Goal: Task Accomplishment & Management: Manage account settings

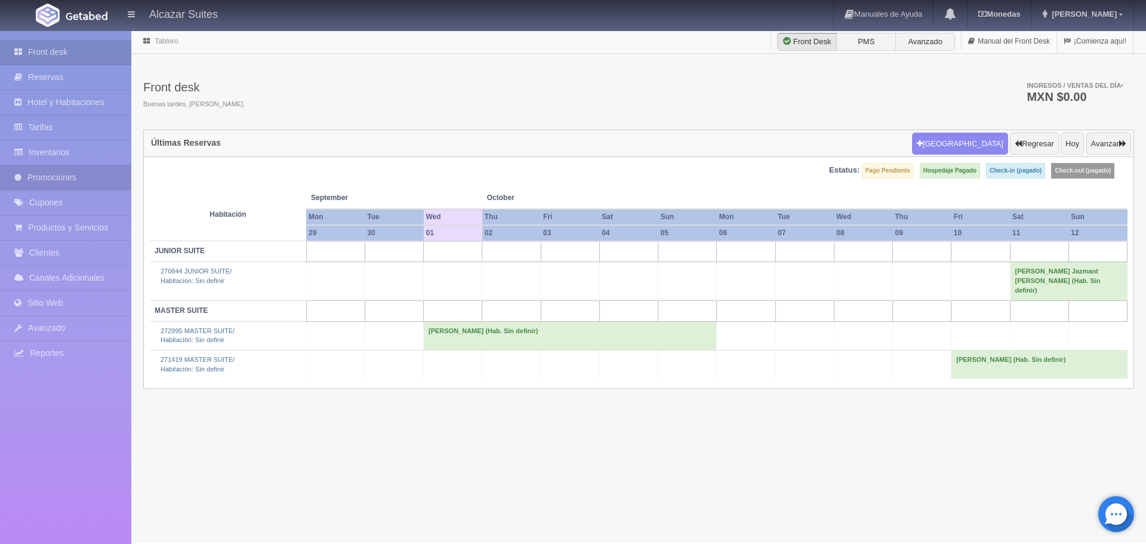
click at [88, 178] on link "Promociones" at bounding box center [65, 177] width 131 height 24
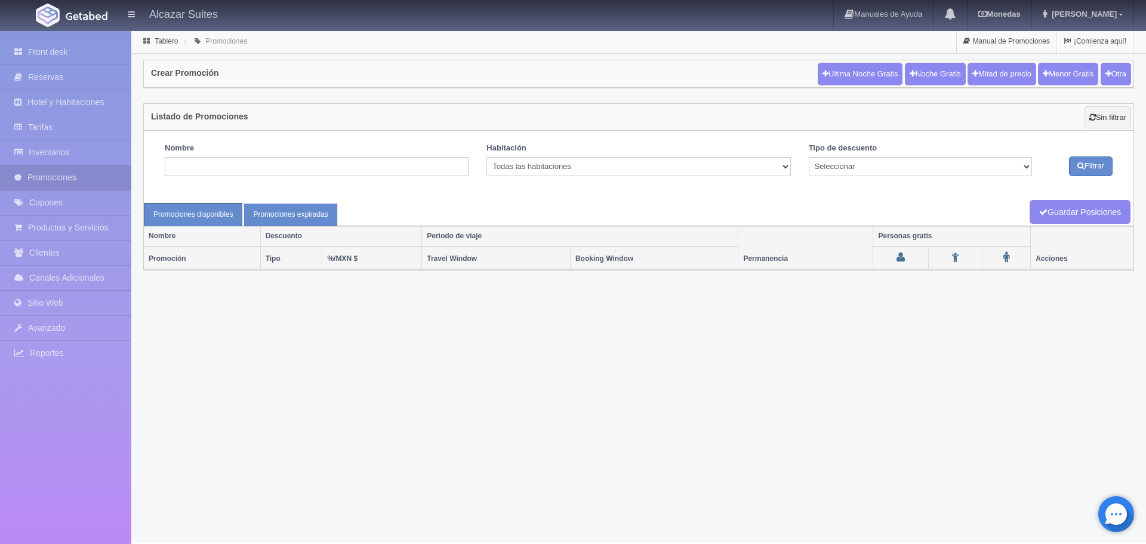
click at [260, 213] on link "Promociones expiradas" at bounding box center [290, 214] width 94 height 23
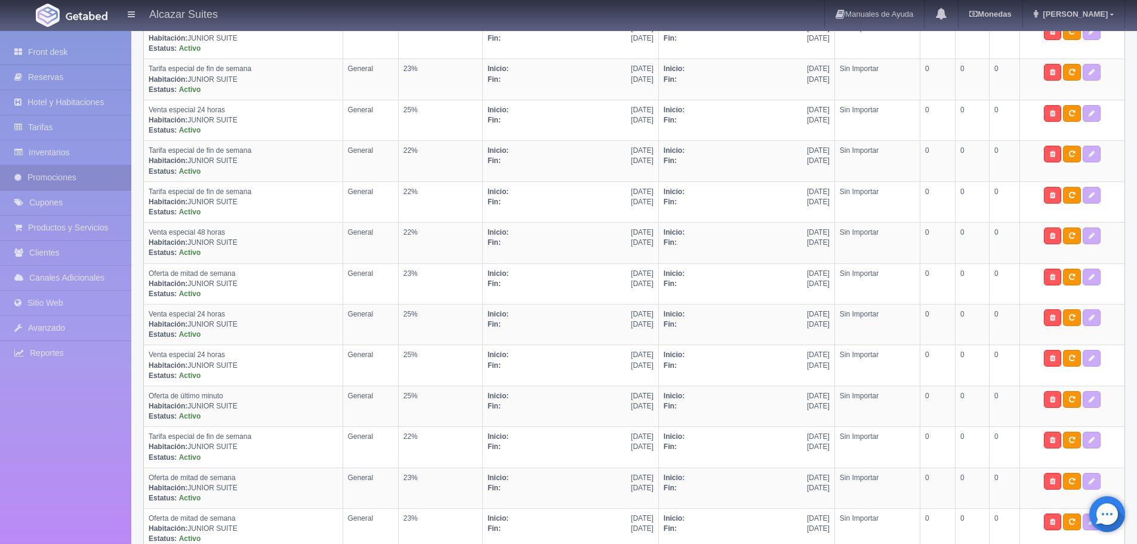
scroll to position [3987, 0]
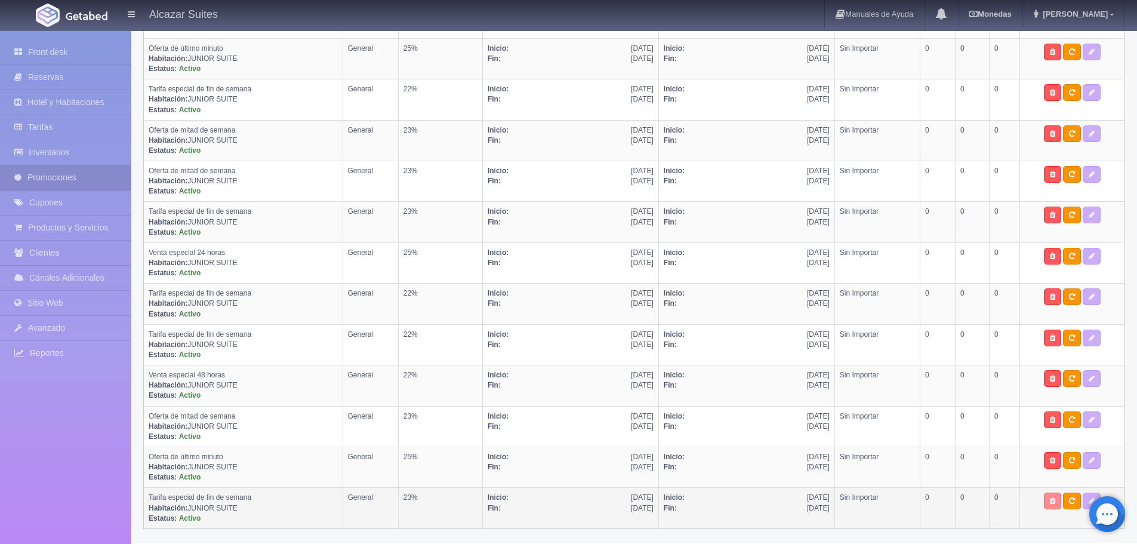
click at [1050, 499] on icon at bounding box center [1052, 500] width 5 height 7
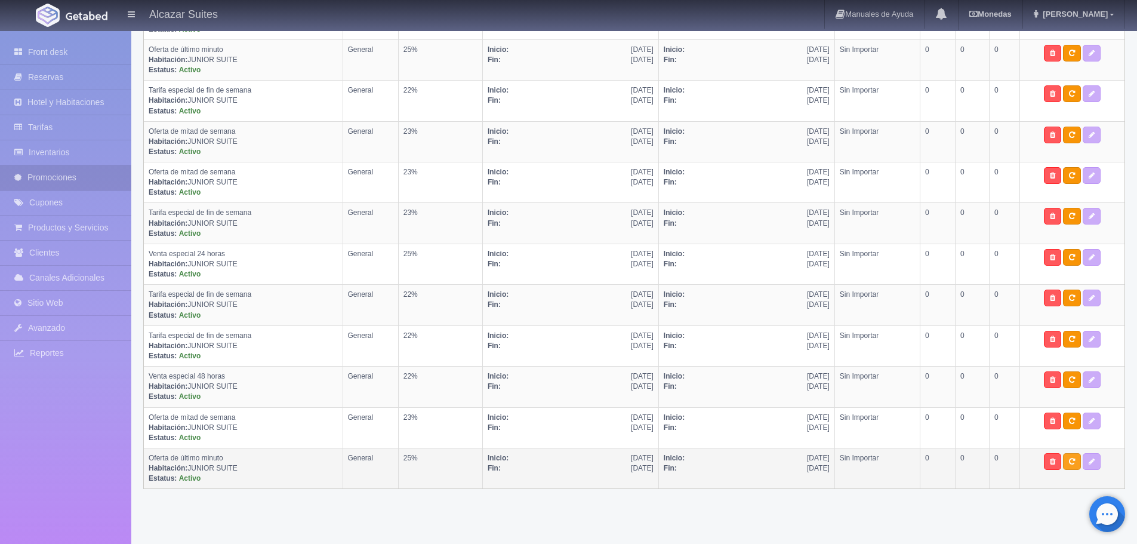
click at [1063, 462] on link at bounding box center [1072, 461] width 18 height 17
select select "General"
select select "304"
type input "12-09-2019"
type input "31-12-2019"
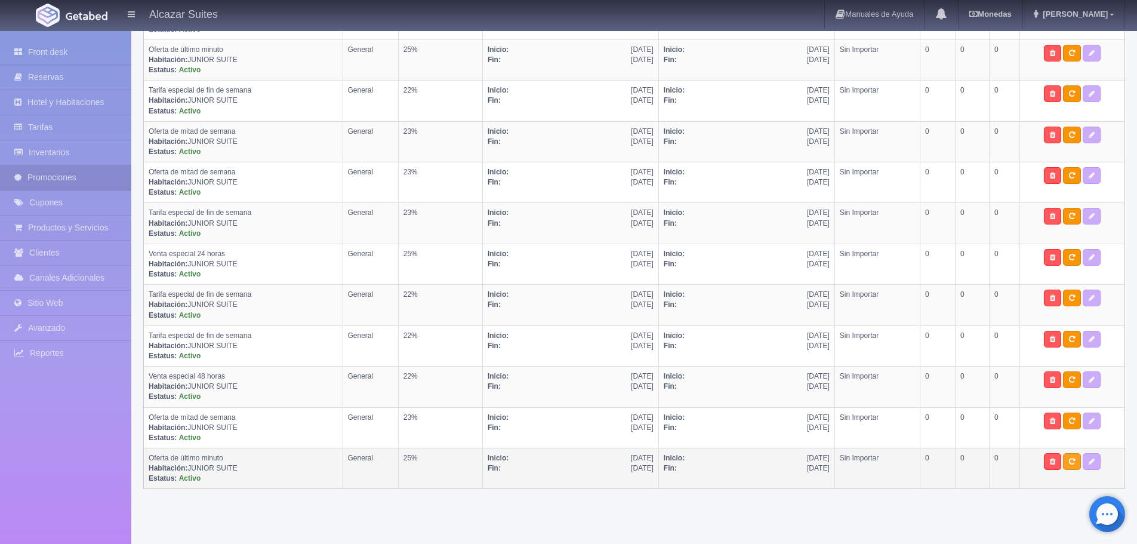
type input "05-09-2019"
checkbox input "true"
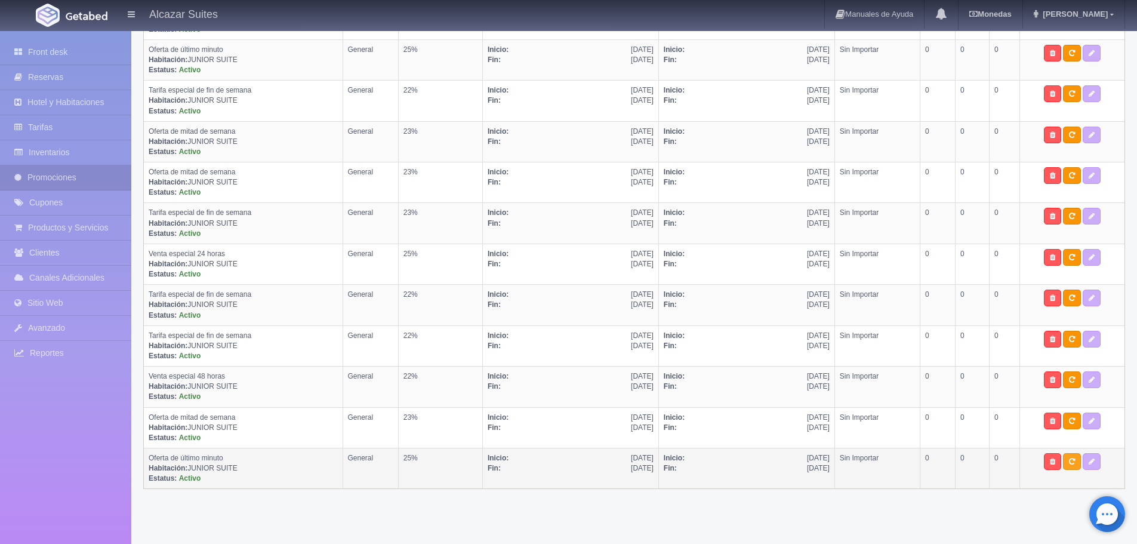
checkbox input "true"
type input "25"
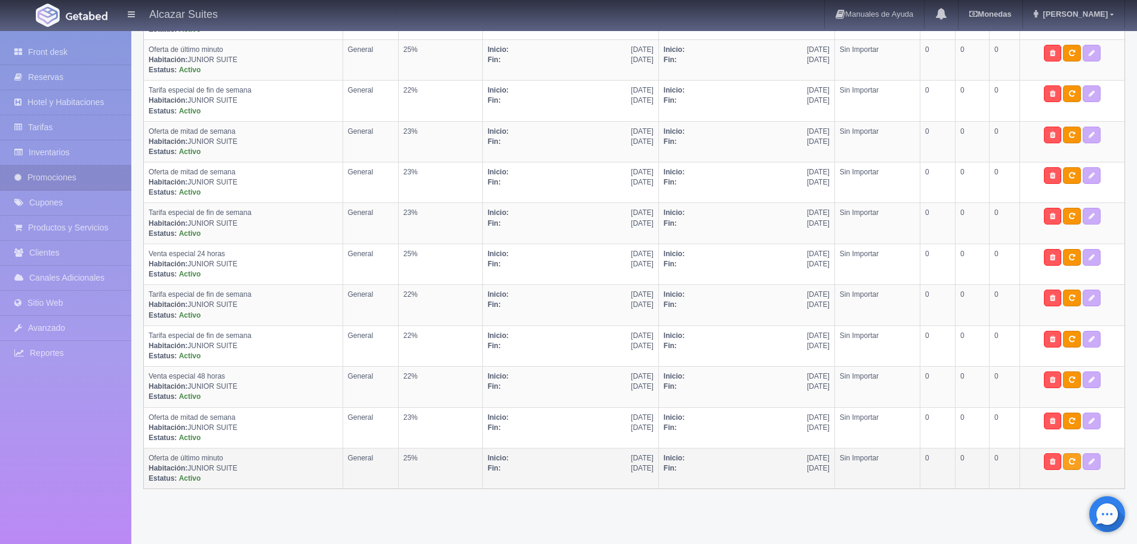
type input "999"
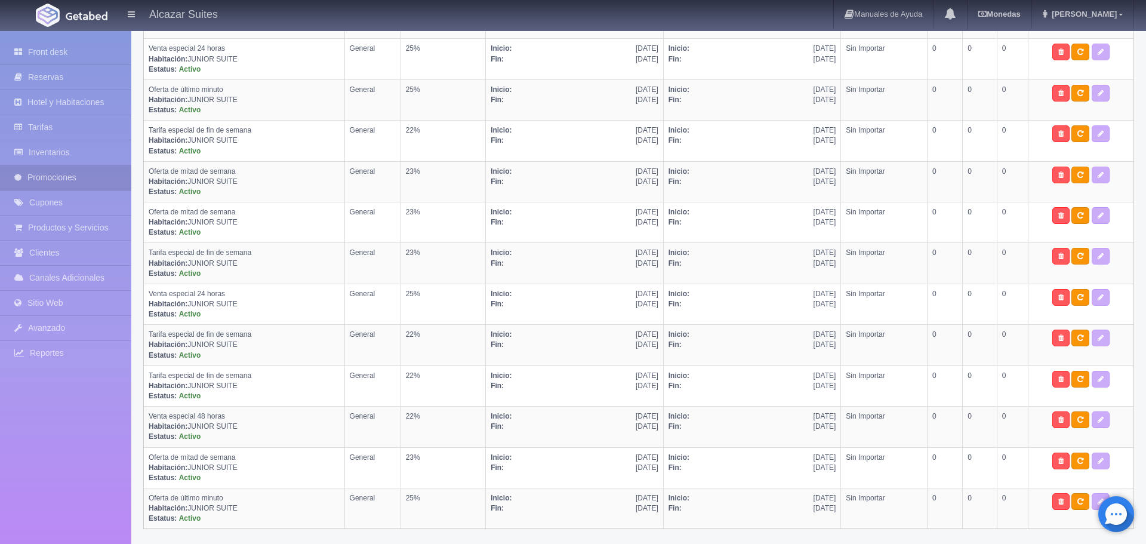
select select "Oferta de último minuto"
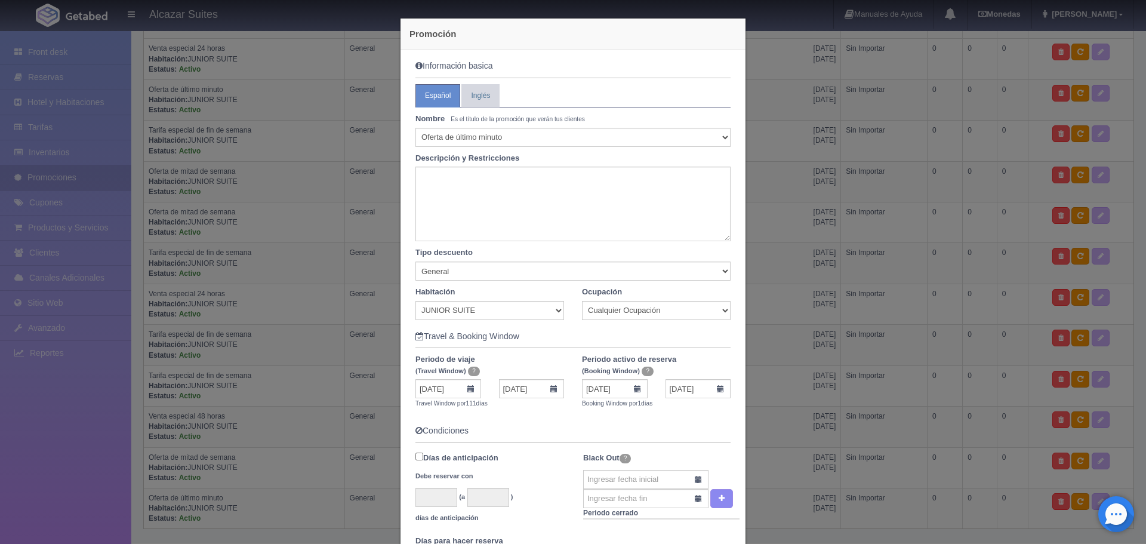
click at [914, 372] on div "Promoción Información basica Español Inglés Nombre Es el título de la promoción…" at bounding box center [573, 272] width 1146 height 544
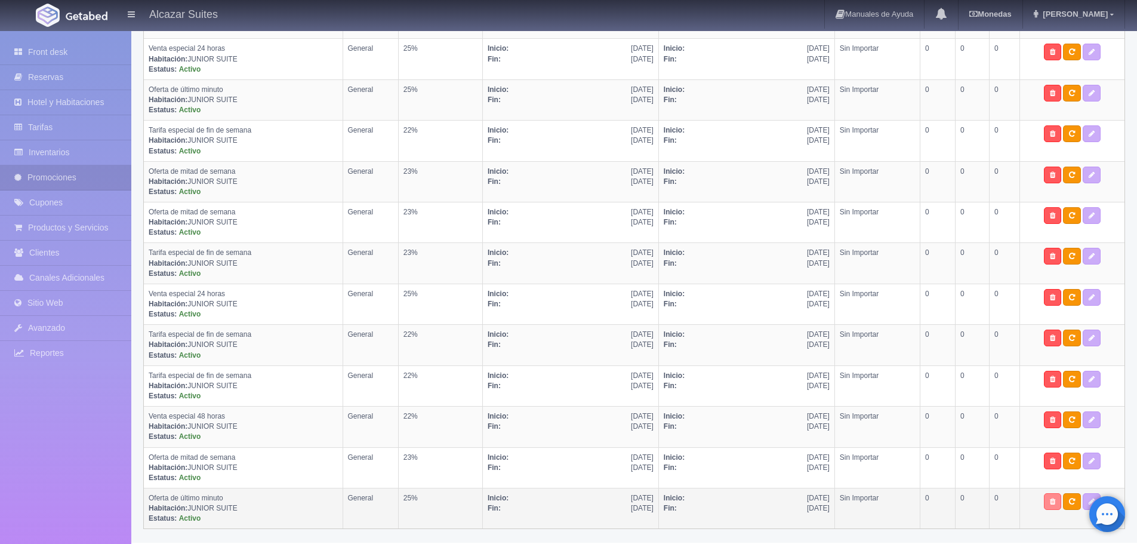
click at [1046, 495] on link at bounding box center [1052, 501] width 17 height 17
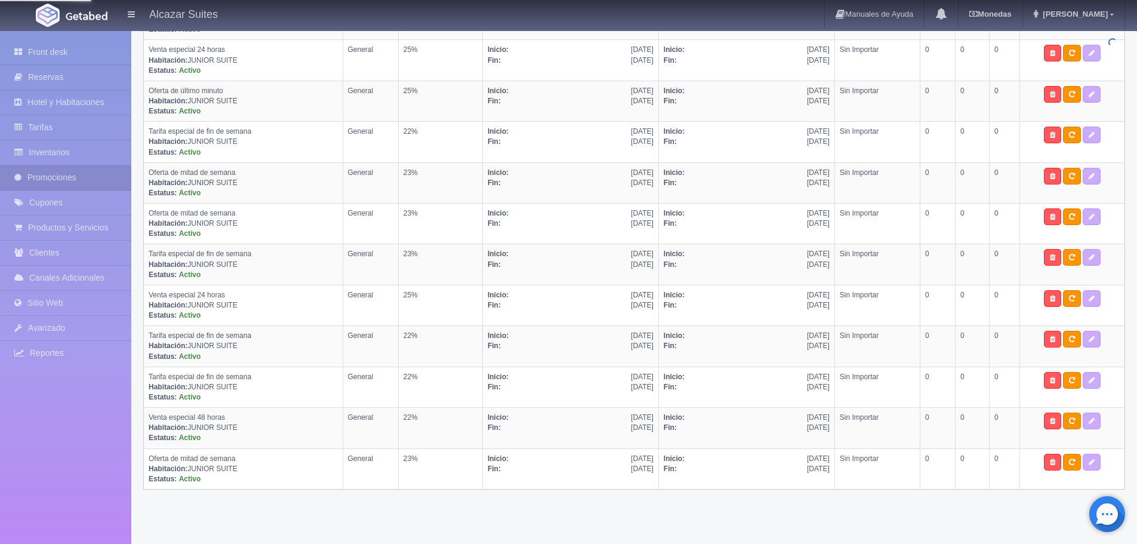
scroll to position [3945, 0]
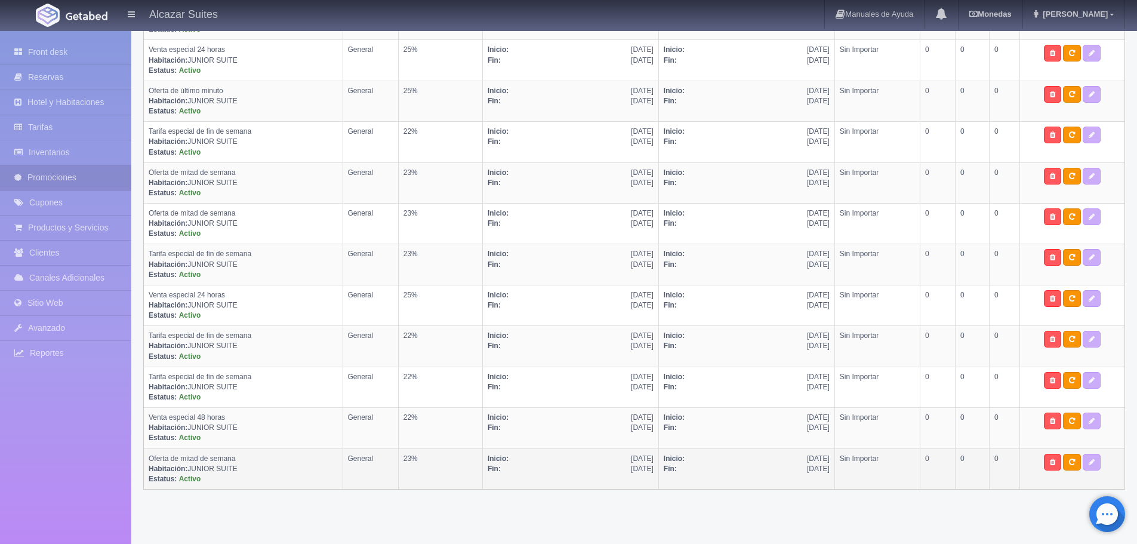
click at [1045, 470] on td at bounding box center [1072, 468] width 104 height 41
click at [1050, 462] on icon at bounding box center [1052, 461] width 5 height 7
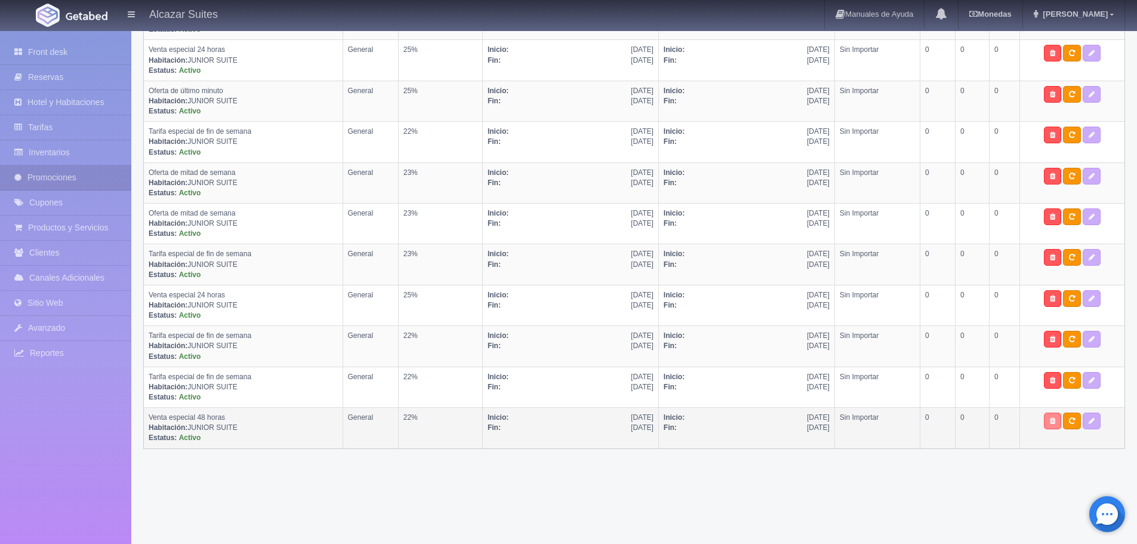
click at [1050, 422] on icon at bounding box center [1052, 420] width 5 height 7
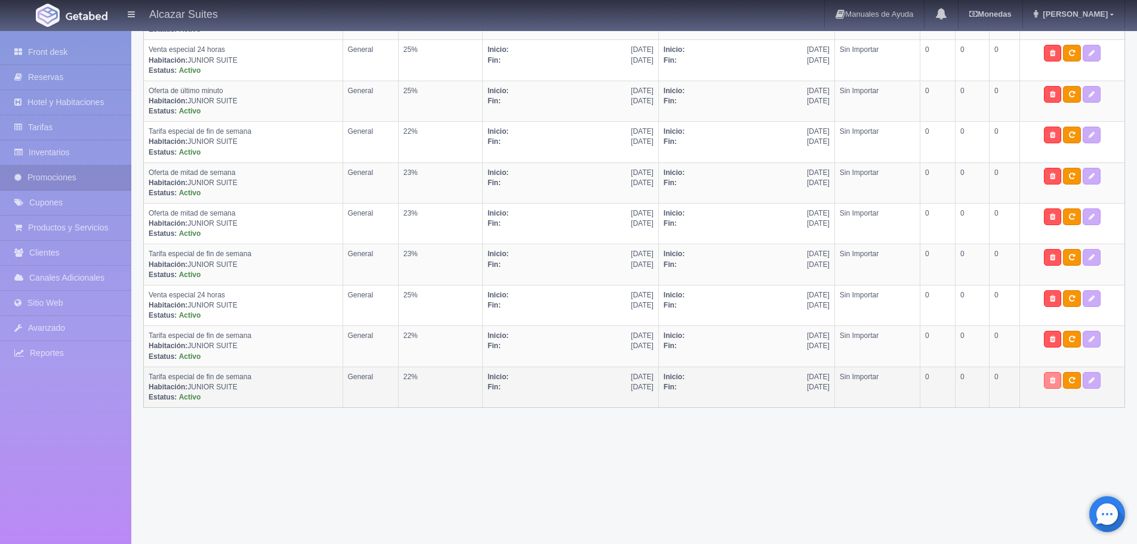
click at [1044, 376] on link at bounding box center [1052, 380] width 17 height 17
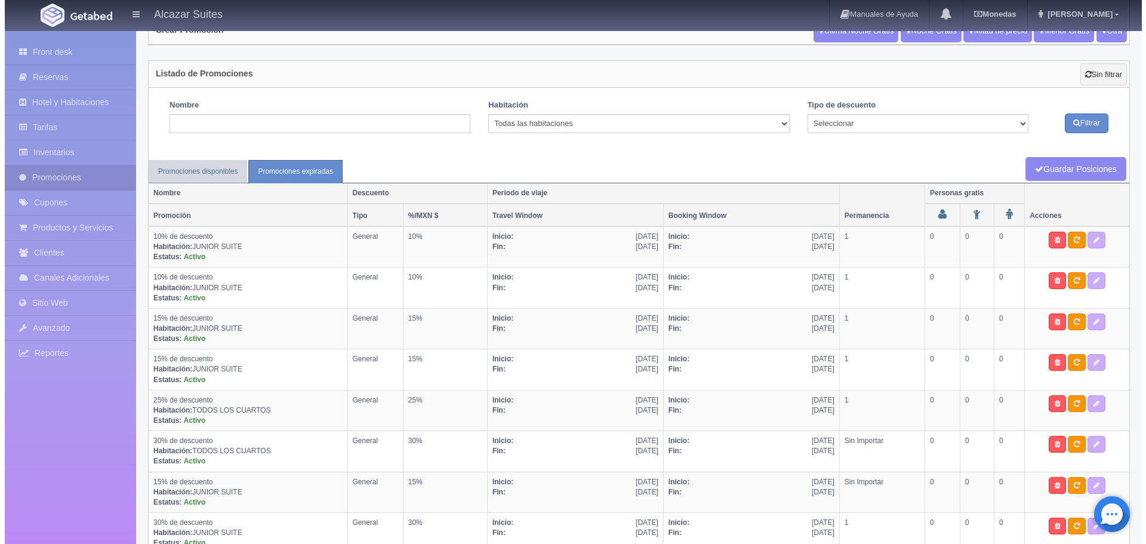
scroll to position [0, 0]
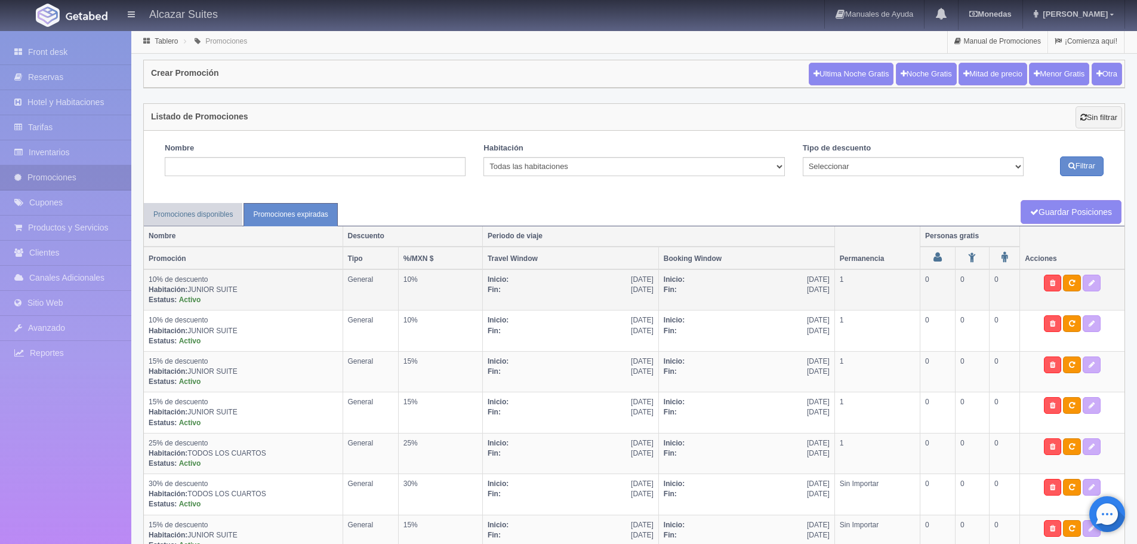
click at [252, 289] on td "10% de descuento Habitación: JUNIOR SUITE Estatus: Activo" at bounding box center [243, 289] width 199 height 41
click at [1088, 283] on icon at bounding box center [1091, 282] width 6 height 7
type textarea "10% Off Junior Suite 1 Recamara de 1 a 2 personas, persona extra $250"
select select "General"
select select "304"
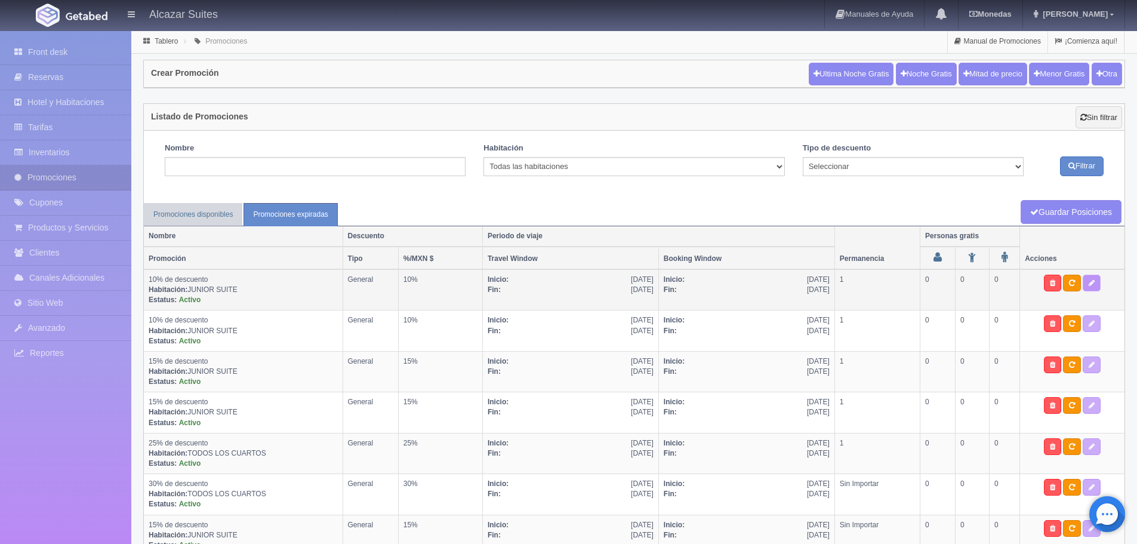
type input "08-09-2025"
type input "30-09-2025"
type input "03-09-2025"
type input "29-09-2025"
checkbox input "true"
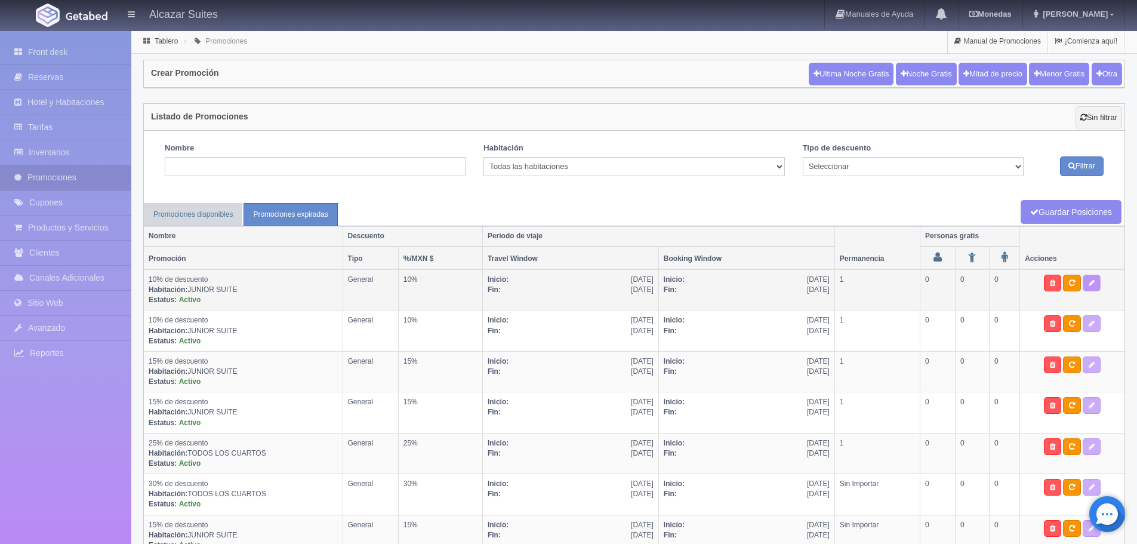
type input "1"
type input "2"
checkbox input "true"
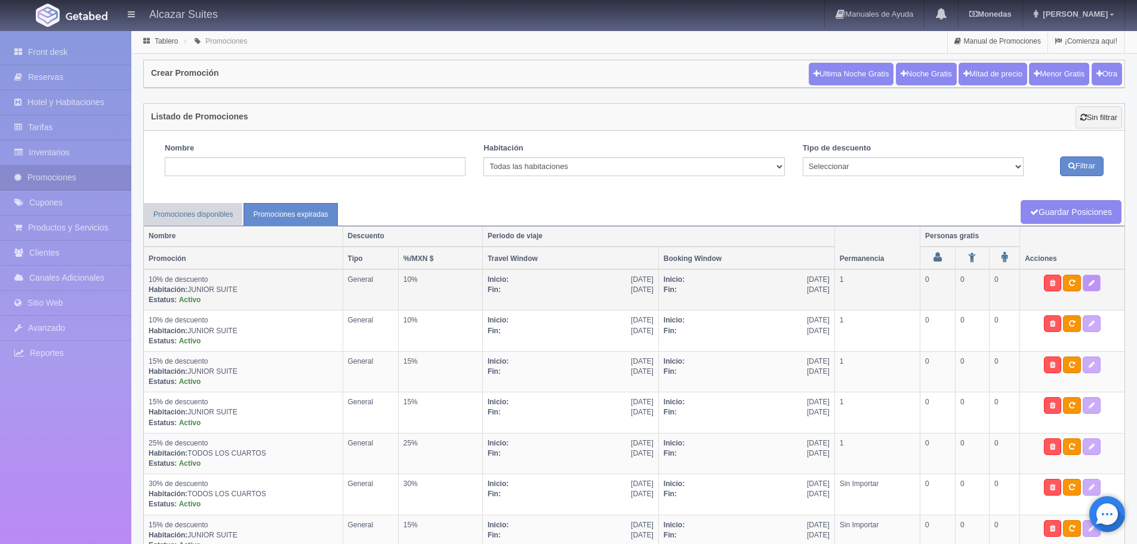
checkbox input "true"
select select "1"
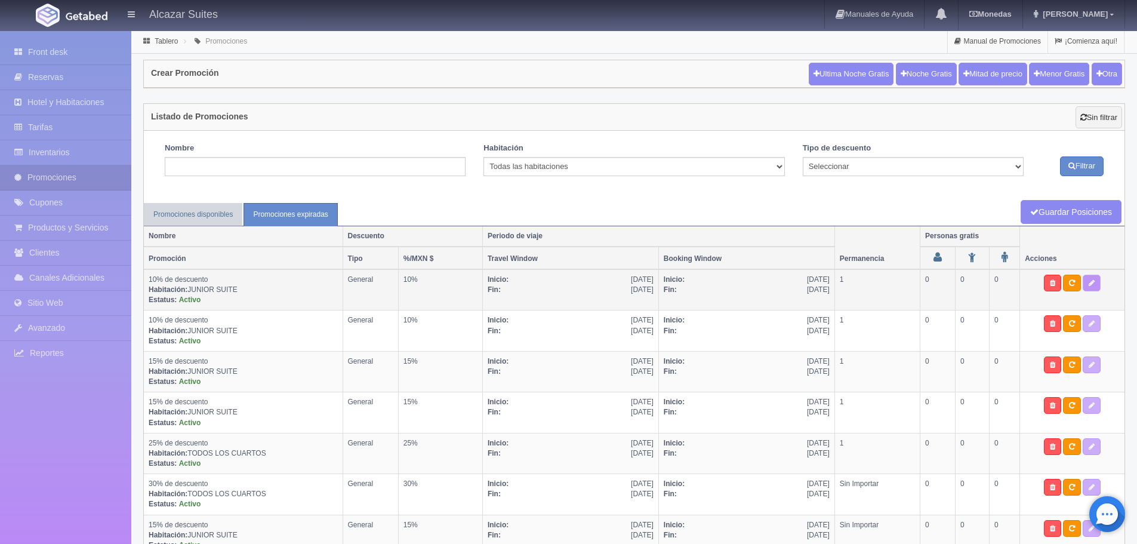
type input "10"
type input "0"
type input "20"
select select "10% de descuento"
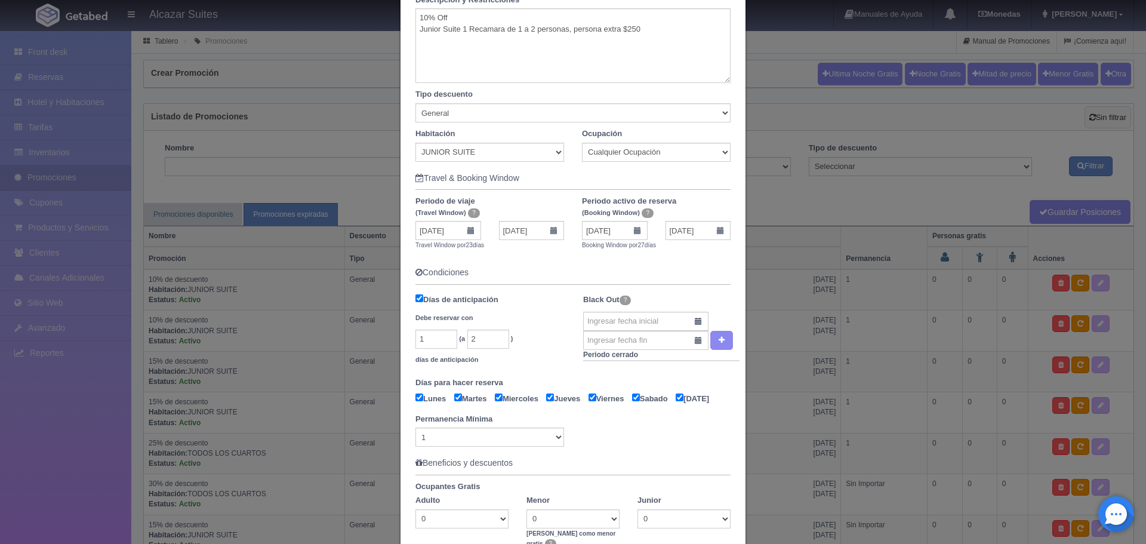
scroll to position [179, 0]
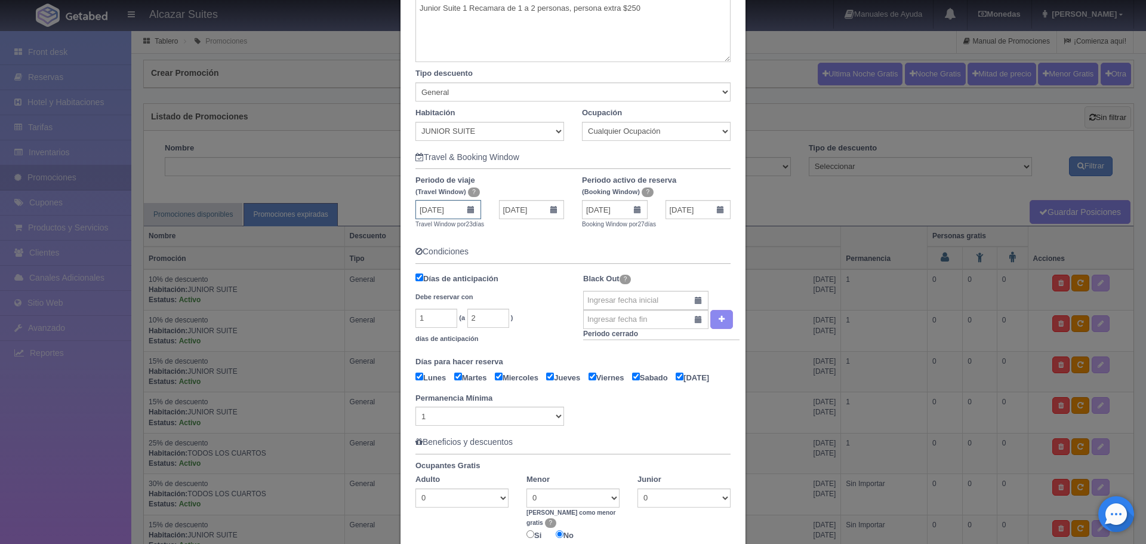
click at [455, 209] on input "08-09-2025" at bounding box center [448, 209] width 66 height 19
click at [522, 226] on span "Next" at bounding box center [523, 228] width 10 height 10
click at [473, 263] on link "1" at bounding box center [472, 266] width 16 height 17
type input "01-10-2025"
click at [546, 209] on input "01-10-2025" at bounding box center [532, 209] width 66 height 19
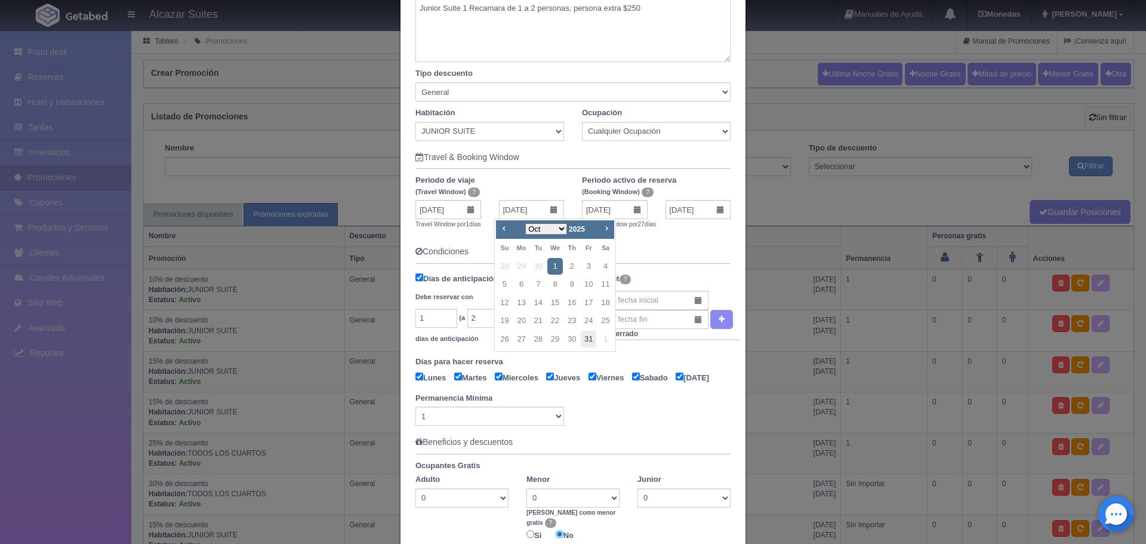
click at [585, 334] on link "31" at bounding box center [589, 339] width 16 height 17
type input "31-10-2025"
click at [619, 212] on input "03-09-2025" at bounding box center [615, 209] width 66 height 19
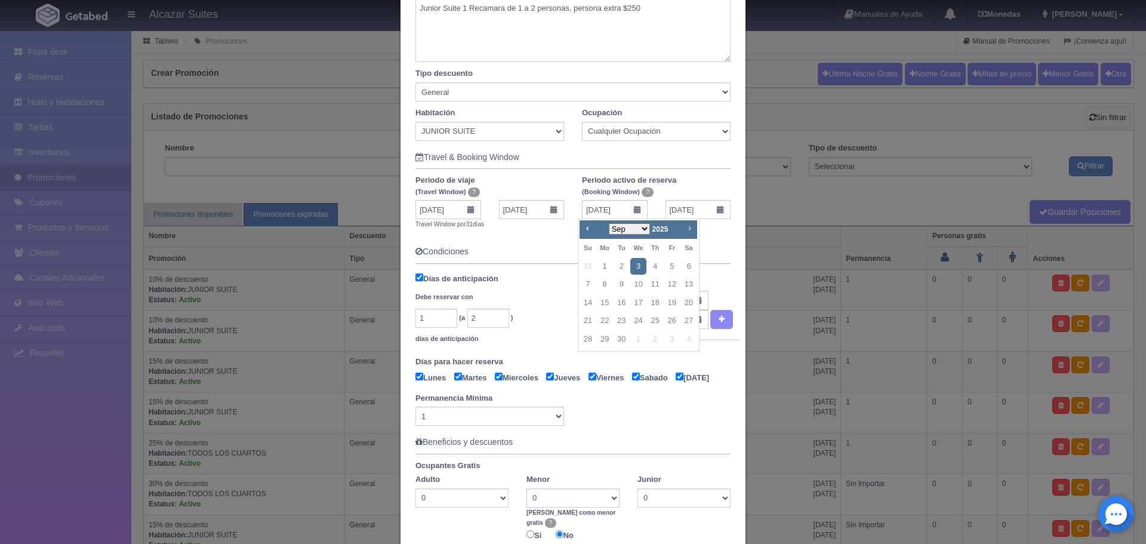
click at [689, 229] on span "Next" at bounding box center [689, 228] width 10 height 10
click at [635, 264] on link "1" at bounding box center [638, 266] width 16 height 17
type input "[DATE]"
click at [675, 204] on input "[DATE]" at bounding box center [698, 209] width 66 height 19
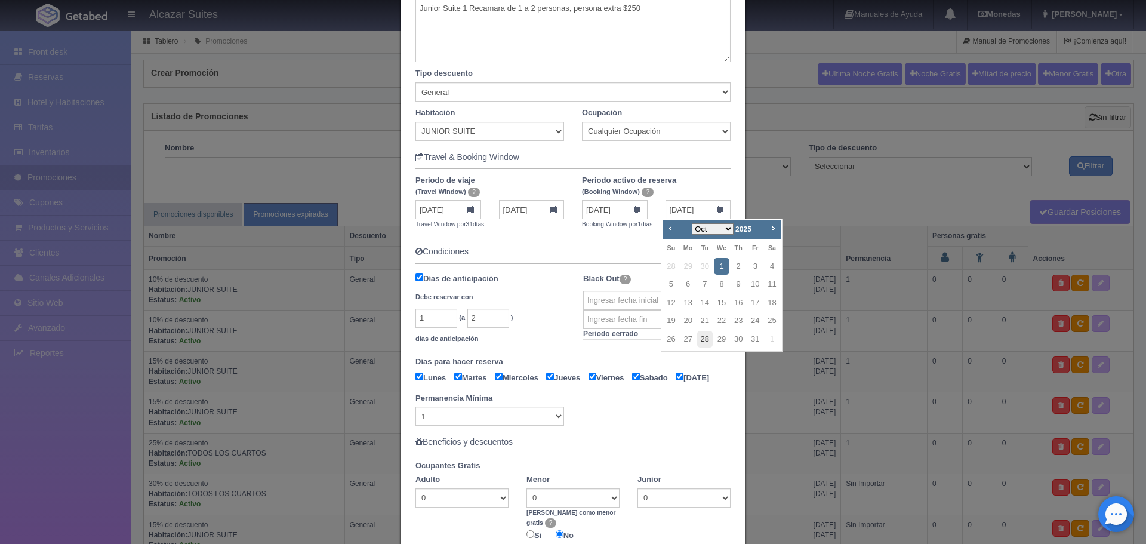
click at [702, 335] on link "28" at bounding box center [705, 339] width 16 height 17
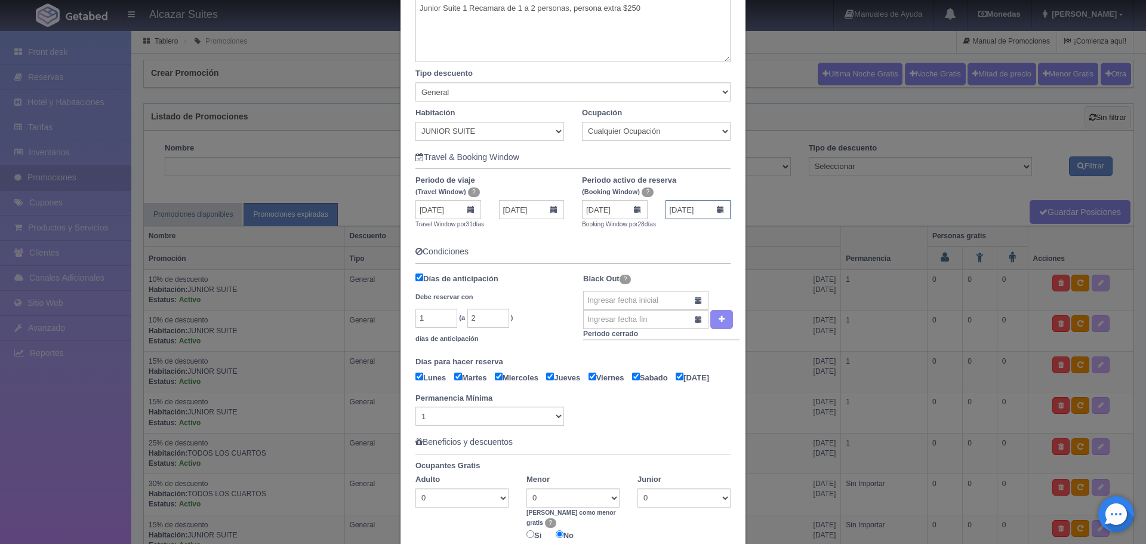
click at [677, 213] on input "28-10-2025" at bounding box center [698, 209] width 66 height 19
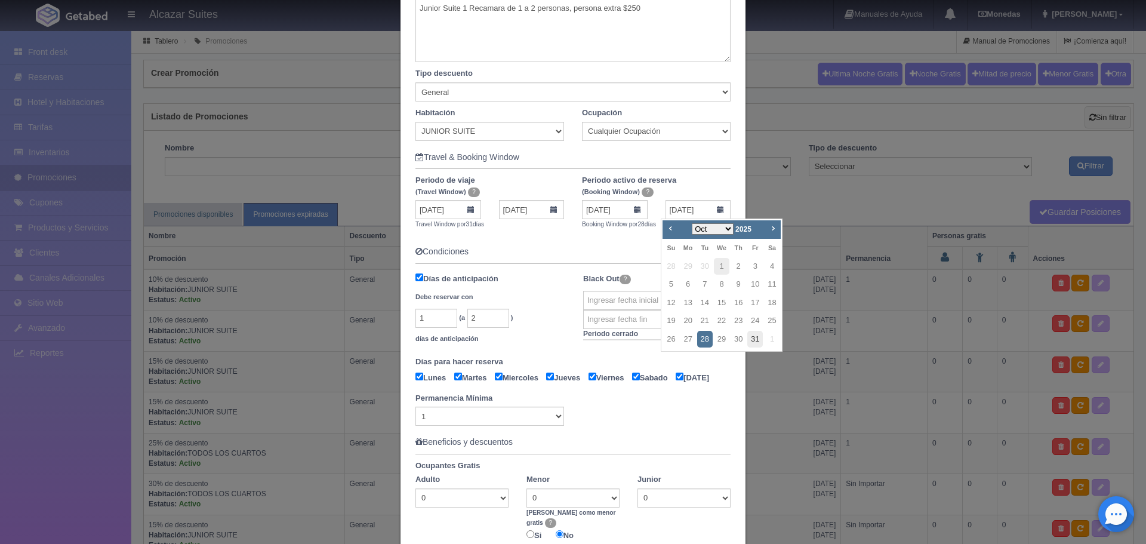
click at [748, 344] on link "31" at bounding box center [755, 339] width 16 height 17
type input "[DATE]"
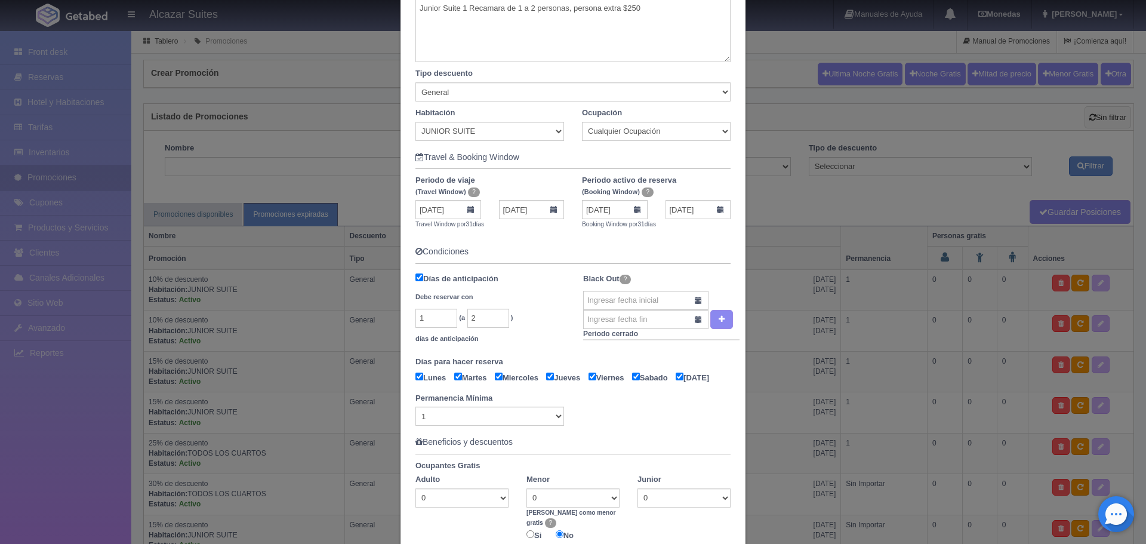
click at [675, 239] on form "Información basica Español Inglés Nombre Es el título de la promoción que verán…" at bounding box center [572, 287] width 315 height 810
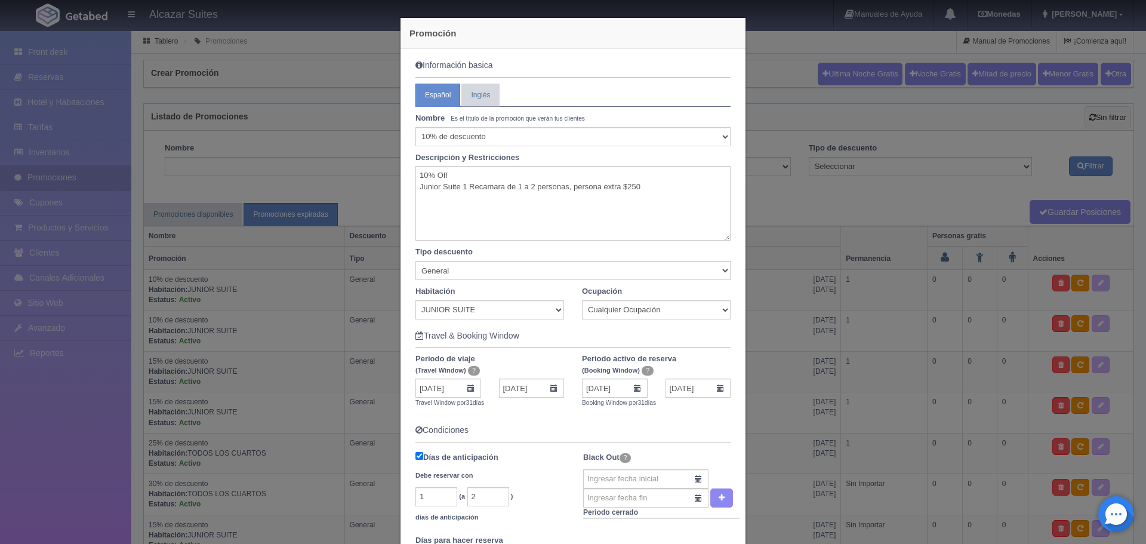
scroll to position [0, 0]
click at [433, 185] on textarea "10% Off Junior Suite 1 Recamara de 1 a 2 personas, persona extra $250" at bounding box center [572, 203] width 315 height 75
click at [433, 177] on textarea "10% Off Junior Suite 1 Recamara de 1 a 2 personas, persona extra $250" at bounding box center [572, 203] width 315 height 75
type textarea "15% Off Junior Suite 1 Recamara de 1 a 2 personas, persona extra $250"
click at [427, 137] on select "Seleccionar 10% de descuento 15% de descuento 15% de descuento y 2 menores grat…" at bounding box center [572, 137] width 315 height 19
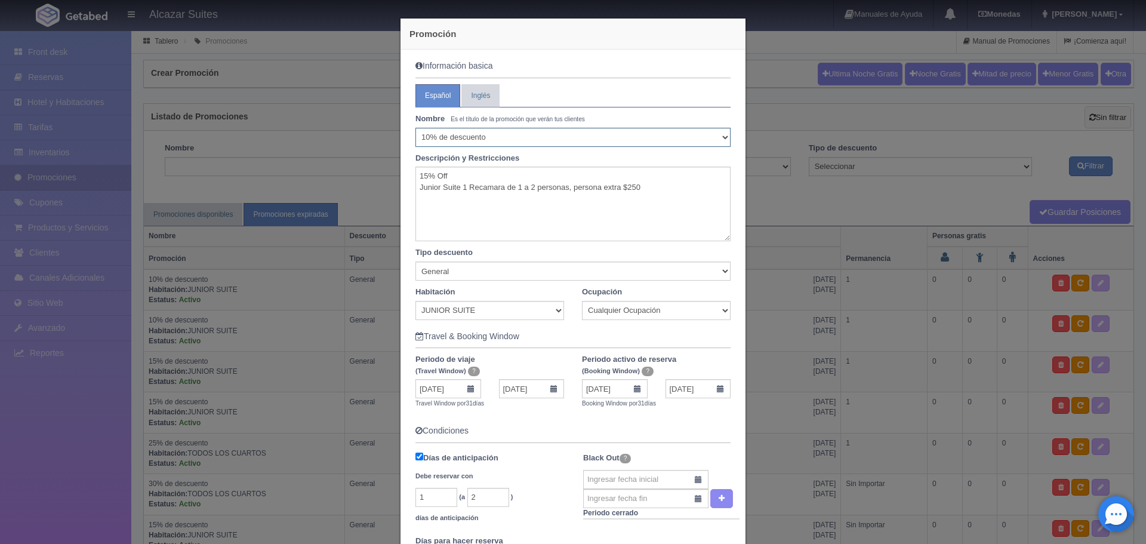
select select "15% de descuento"
click at [415, 128] on select "Seleccionar 10% de descuento 15% de descuento 15% de descuento y 2 menores grat…" at bounding box center [572, 137] width 315 height 19
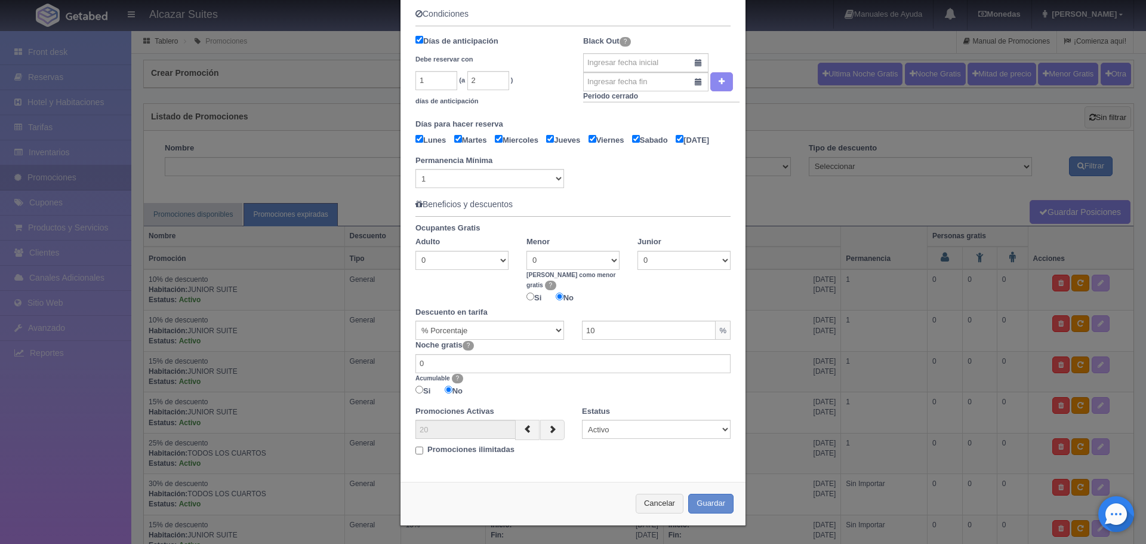
scroll to position [418, 0]
click at [614, 332] on input "10" at bounding box center [649, 329] width 134 height 19
type input "15"
click at [478, 375] on div "Noche gratis ? 0 Acumulable ? Si No" at bounding box center [572, 370] width 333 height 60
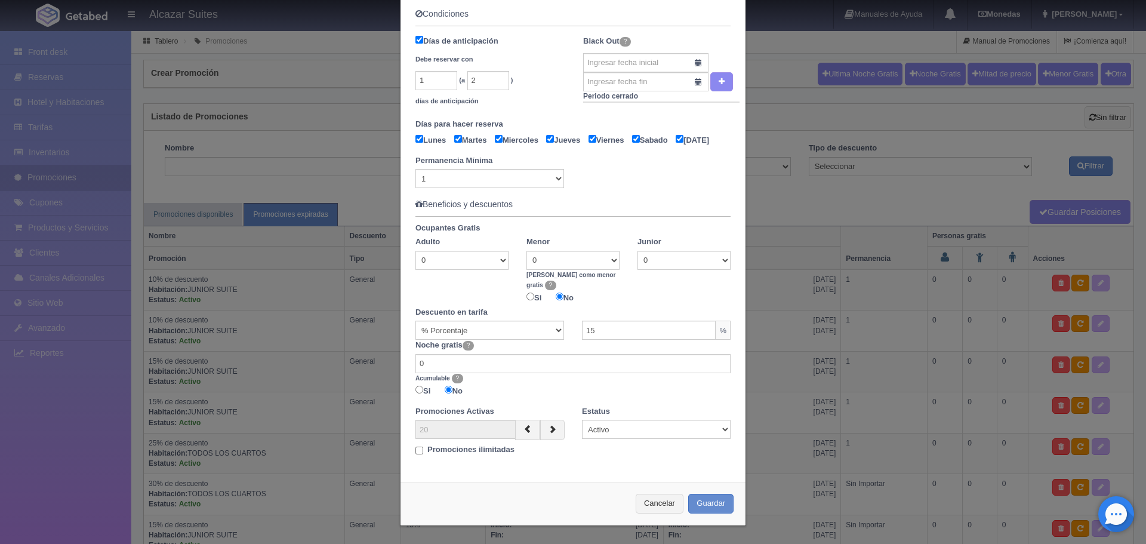
click at [416, 451] on input "Promociones ilimitadas" at bounding box center [419, 450] width 8 height 8
checkbox input "true"
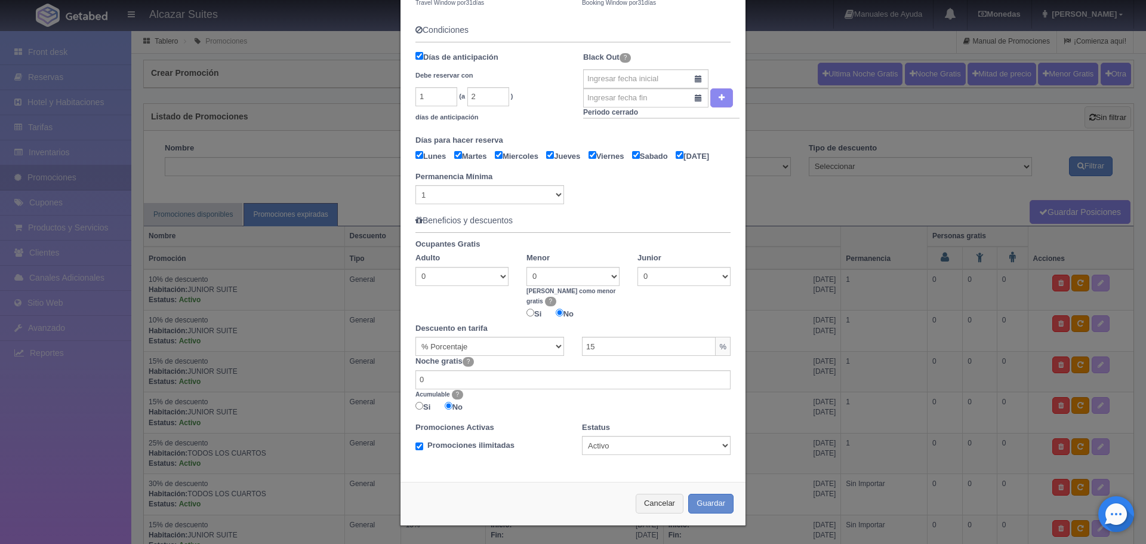
scroll to position [406, 0]
click at [711, 496] on button "Guardar" at bounding box center [710, 503] width 45 height 20
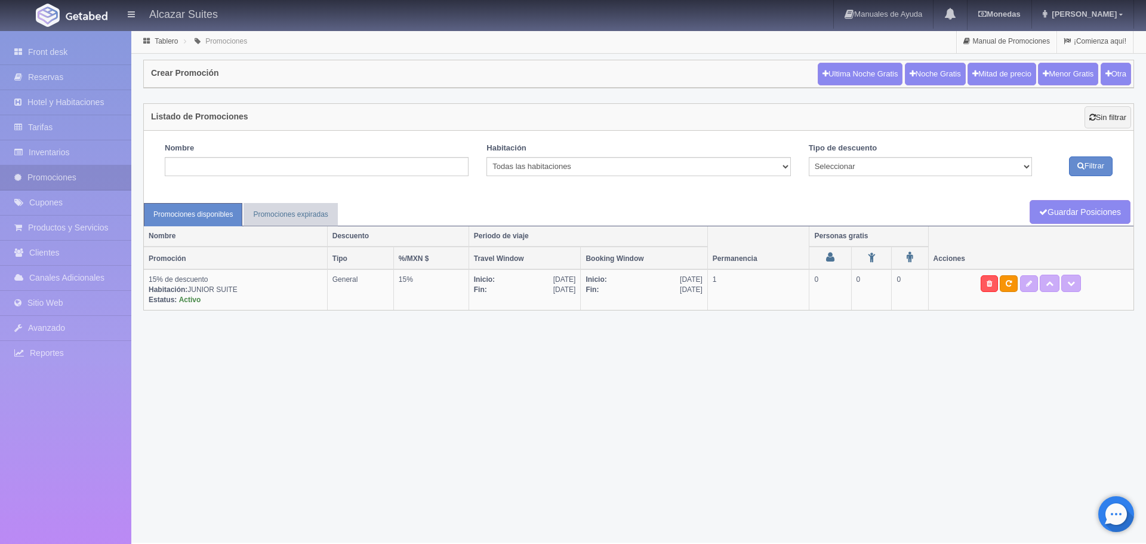
click at [174, 11] on h4 "Alcazar Suites" at bounding box center [183, 13] width 69 height 15
click at [35, 304] on link "Sitio Web" at bounding box center [65, 303] width 131 height 24
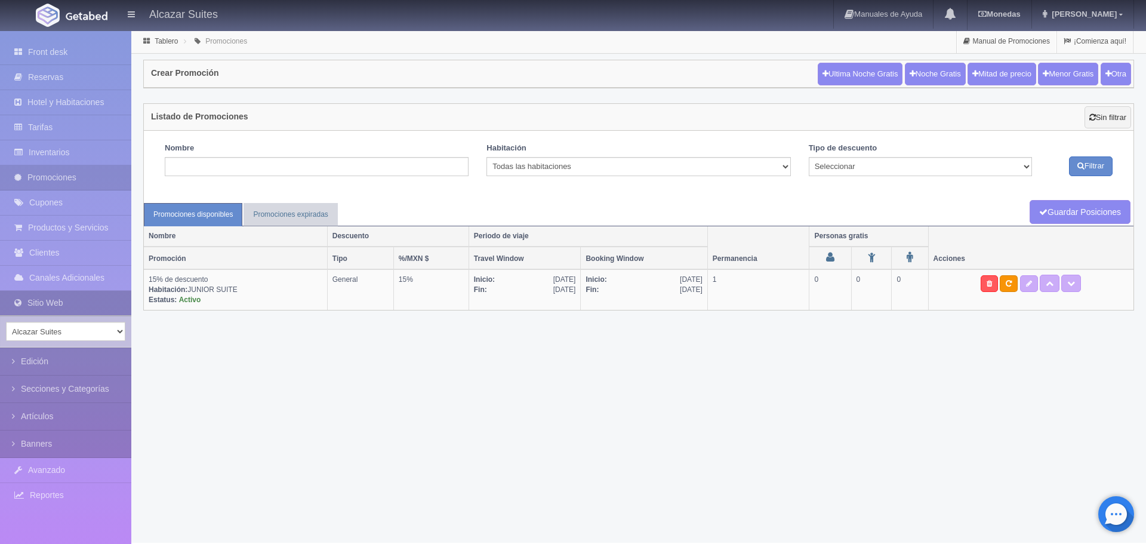
click at [49, 292] on link "Sitio Web" at bounding box center [65, 303] width 131 height 24
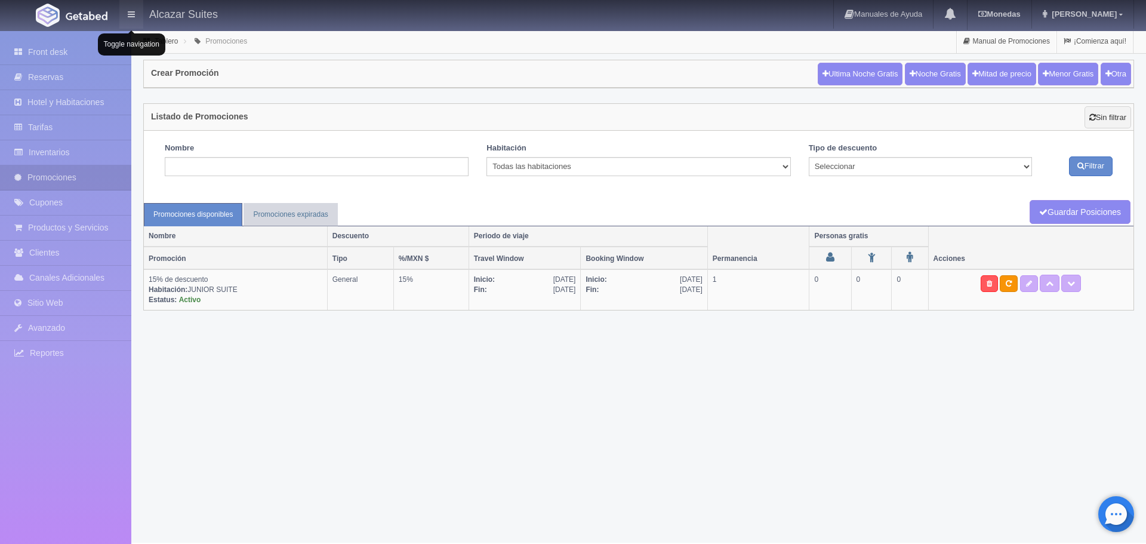
click at [141, 8] on link at bounding box center [131, 14] width 24 height 29
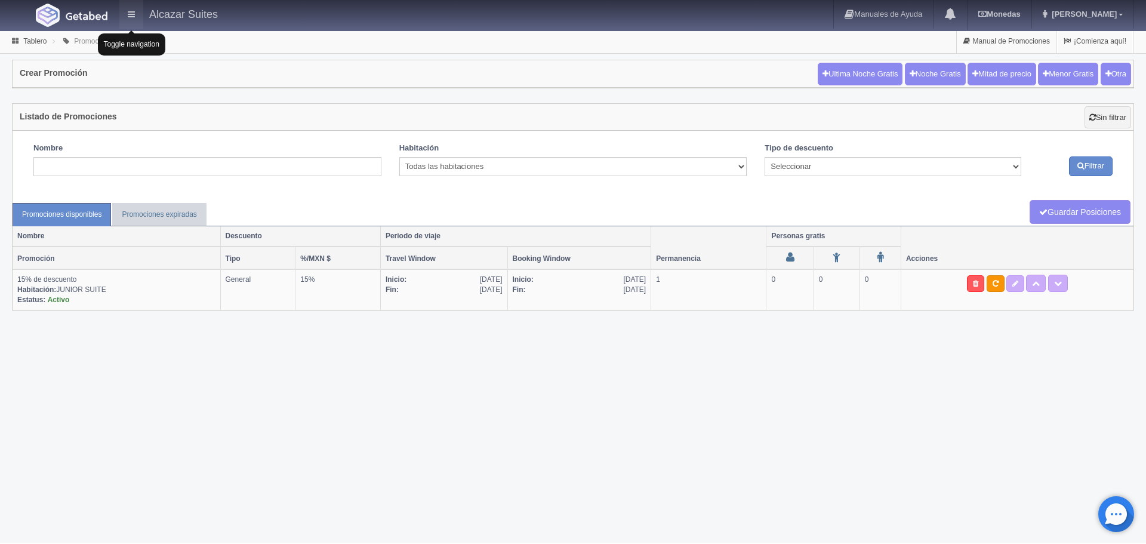
click at [141, 8] on link at bounding box center [131, 14] width 24 height 29
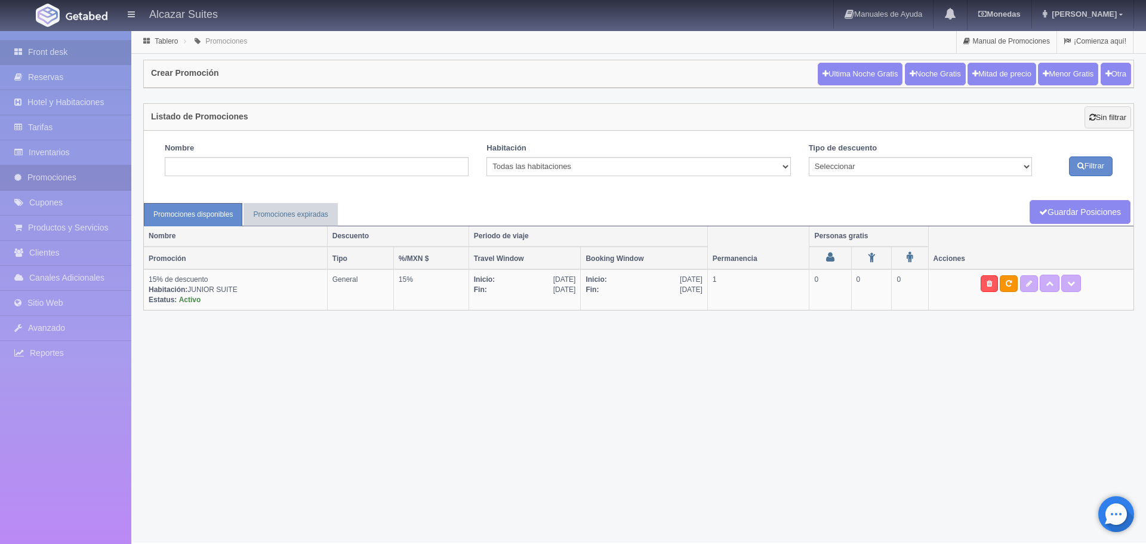
click at [24, 49] on icon at bounding box center [21, 52] width 14 height 12
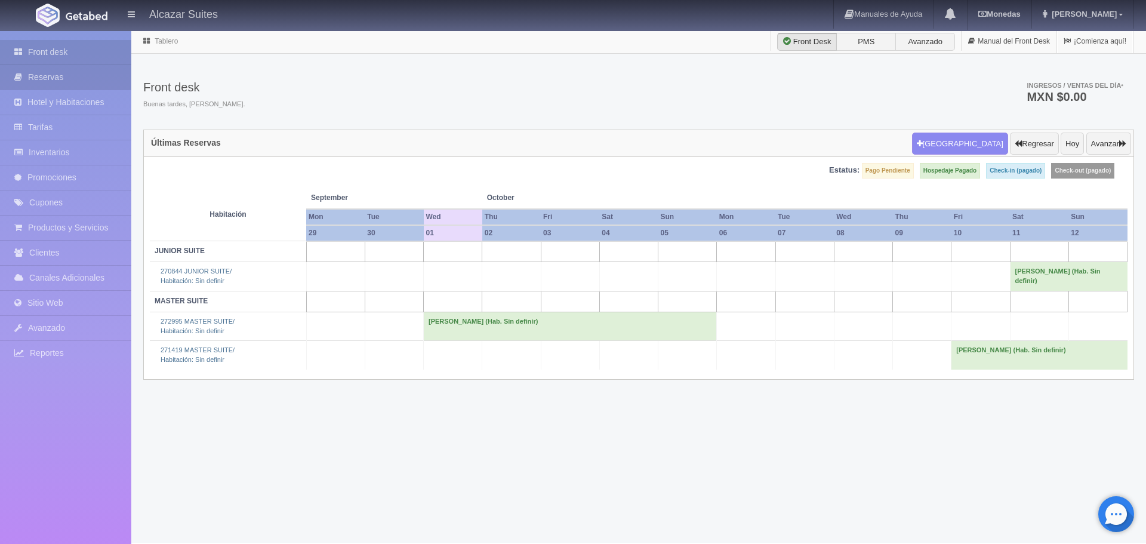
click at [98, 71] on link "Reservas" at bounding box center [65, 77] width 131 height 24
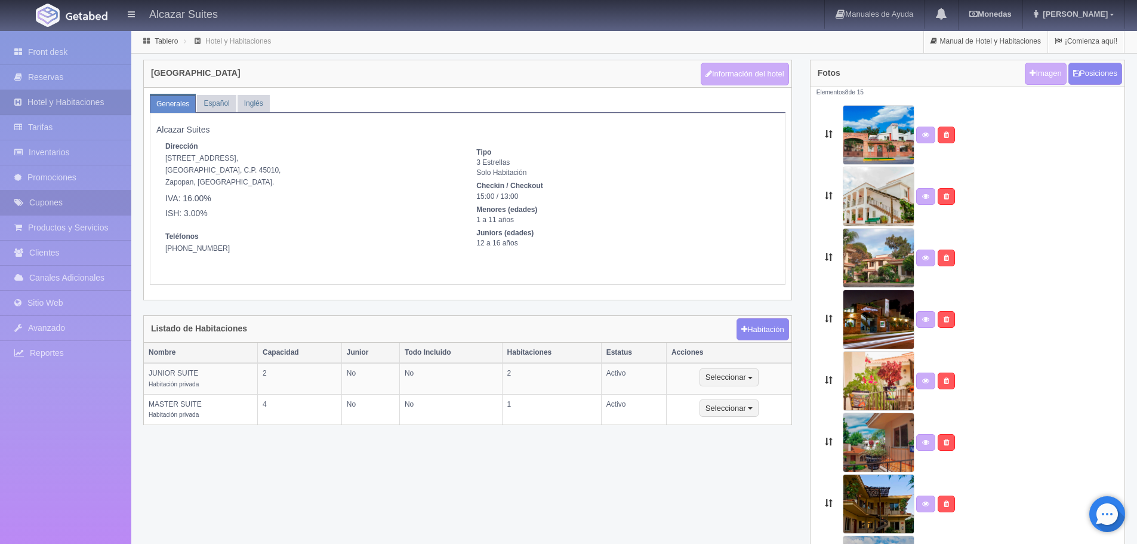
click at [49, 199] on link "Cupones" at bounding box center [65, 202] width 131 height 24
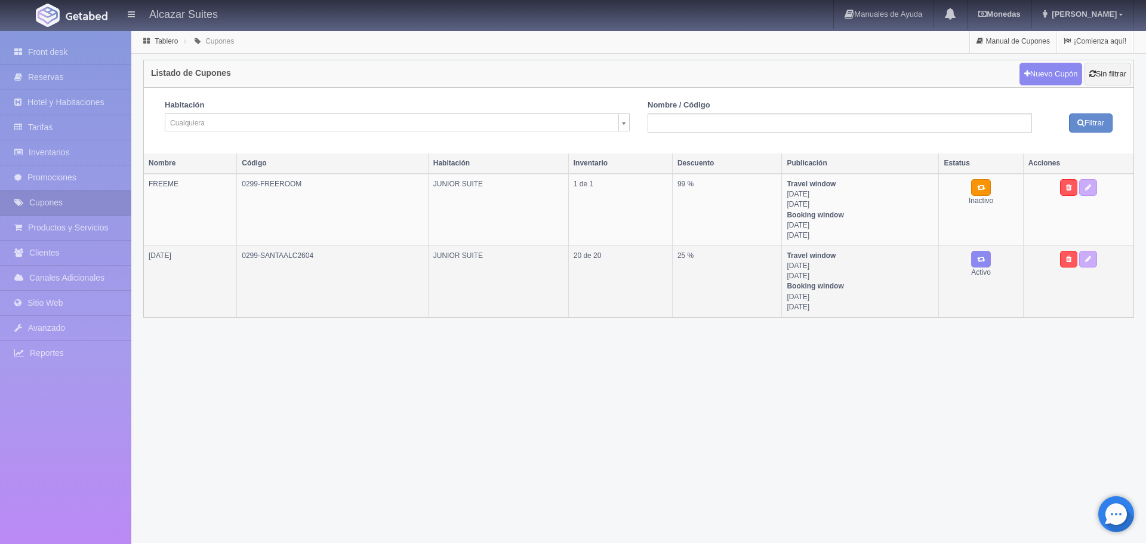
click at [714, 263] on td "25 %" at bounding box center [727, 281] width 110 height 71
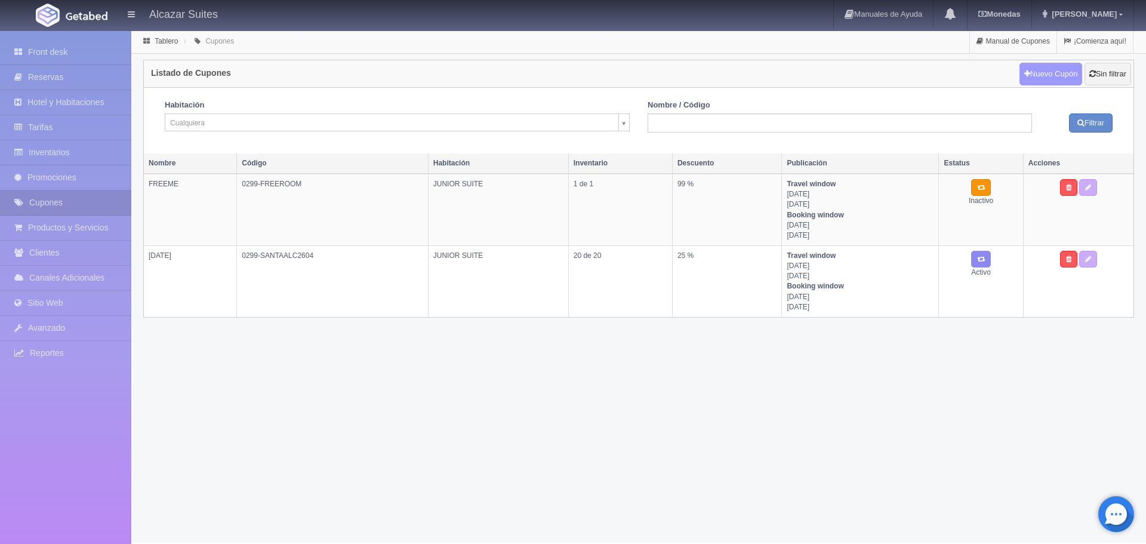
click at [1039, 72] on link "Nuevo Cupón" at bounding box center [1050, 74] width 63 height 23
select select
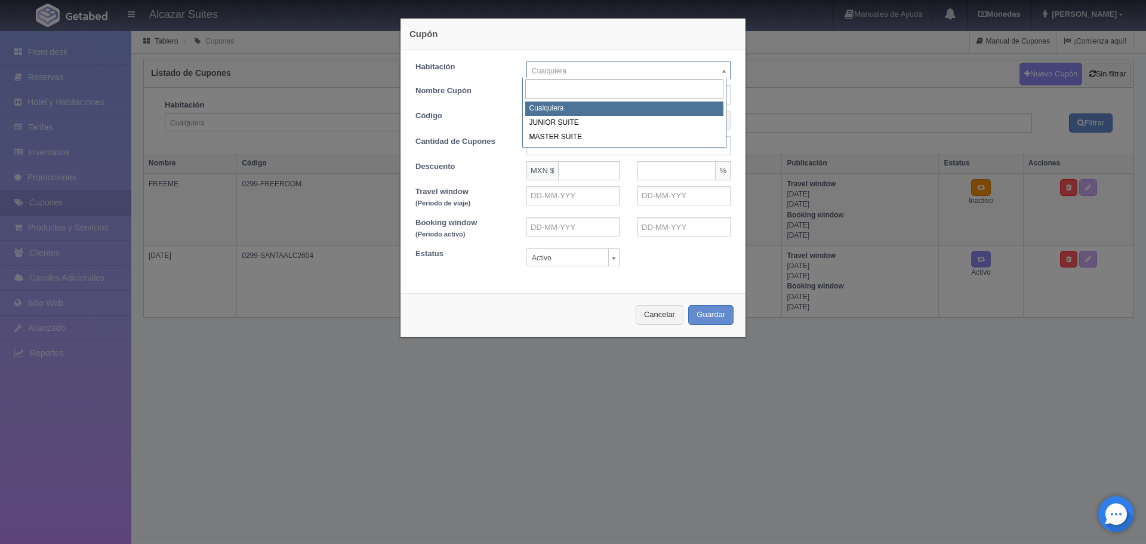
click at [721, 67] on body "Alcazar Suites Manuales de Ayuda Actualizaciones recientes Monedas Tipo de camb…" at bounding box center [573, 286] width 1146 height 513
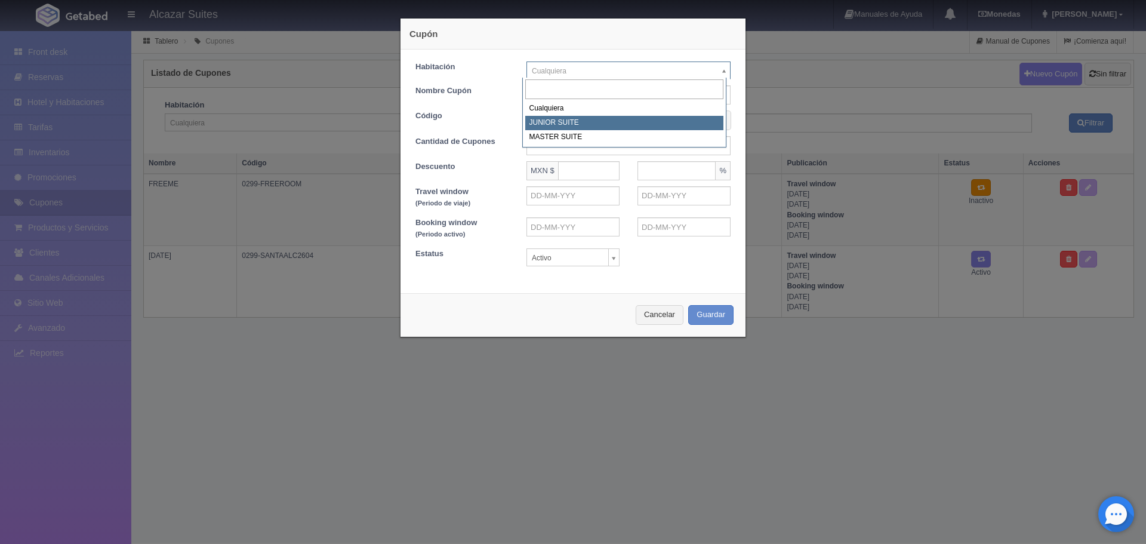
select select "304"
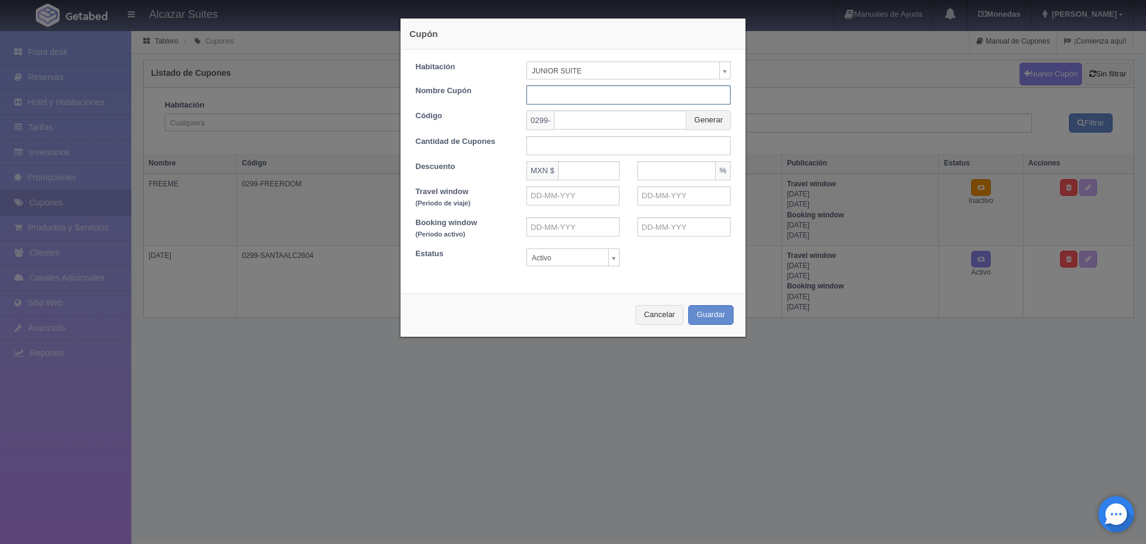
click at [565, 88] on input "text" at bounding box center [628, 94] width 204 height 19
click at [564, 95] on input "text" at bounding box center [628, 94] width 204 height 19
type input "NOCHE AL 50%"
click at [582, 121] on input "text" at bounding box center [620, 119] width 132 height 19
type input "AL50"
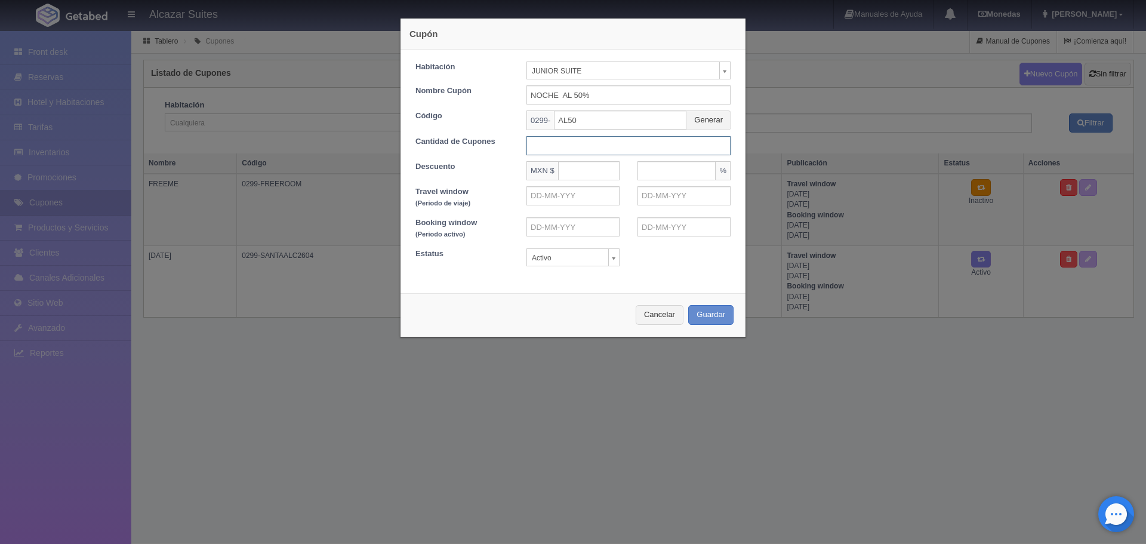
click at [550, 142] on input "text" at bounding box center [628, 145] width 204 height 19
type input "5"
click at [568, 178] on input "text" at bounding box center [588, 170] width 61 height 19
click at [561, 200] on input "text" at bounding box center [572, 195] width 93 height 19
click at [672, 195] on input "text" at bounding box center [683, 195] width 93 height 19
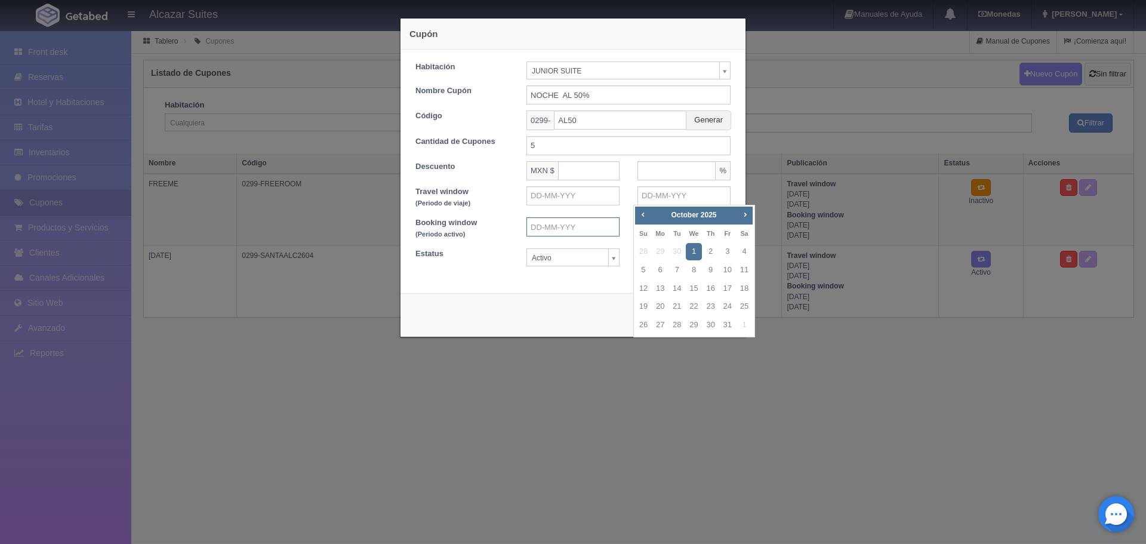
click at [540, 228] on input "text" at bounding box center [572, 226] width 93 height 19
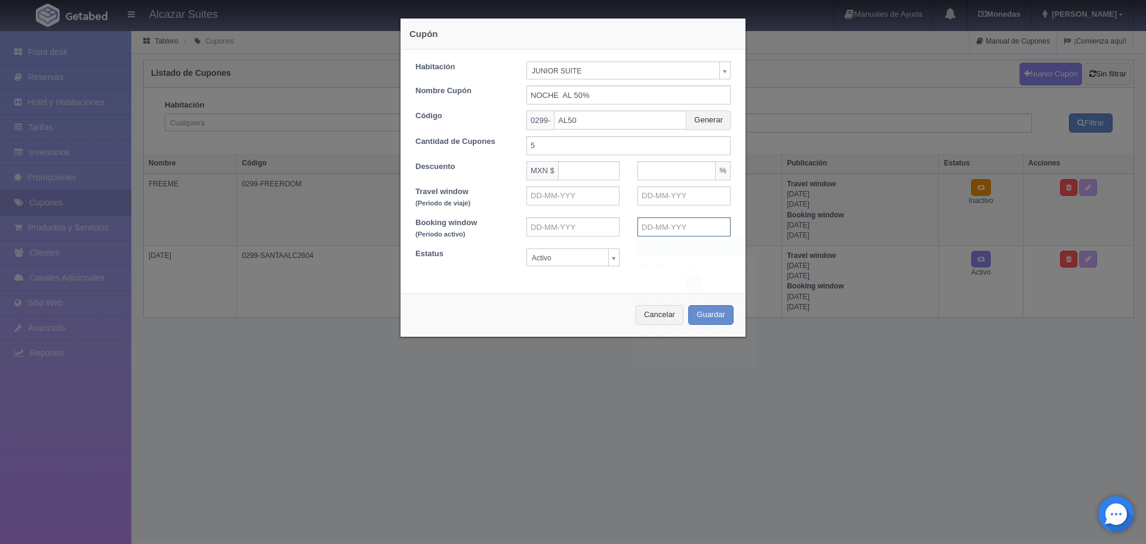
click at [678, 224] on input "text" at bounding box center [683, 226] width 93 height 19
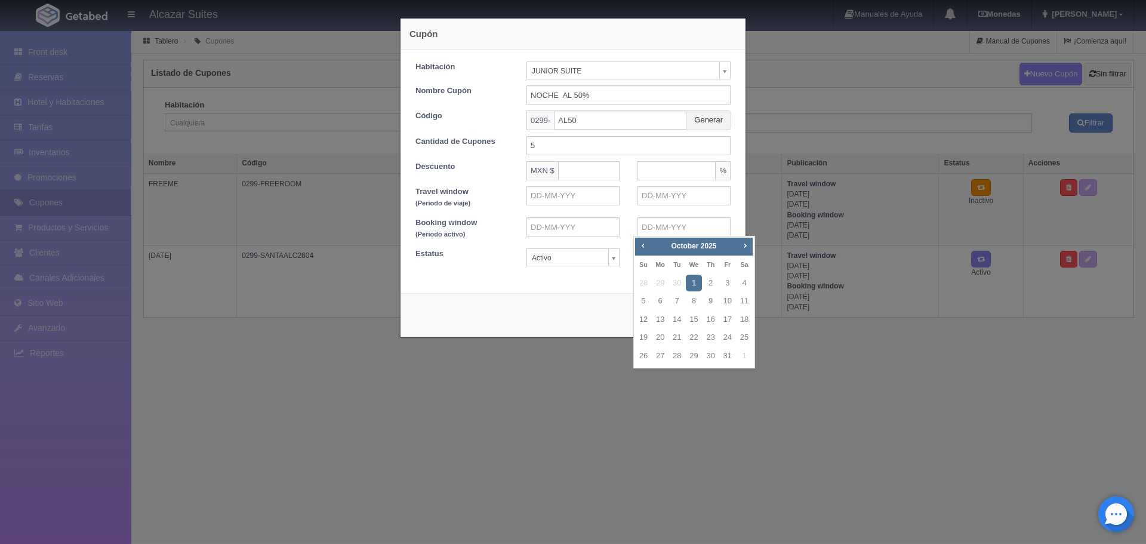
click at [532, 258] on body "Alcazar Suites Manuales de Ayuda Actualizaciones recientes Monedas Tipo de camb…" at bounding box center [573, 286] width 1146 height 513
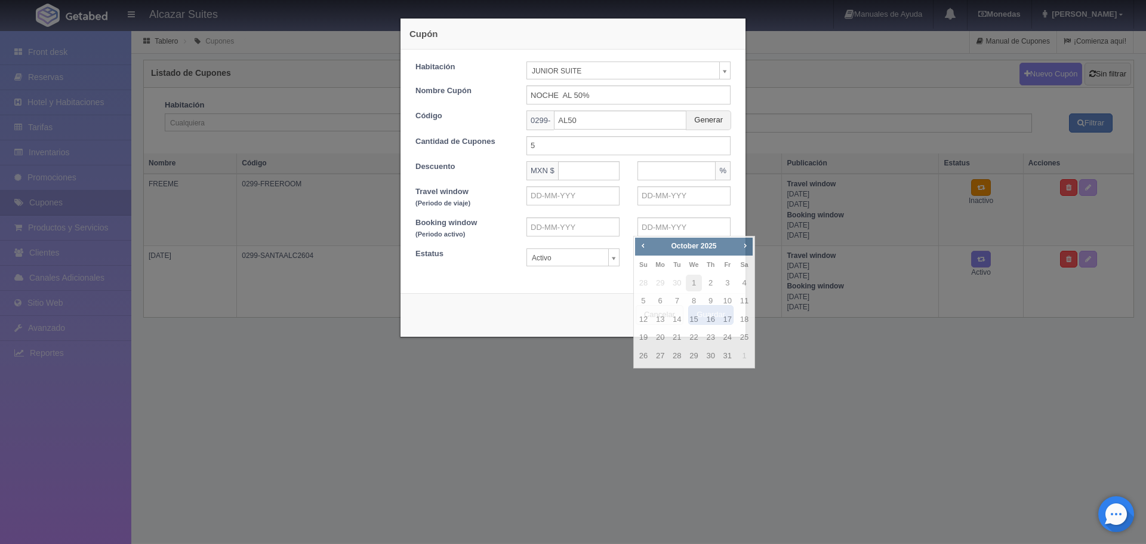
click at [569, 303] on div "Cancelar Guardar" at bounding box center [572, 315] width 345 height 44
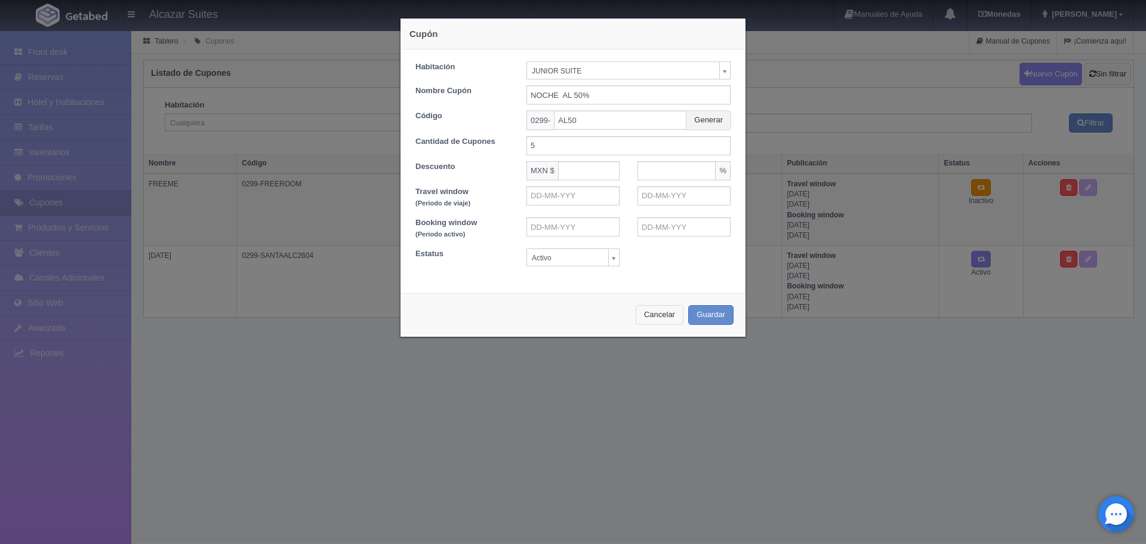
click at [655, 320] on button "Cancelar" at bounding box center [659, 315] width 48 height 20
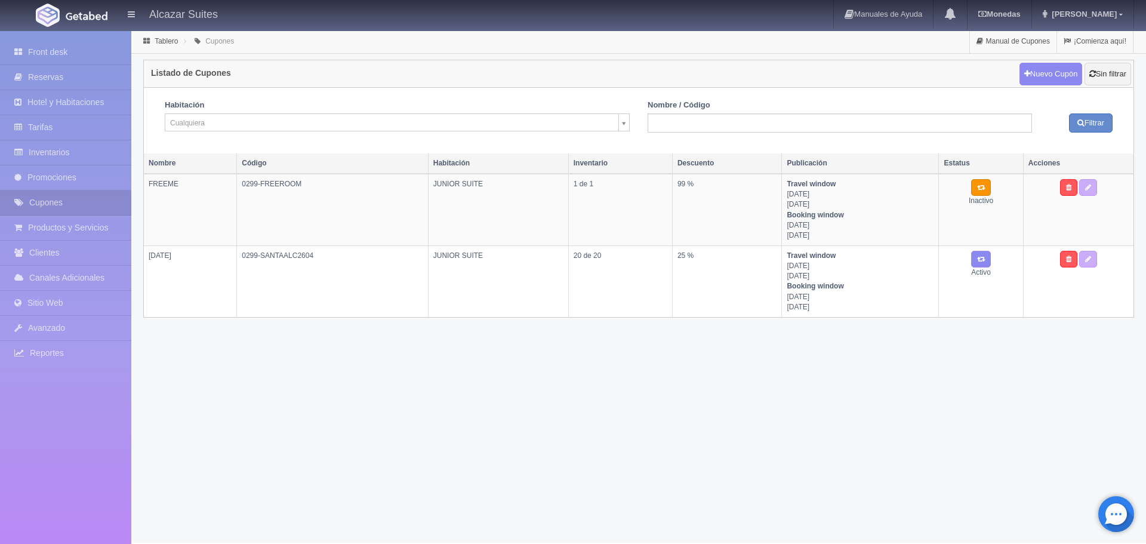
click at [177, 1] on div "Alcazar Suites Manuales de Ayuda Actualizaciones recientes Monedas Tipo de camb…" at bounding box center [573, 15] width 1146 height 30
click at [169, 11] on h4 "Alcazar Suites" at bounding box center [183, 13] width 69 height 15
click at [1093, 17] on span "[PERSON_NAME]" at bounding box center [1082, 14] width 68 height 9
click at [1014, 19] on link "Monedas" at bounding box center [998, 14] width 63 height 29
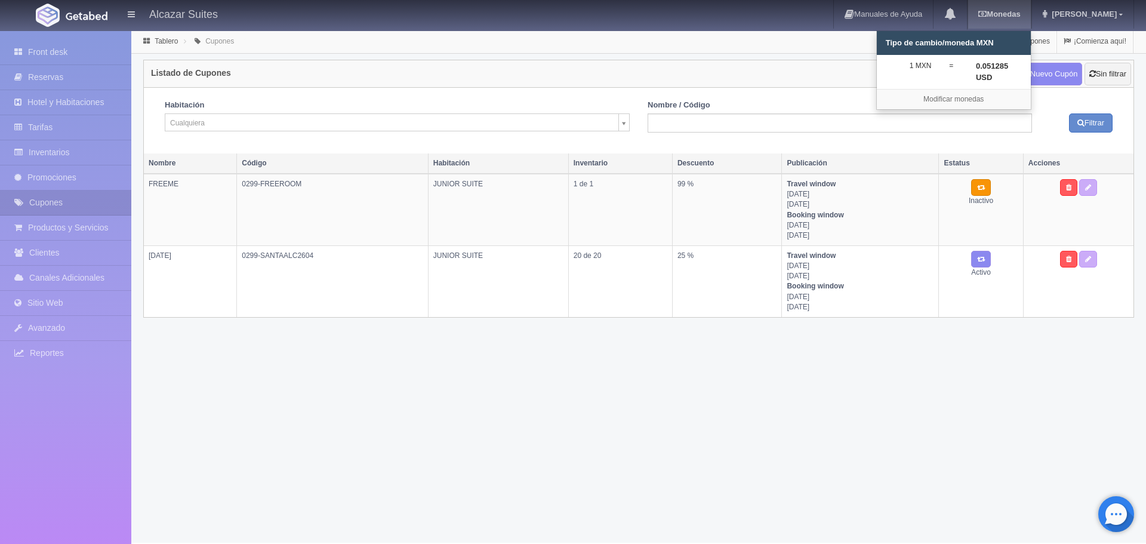
click at [1014, 19] on link "Monedas" at bounding box center [998, 14] width 63 height 29
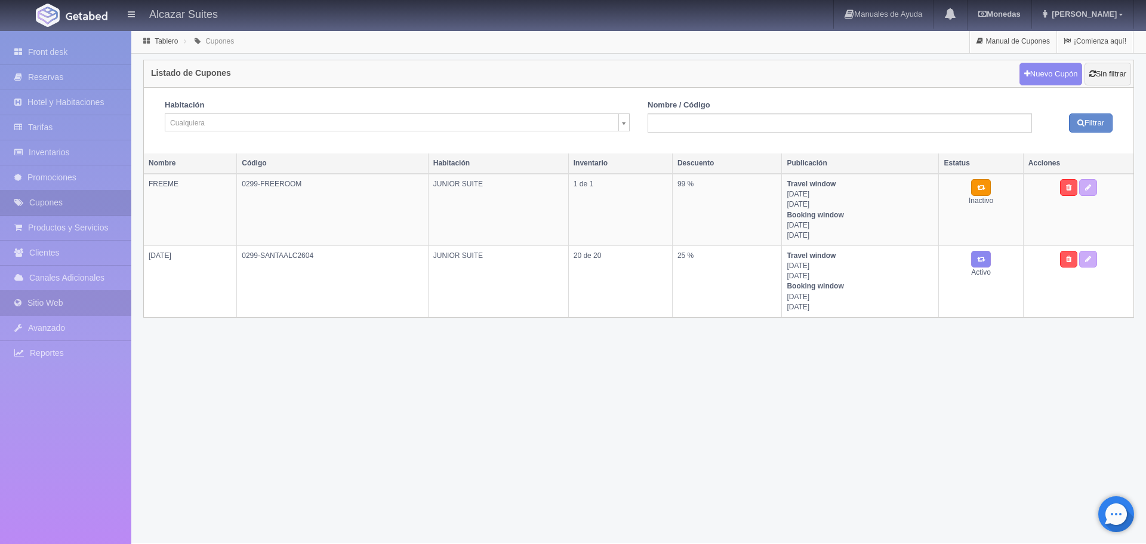
click at [51, 311] on link "Sitio Web" at bounding box center [65, 303] width 131 height 24
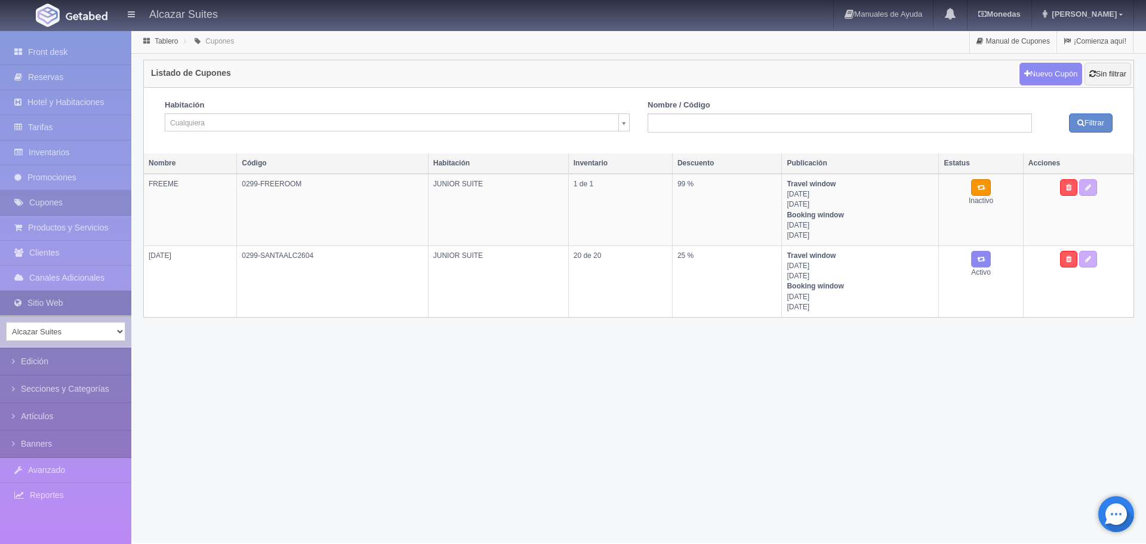
click at [25, 299] on icon at bounding box center [20, 303] width 13 height 12
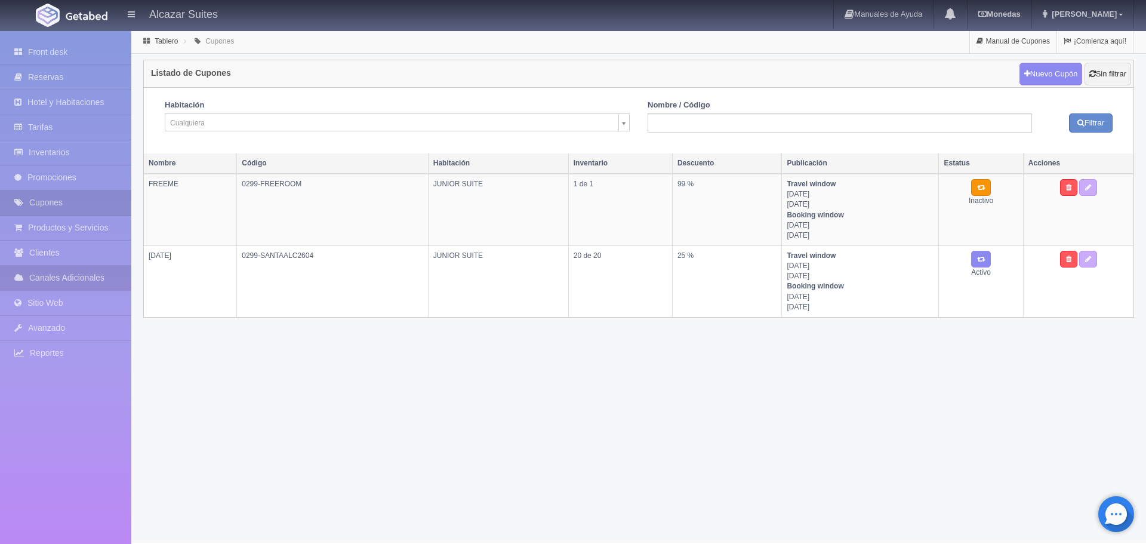
click at [26, 271] on link "Canales Adicionales" at bounding box center [65, 278] width 131 height 24
click at [99, 180] on link "Promociones" at bounding box center [65, 177] width 131 height 24
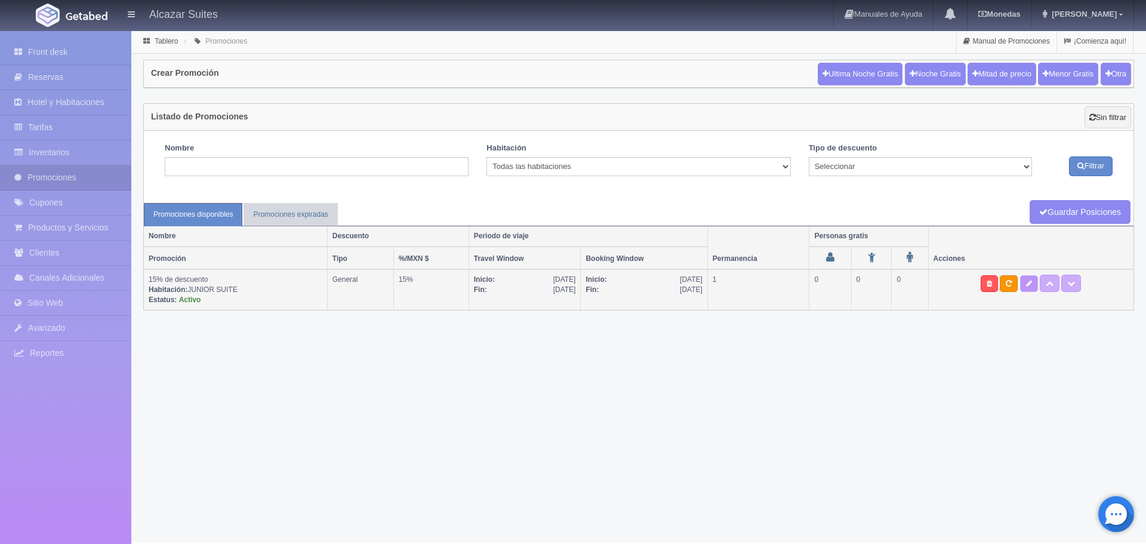
click at [1027, 283] on link at bounding box center [1029, 283] width 18 height 17
type textarea "15% Off Junior Suite 1 Recamara de 1 a 2 personas, persona extra $250"
select select "General"
select select "304"
type input "[DATE]"
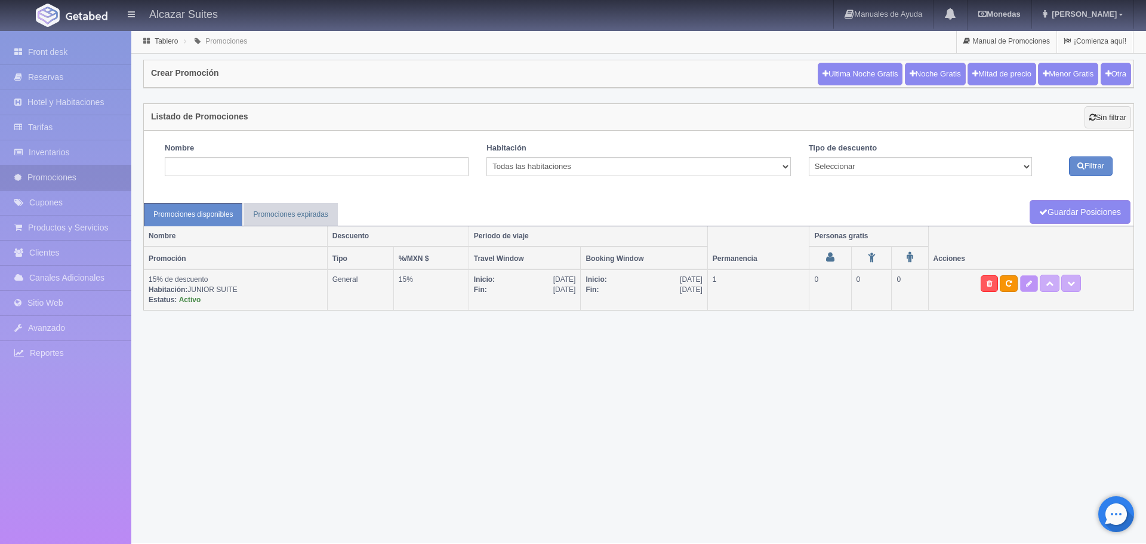
type input "[DATE]"
checkbox input "true"
type input "1"
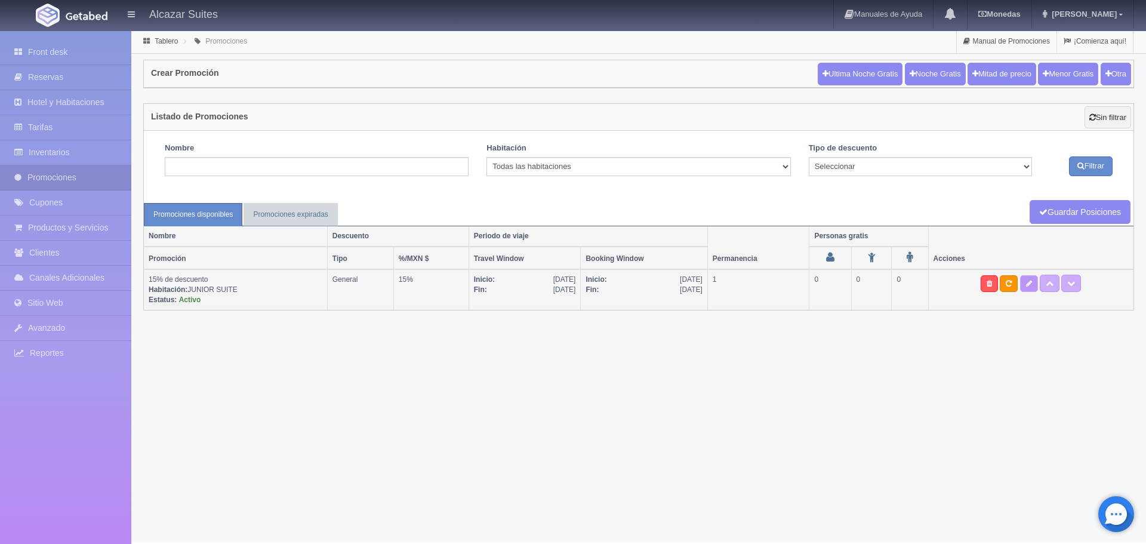
type input "2"
checkbox input "true"
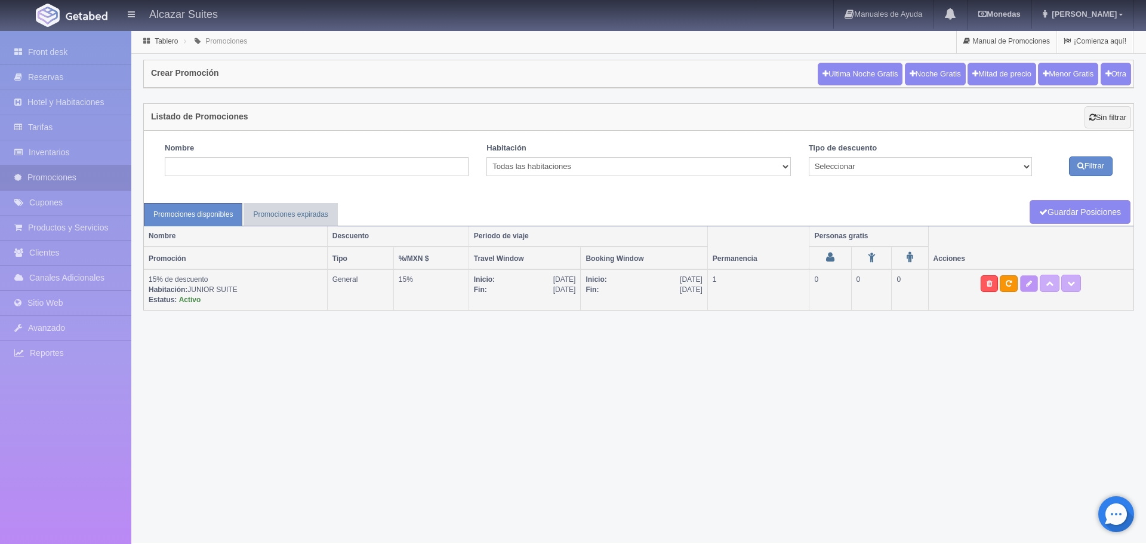
checkbox input "true"
select select "1"
type input "15"
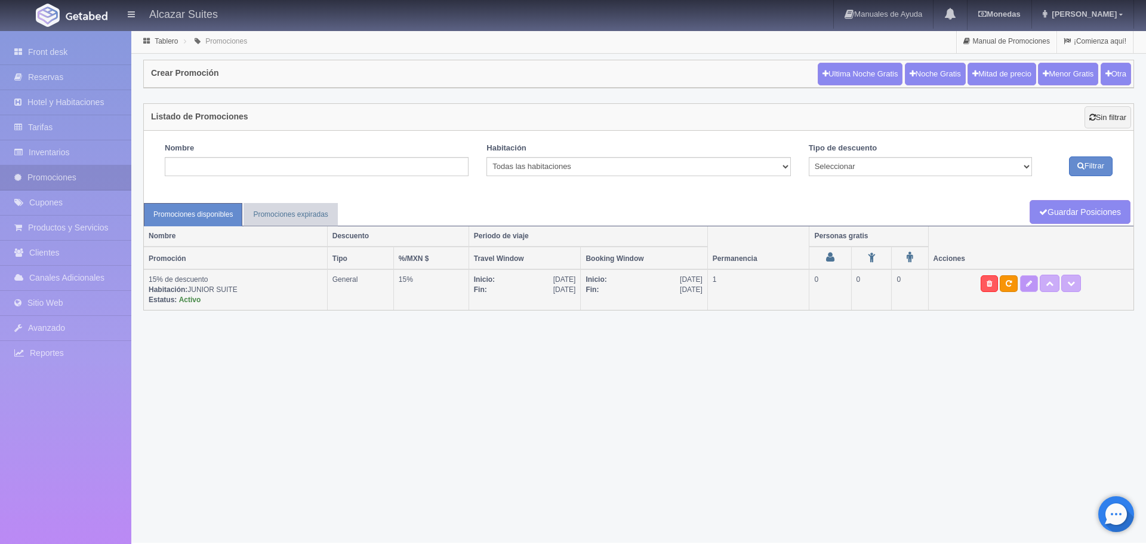
type input "0"
type input "999"
select select "15% de descuento"
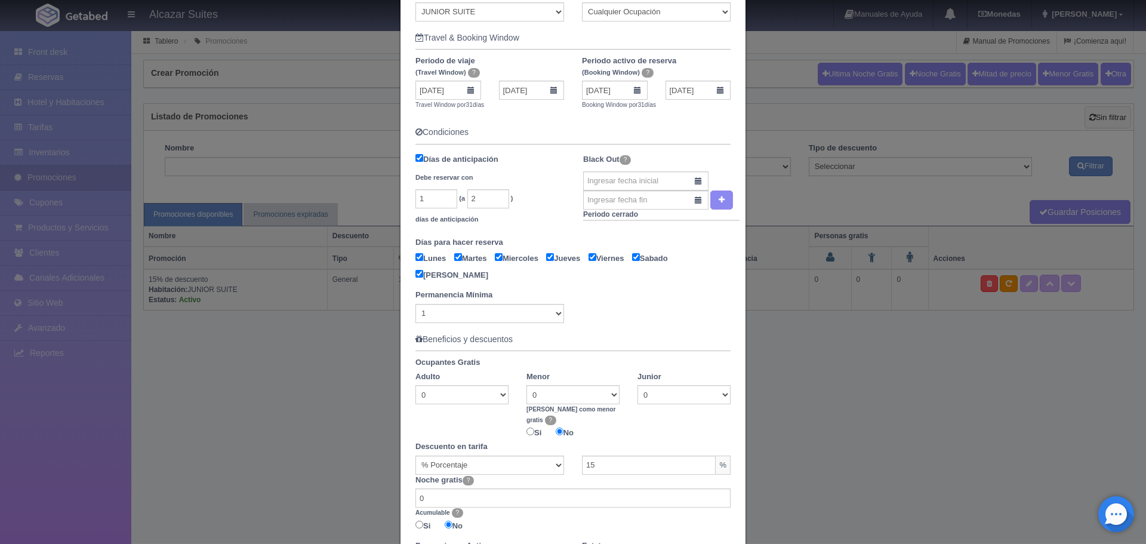
scroll to position [422, 0]
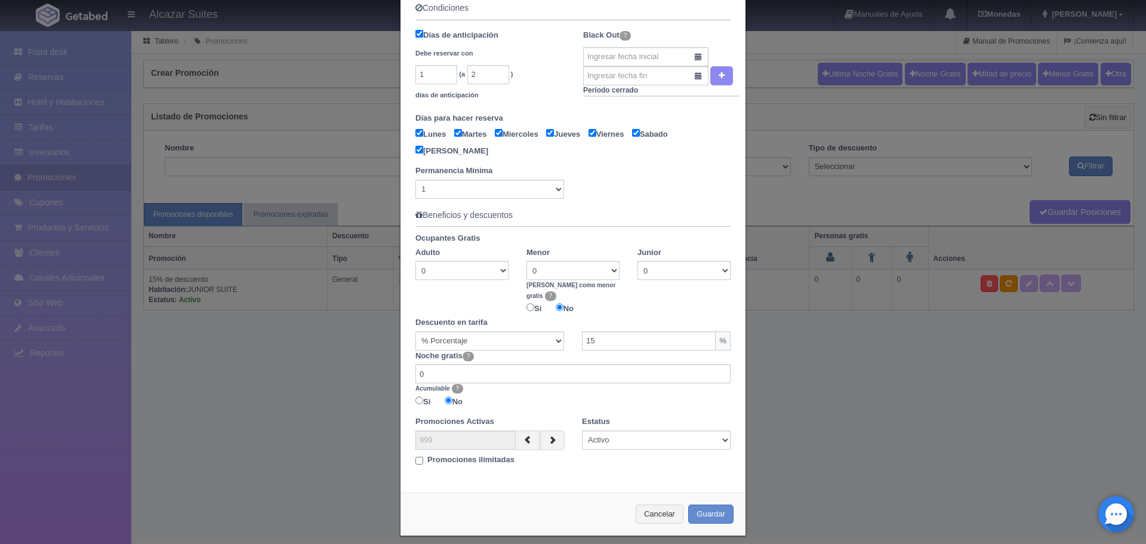
click at [640, 417] on div "Estatus Activo Inactivo" at bounding box center [656, 432] width 166 height 33
click at [640, 430] on select "Activo Inactivo" at bounding box center [656, 439] width 149 height 19
click at [415, 456] on input "Promociones ilimitadas" at bounding box center [419, 460] width 8 height 8
checkbox input "true"
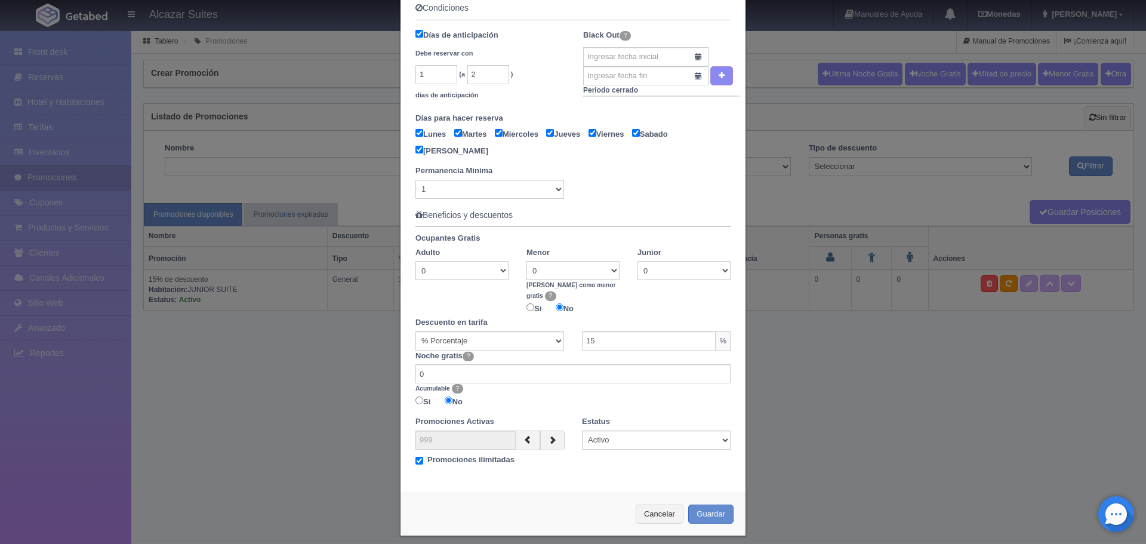
scroll to position [406, 0]
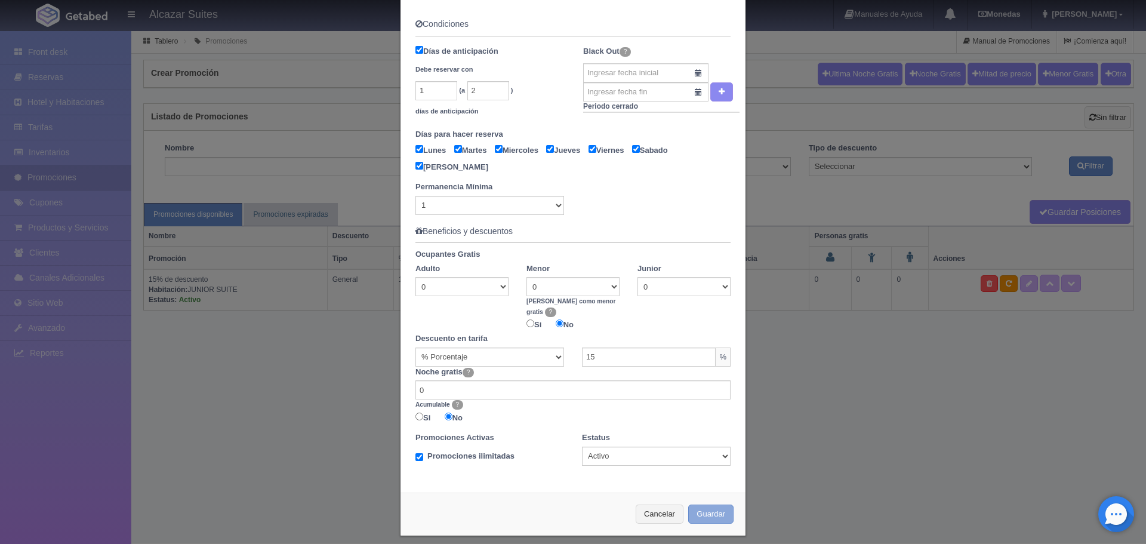
click at [690, 504] on button "Guardar" at bounding box center [710, 514] width 45 height 20
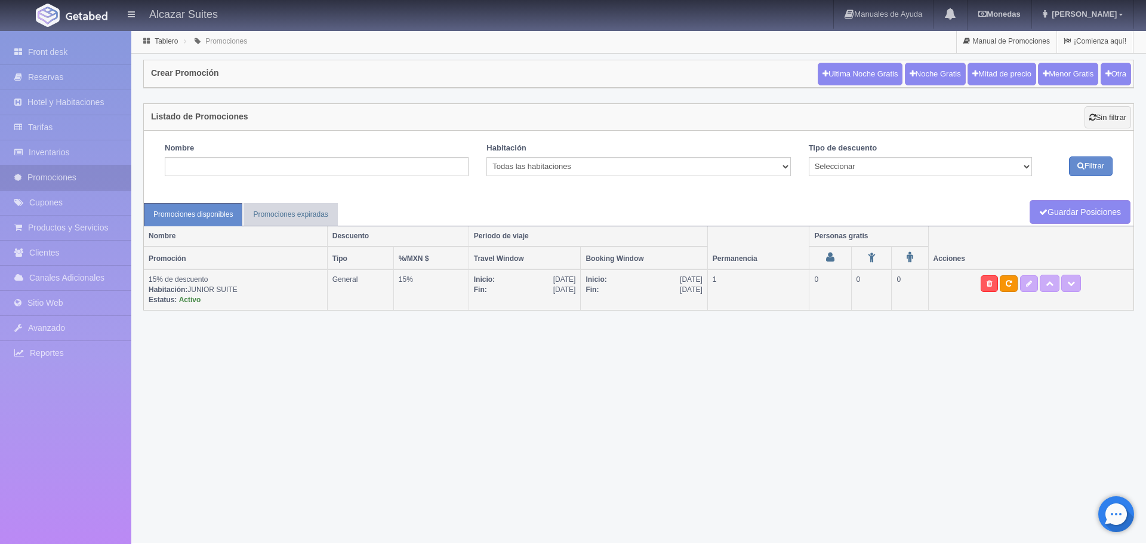
click at [755, 278] on td "1" at bounding box center [758, 289] width 102 height 41
click at [263, 210] on link "Promociones expiradas" at bounding box center [290, 214] width 94 height 23
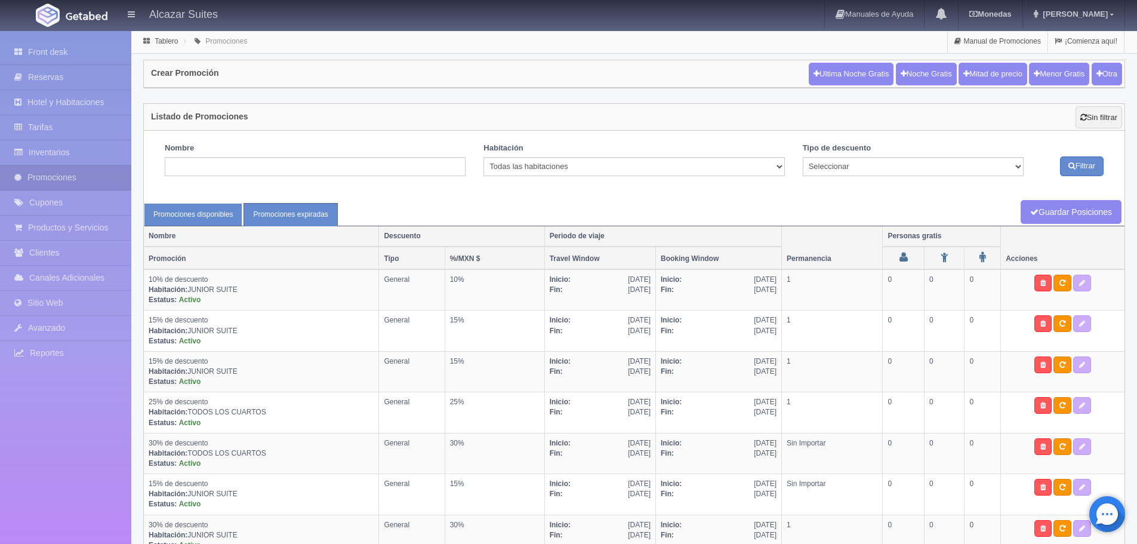
click at [188, 211] on link "Promociones disponibles" at bounding box center [193, 214] width 98 height 23
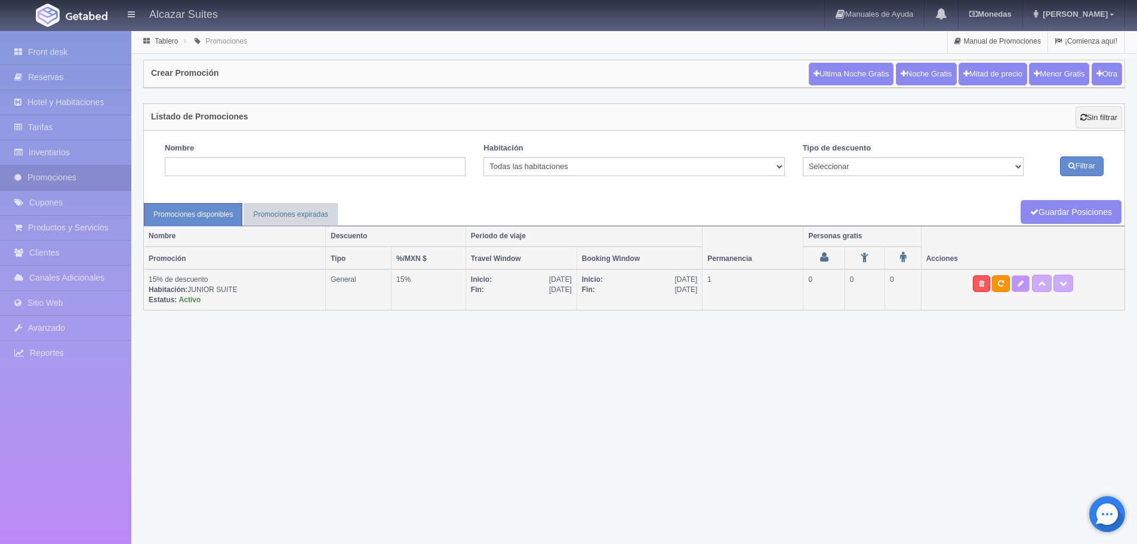
click at [1016, 279] on link at bounding box center [1020, 283] width 18 height 17
type textarea "15% Off Junior Suite 1 Recamara de 1 a 2 personas, persona extra $250"
select select "General"
select select "304"
type input "[DATE]"
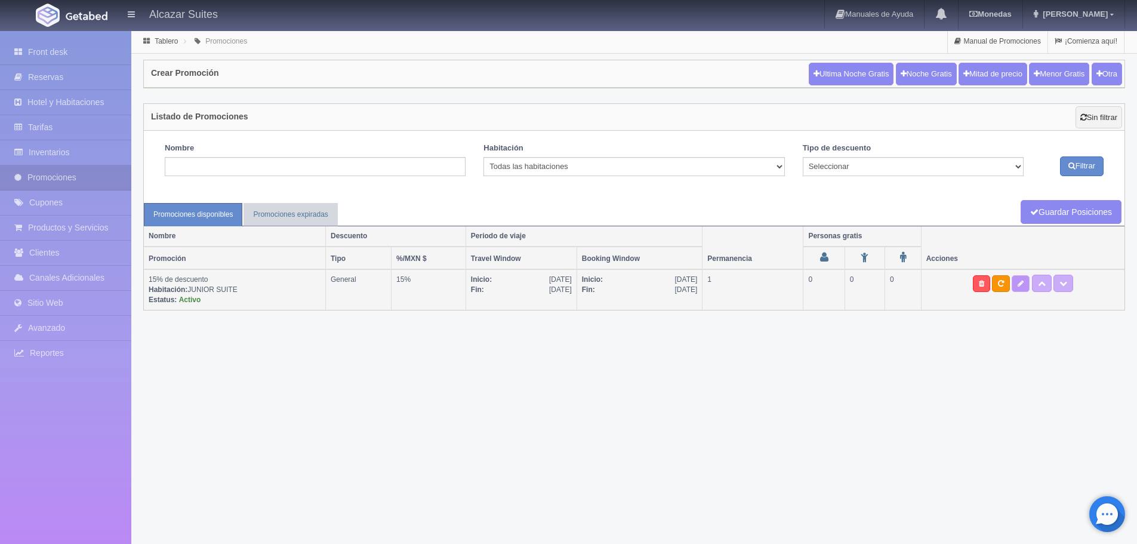
type input "[DATE]"
checkbox input "true"
type input "1"
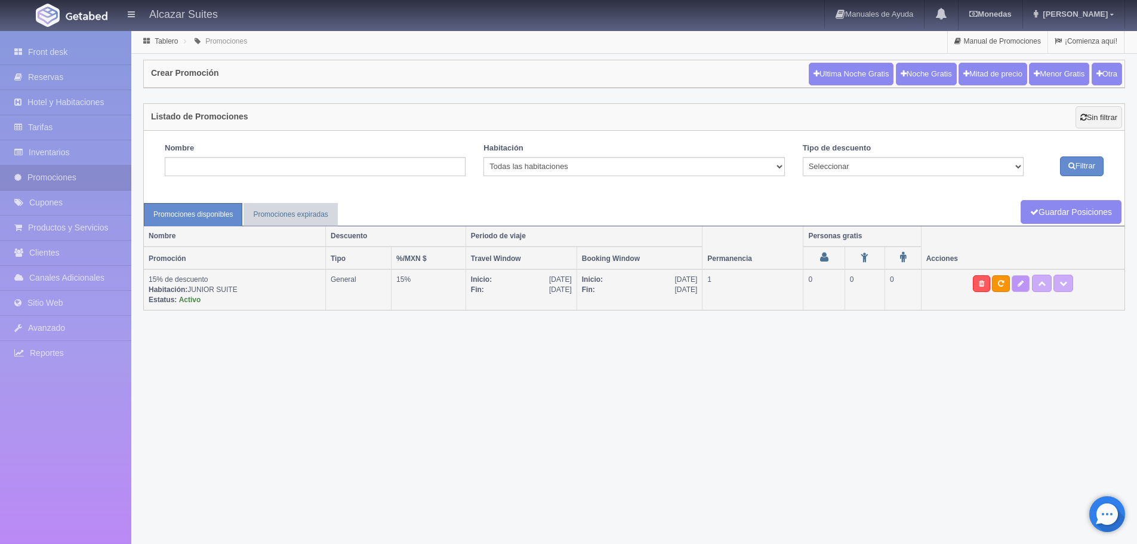
type input "2"
checkbox input "true"
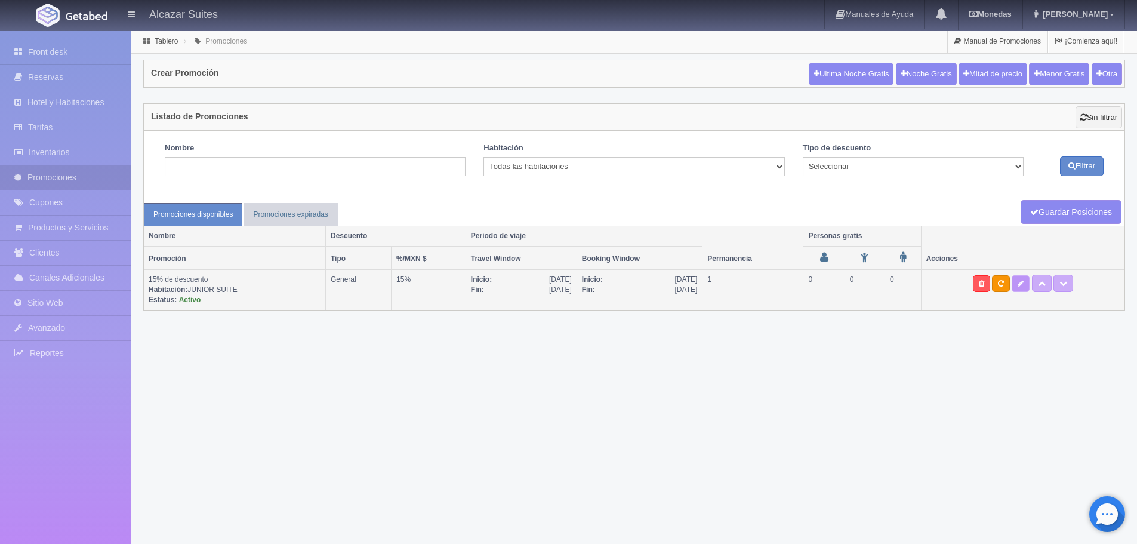
checkbox input "true"
select select "1"
type input "15"
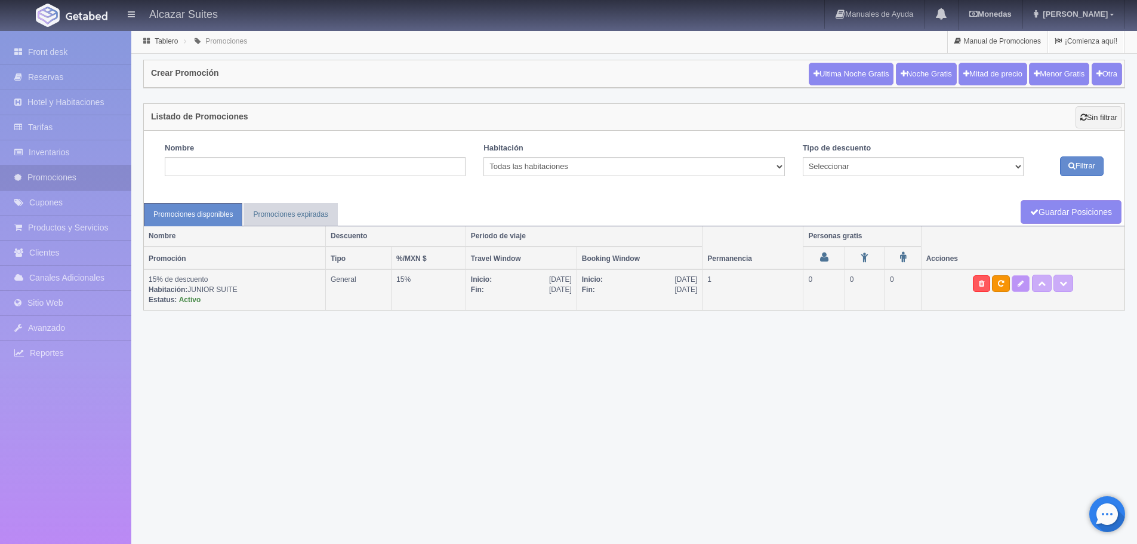
type input "0"
type input "999"
select select "15% de descuento"
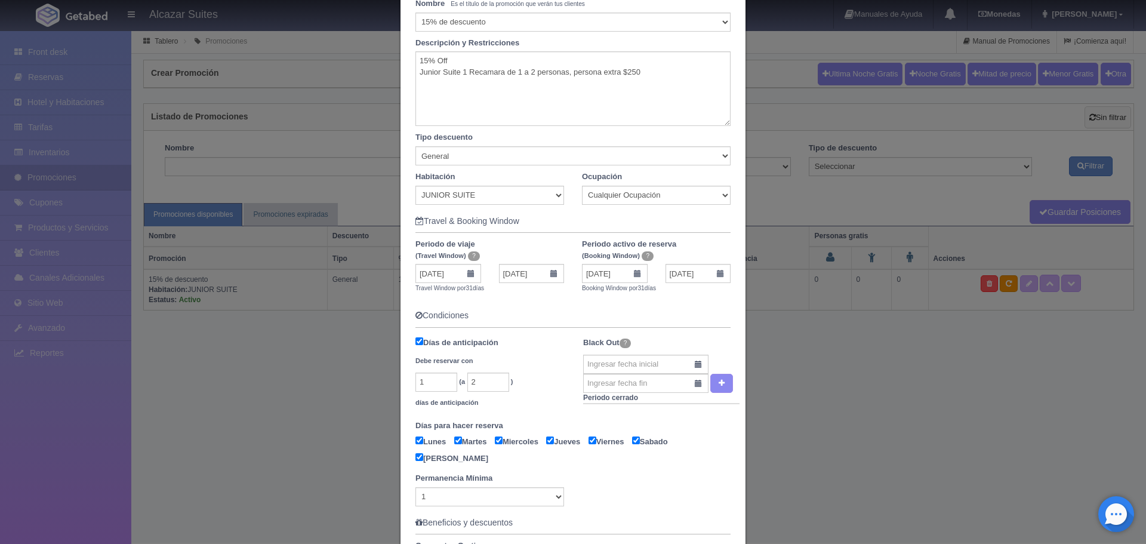
scroll to position [119, 0]
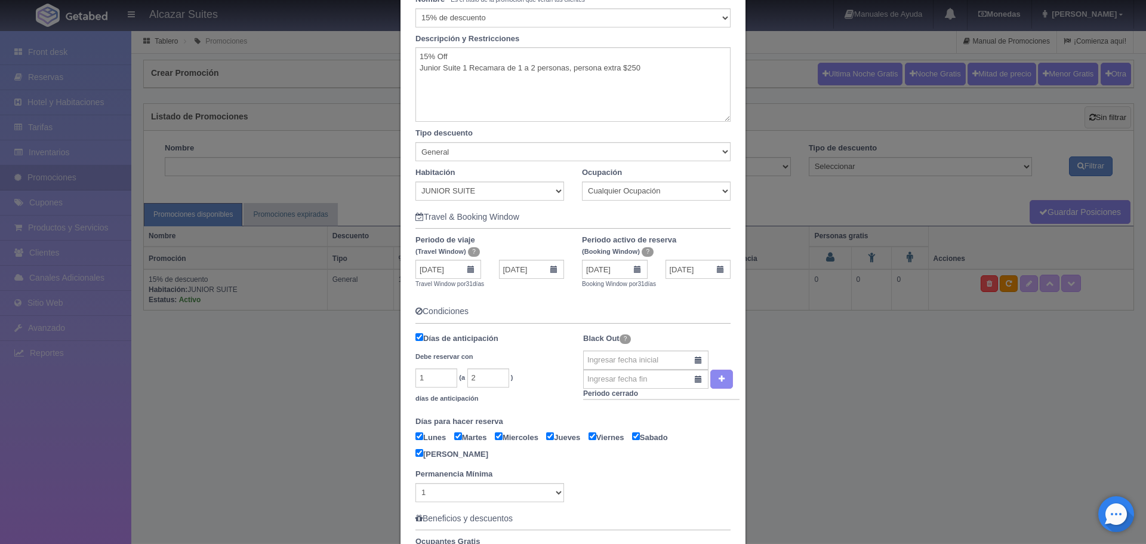
click at [427, 140] on div "Tipo descuento Seleccionar Noche gratis Última Noche General" at bounding box center [572, 144] width 333 height 33
click at [425, 146] on select "Seleccionar Noche gratis Última Noche General" at bounding box center [572, 151] width 315 height 19
click at [615, 188] on select "Cualquier Ocupación 1 Adulto(s) 2 Adulto(s) 1 Adulto(s) / 1 Menor(es)" at bounding box center [656, 190] width 149 height 19
click at [609, 185] on select "Cualquier Ocupación 1 Adulto(s) 2 Adulto(s) 1 Adulto(s) / 1 Menor(es)" at bounding box center [656, 190] width 149 height 19
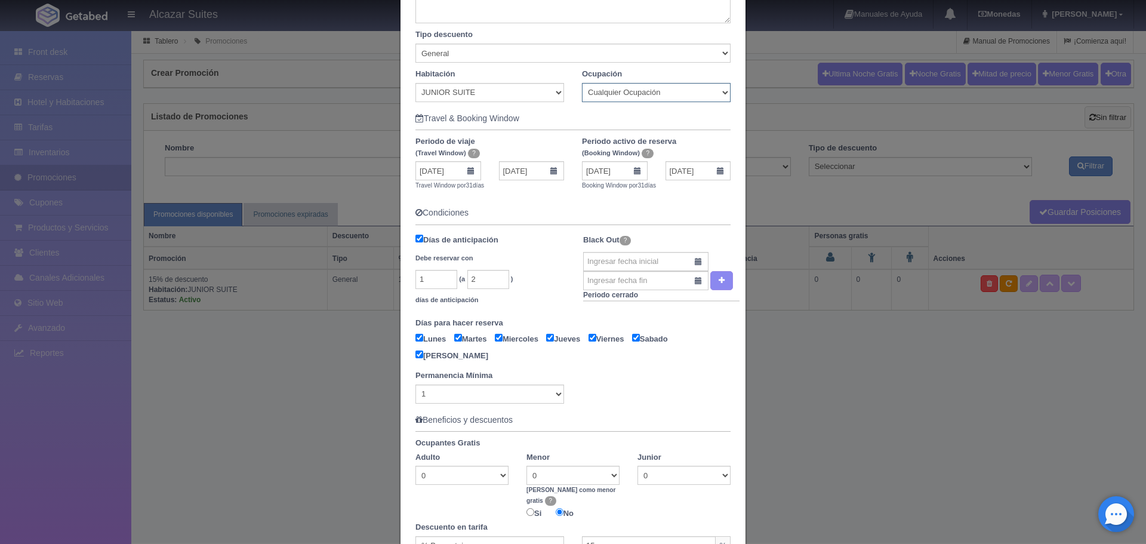
scroll to position [239, 0]
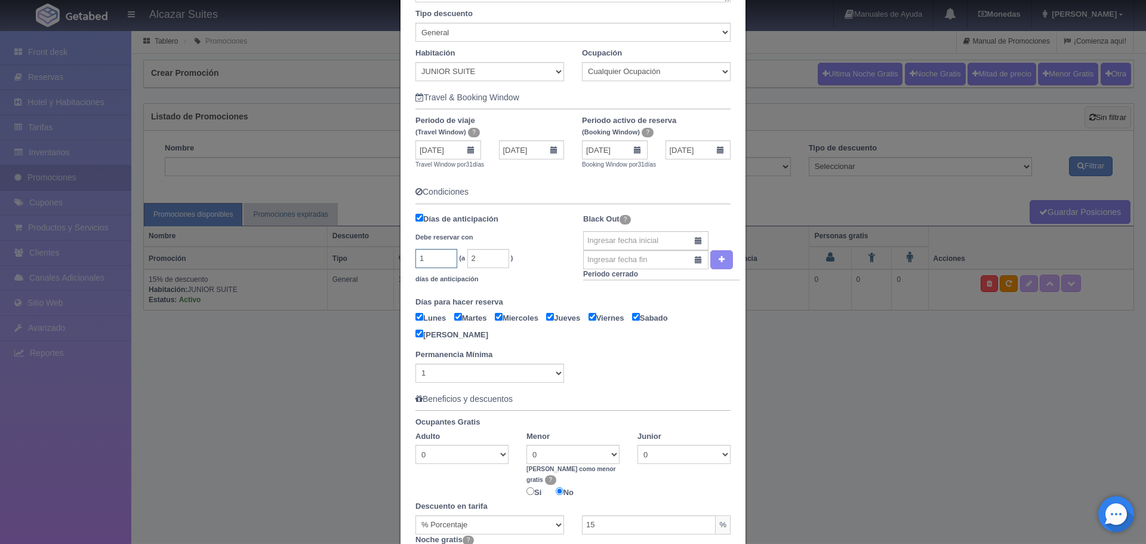
click at [427, 252] on input "1" at bounding box center [436, 258] width 42 height 19
click at [477, 255] on input "2" at bounding box center [488, 258] width 42 height 19
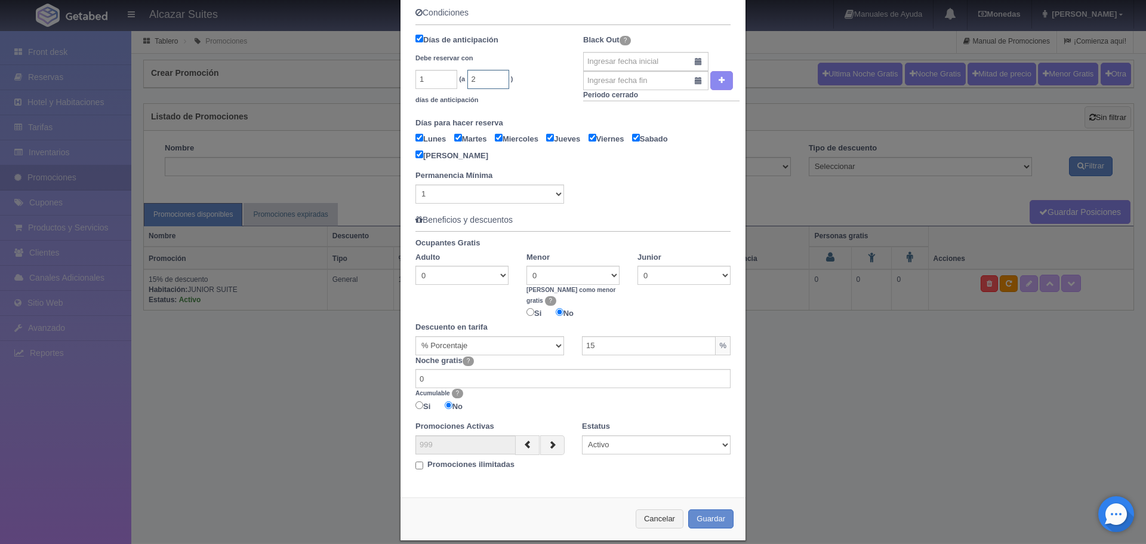
scroll to position [422, 0]
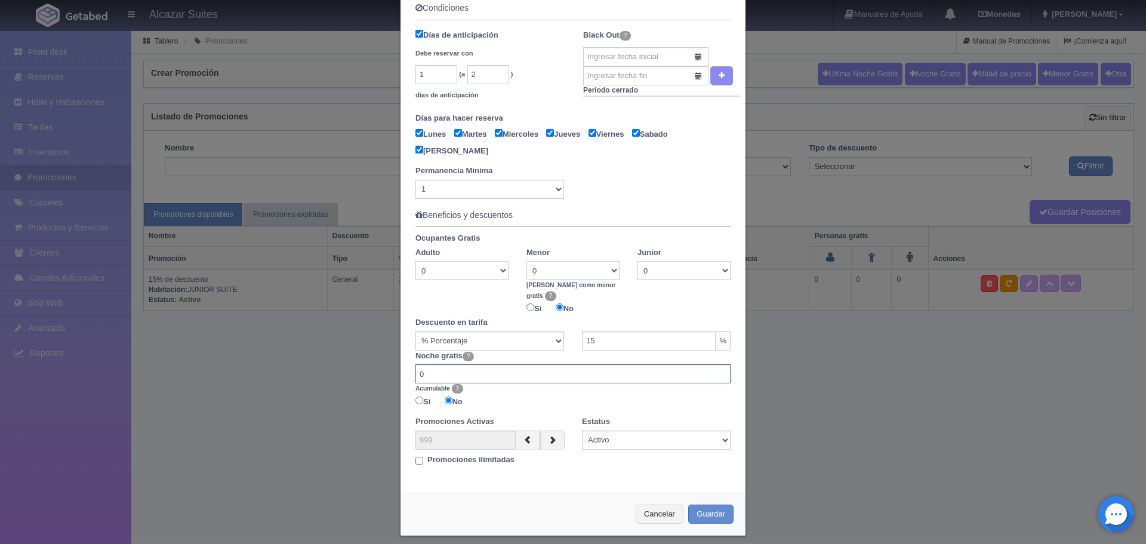
click at [498, 364] on input "0" at bounding box center [572, 373] width 315 height 19
click at [717, 364] on input "-1" at bounding box center [572, 373] width 315 height 19
type input "0"
click at [717, 364] on input "0" at bounding box center [572, 373] width 315 height 19
click at [647, 396] on div "Si No" at bounding box center [572, 402] width 315 height 17
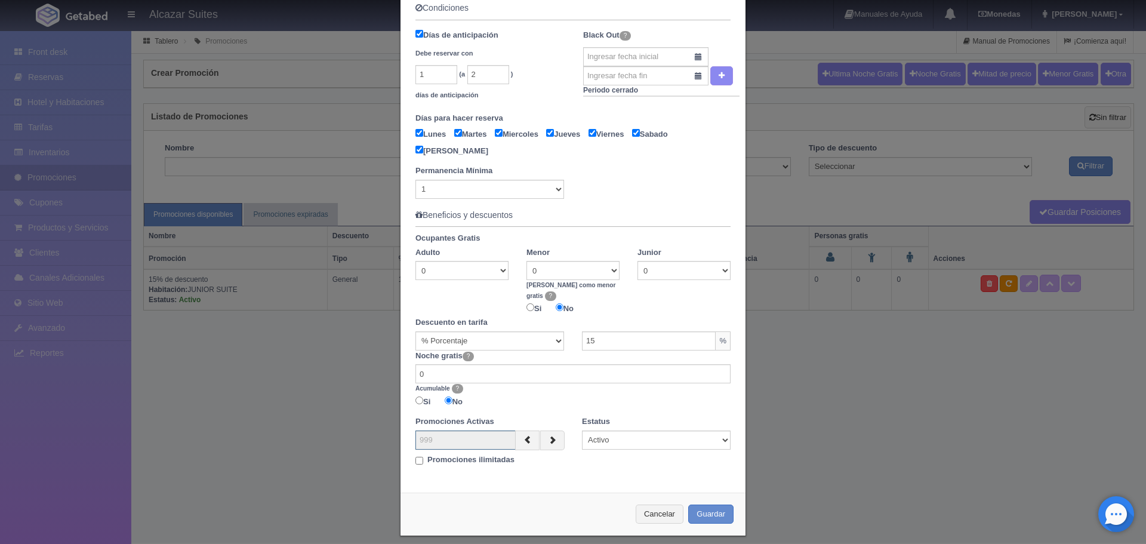
click at [455, 434] on input "999" at bounding box center [465, 439] width 100 height 19
click at [553, 430] on button "button" at bounding box center [552, 440] width 24 height 20
click at [523, 435] on icon "button" at bounding box center [527, 439] width 8 height 8
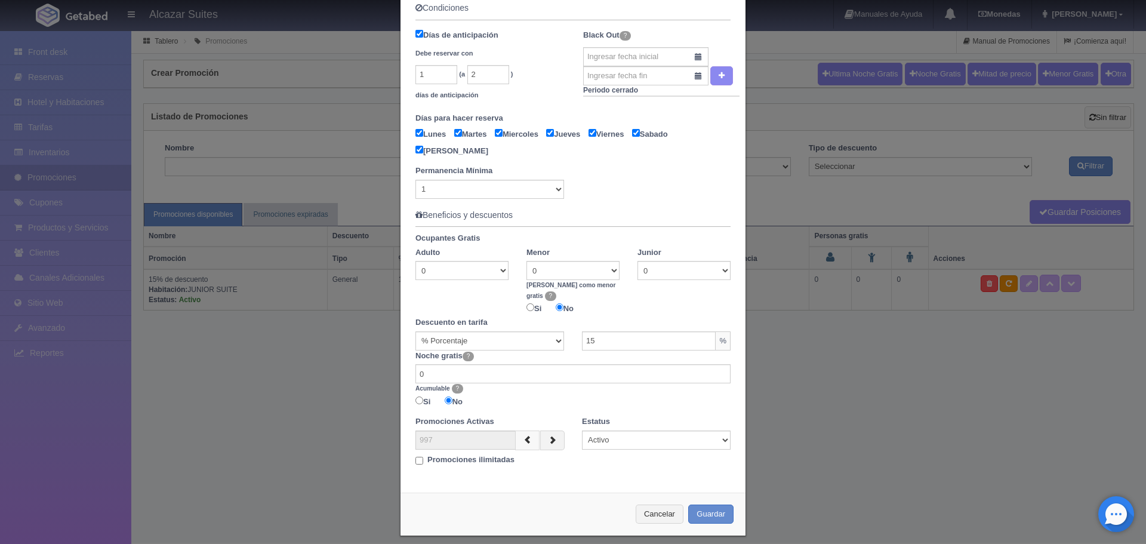
click at [523, 435] on icon "button" at bounding box center [527, 439] width 8 height 8
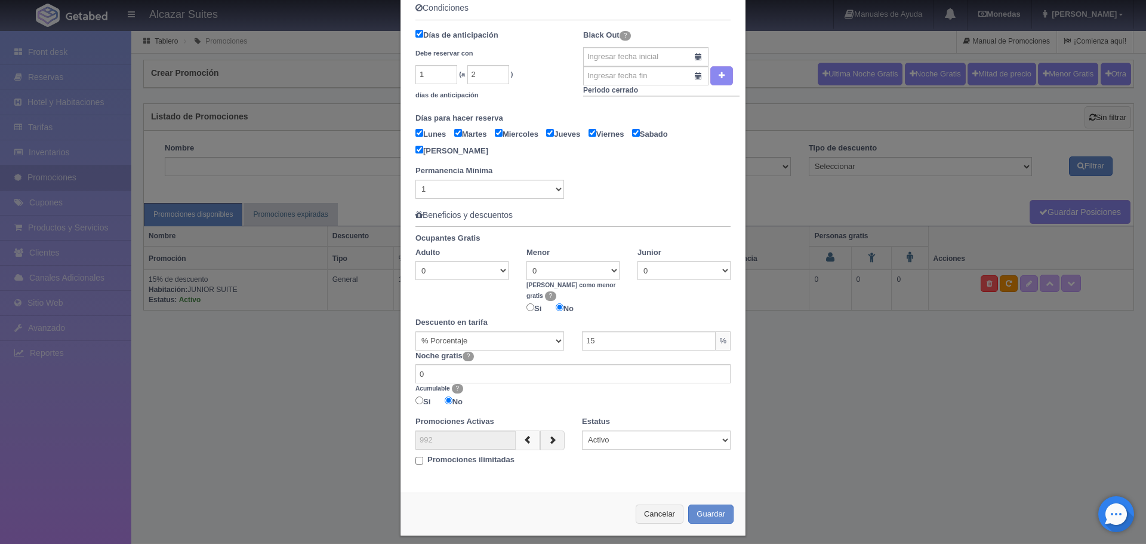
click at [523, 435] on icon "button" at bounding box center [527, 439] width 8 height 8
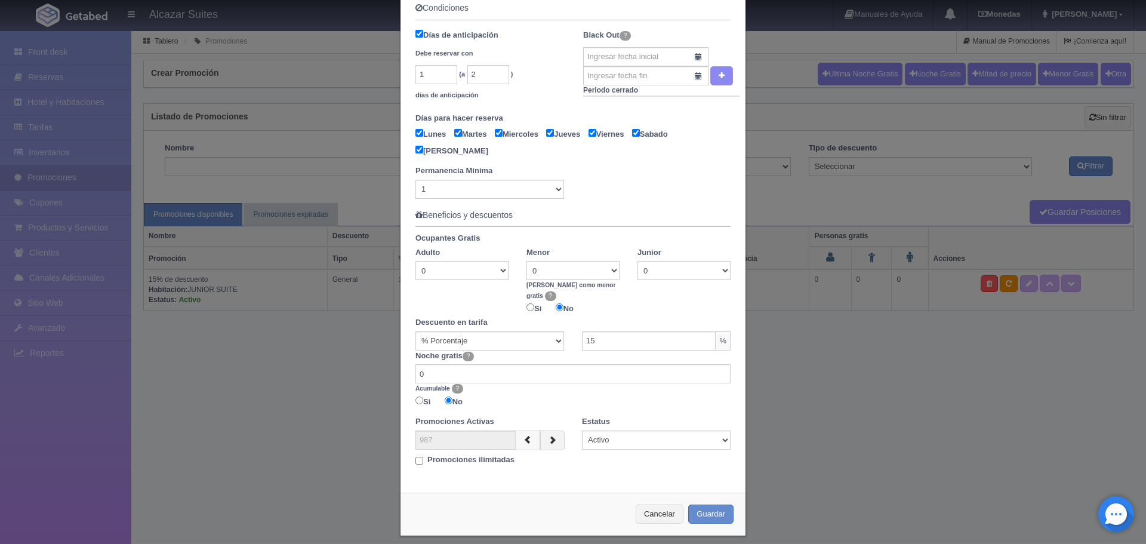
click at [523, 435] on icon "button" at bounding box center [527, 439] width 8 height 8
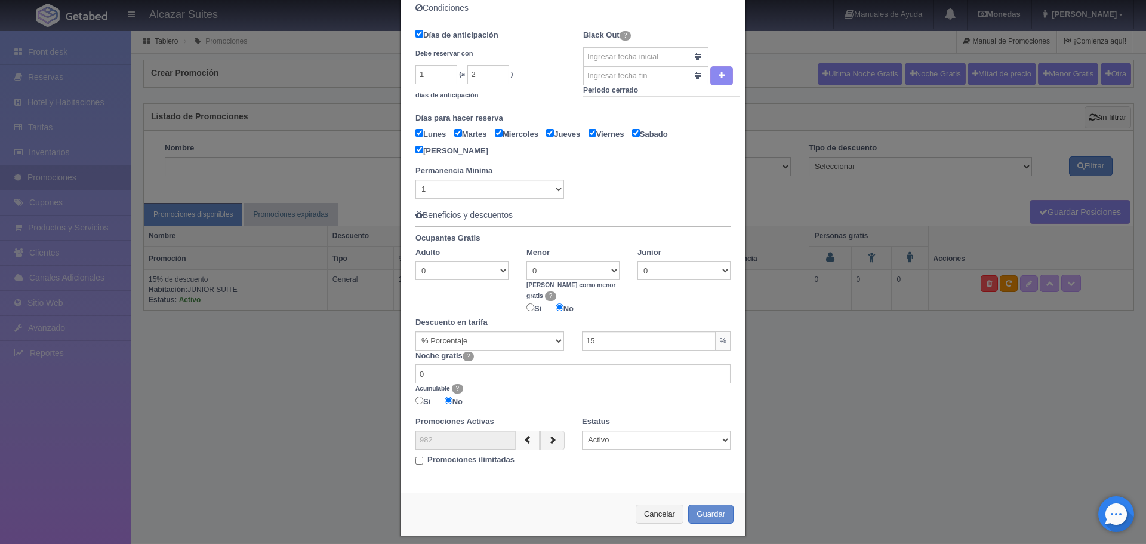
click at [523, 435] on icon "button" at bounding box center [527, 439] width 8 height 8
type input "978"
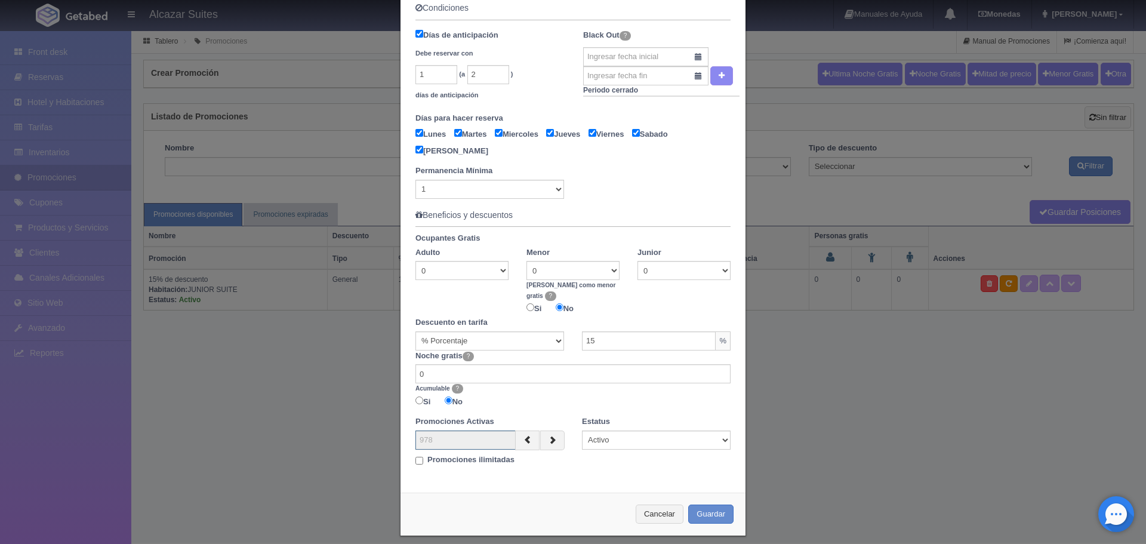
click at [447, 430] on input "978" at bounding box center [465, 439] width 100 height 19
click at [415, 456] on input "Promociones ilimitadas" at bounding box center [419, 460] width 8 height 8
checkbox input "true"
type input "999"
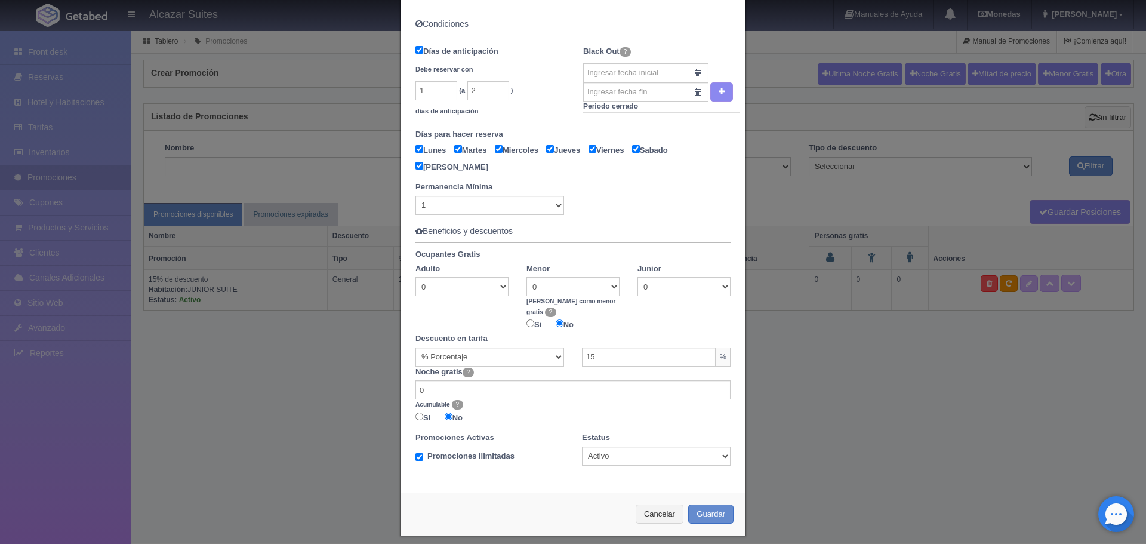
click at [415, 453] on input "Promociones ilimitadas" at bounding box center [419, 457] width 8 height 8
checkbox input "false"
type input "20"
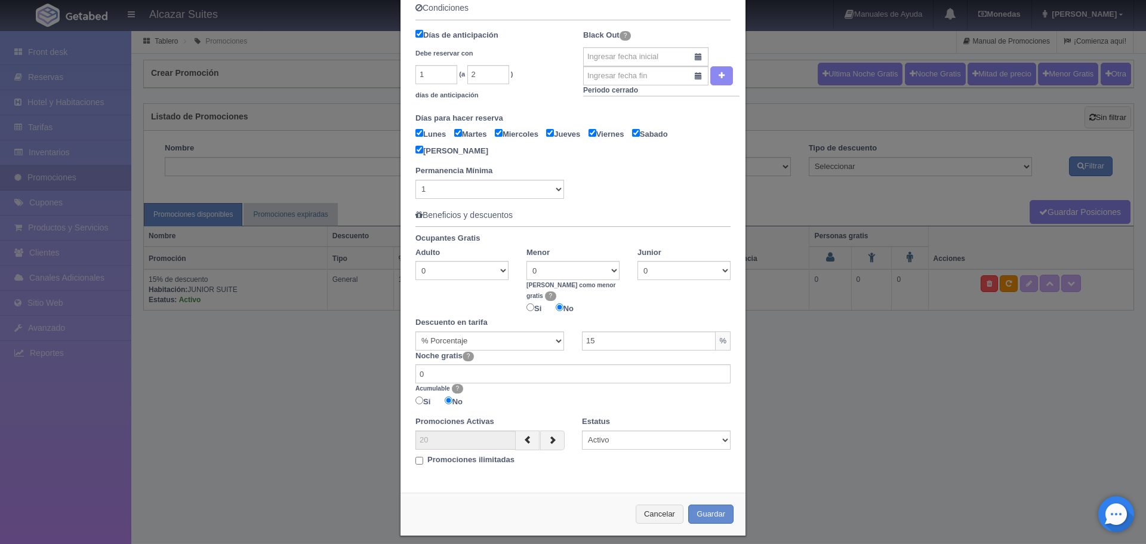
drag, startPoint x: 610, startPoint y: 415, endPoint x: 610, endPoint y: 427, distance: 11.3
click at [610, 420] on div "Estatus Activo Inactivo" at bounding box center [656, 432] width 166 height 33
click at [610, 430] on select "Activo Inactivo" at bounding box center [656, 439] width 149 height 19
click at [415, 456] on input "Promociones ilimitadas" at bounding box center [419, 460] width 8 height 8
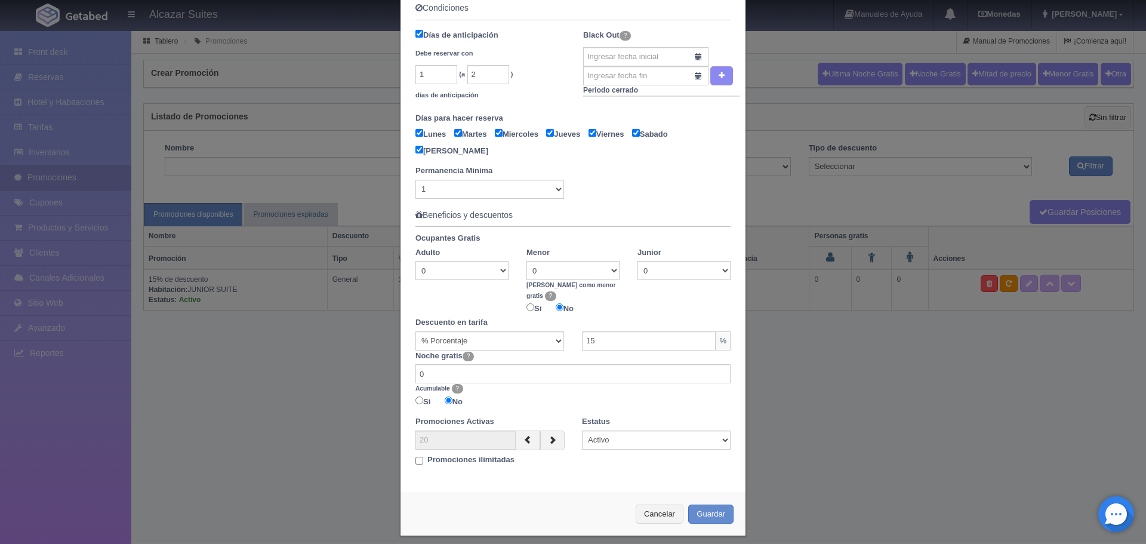
checkbox input "true"
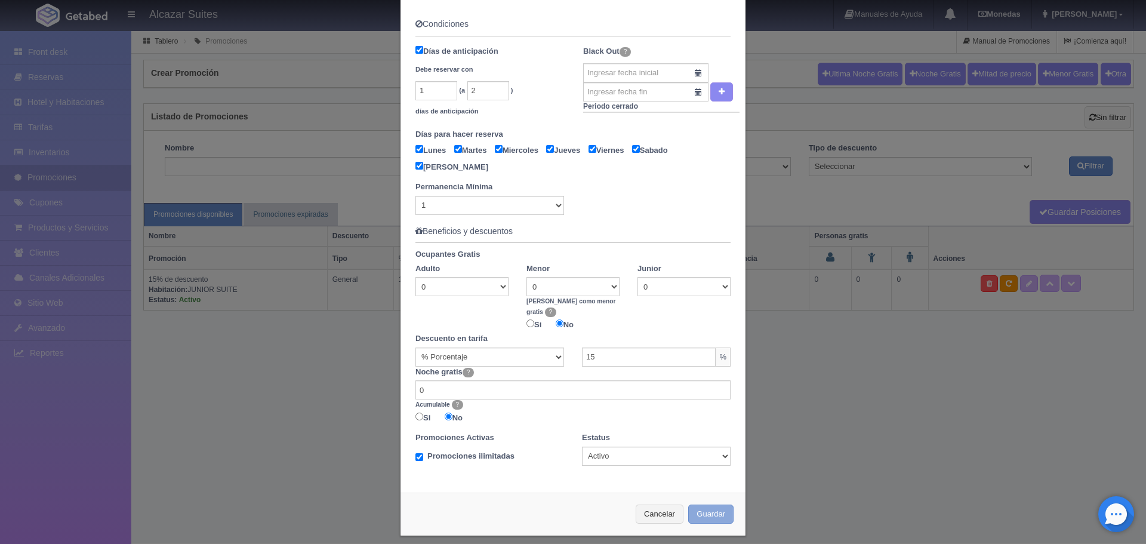
click at [699, 505] on button "Guardar" at bounding box center [710, 514] width 45 height 20
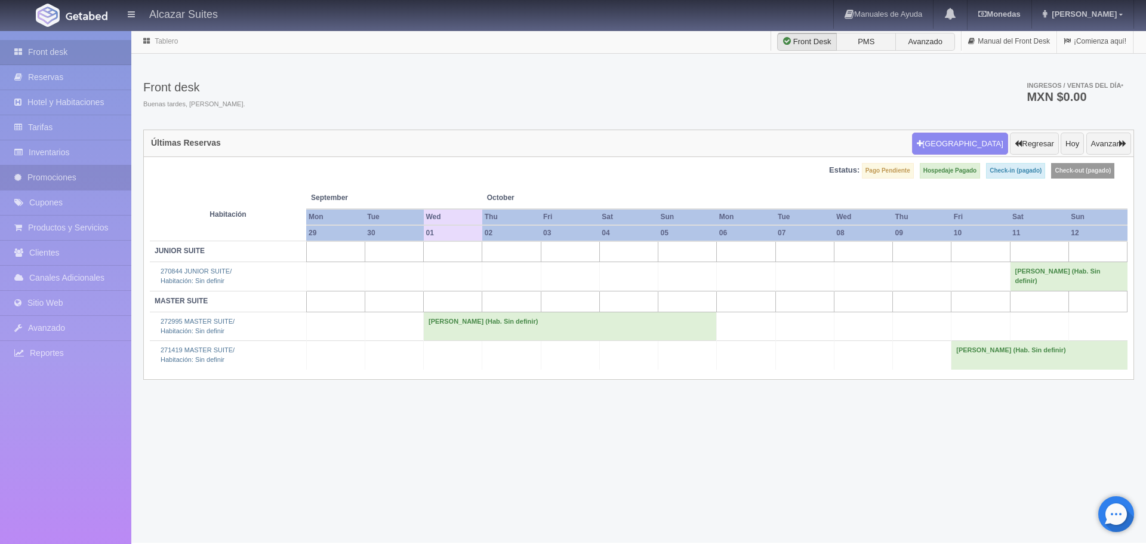
click at [78, 178] on link "Promociones" at bounding box center [65, 177] width 131 height 24
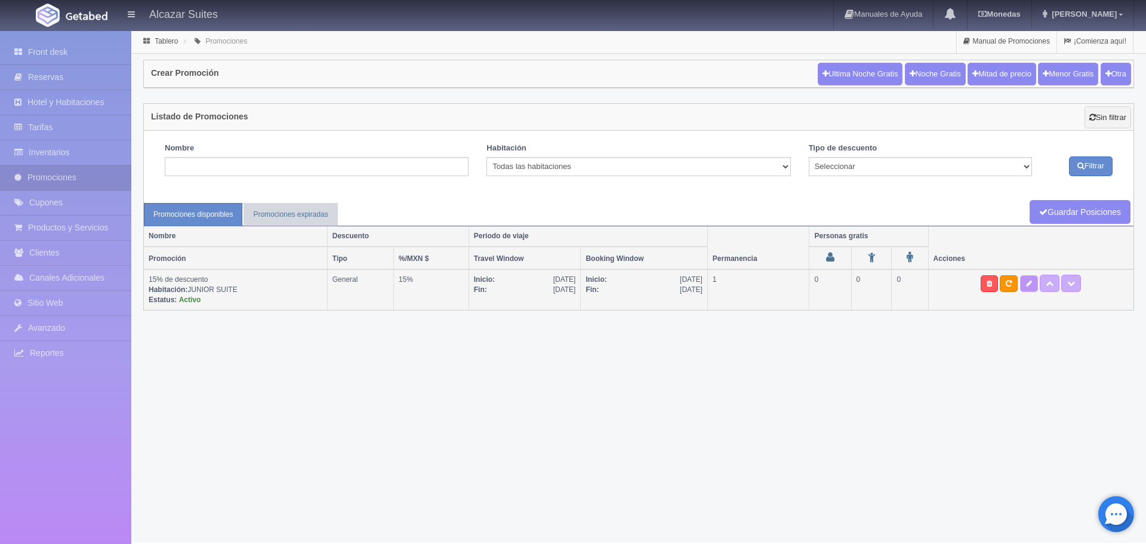
click at [1032, 282] on icon at bounding box center [1029, 283] width 6 height 7
type textarea "15% Off Junior Suite 1 Recamara de 1 a 2 personas, persona extra $250"
select select "General"
select select "304"
type input "[DATE]"
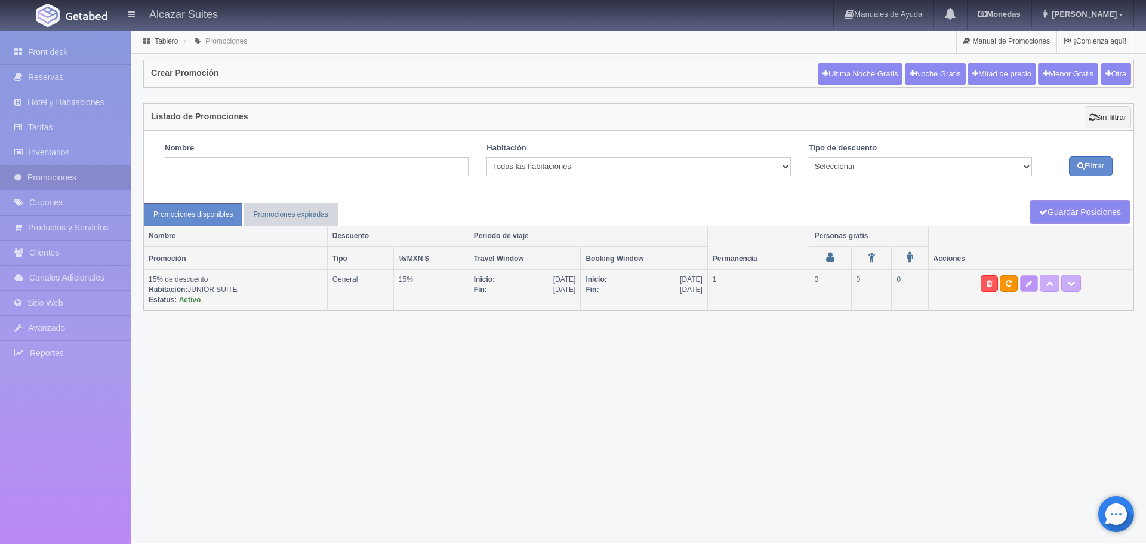
type input "[DATE]"
checkbox input "true"
type input "1"
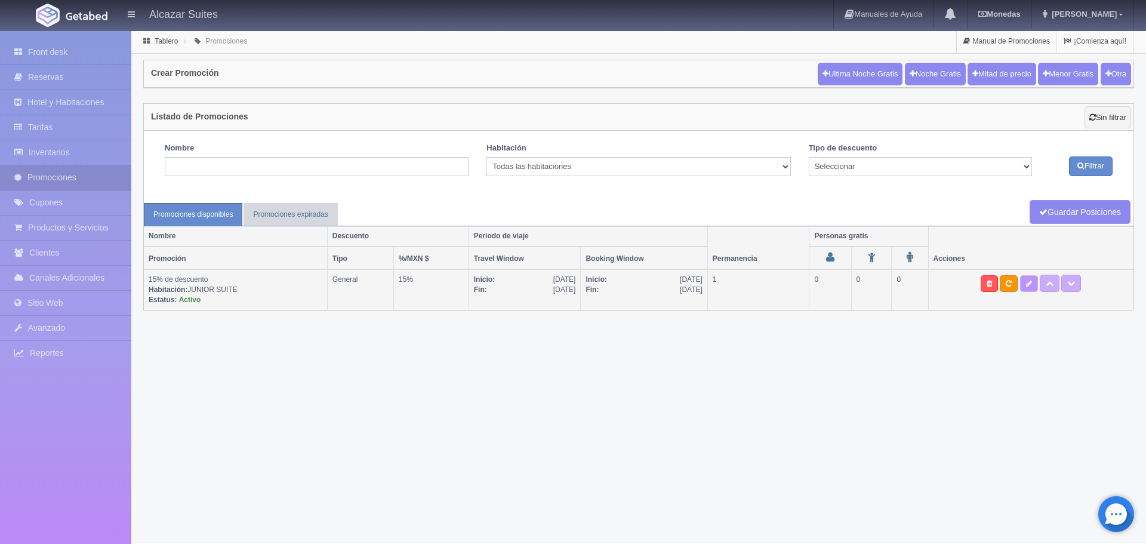
type input "2"
checkbox input "true"
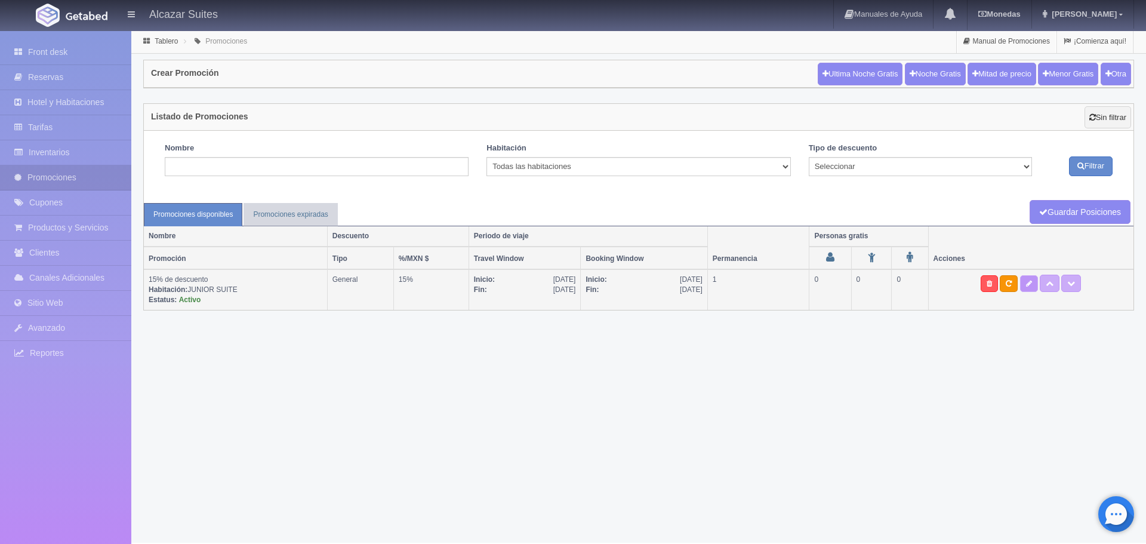
checkbox input "true"
select select "1"
type input "15"
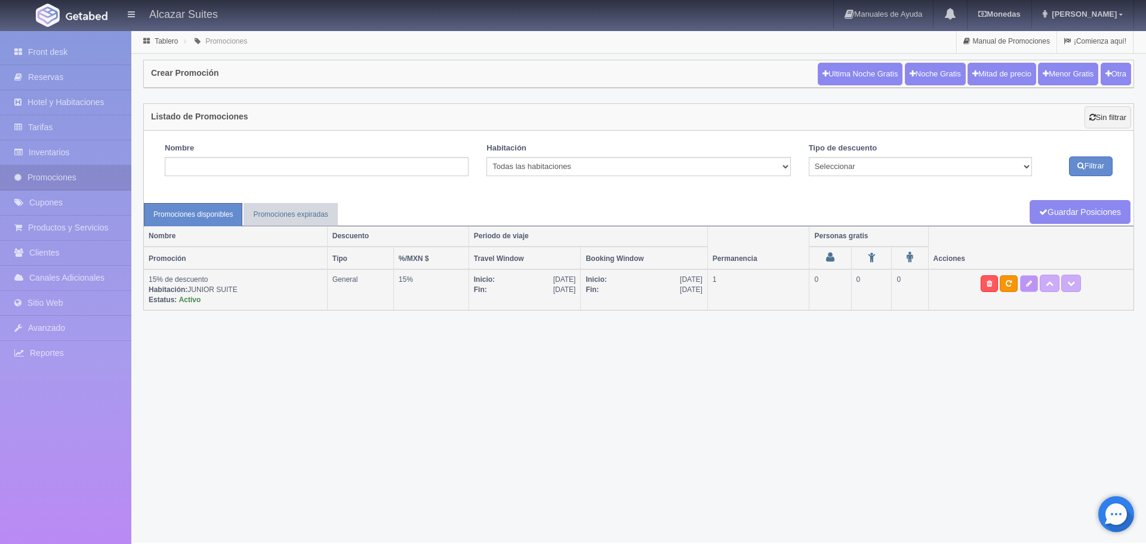
type input "0"
type input "999"
select select "15% de descuento"
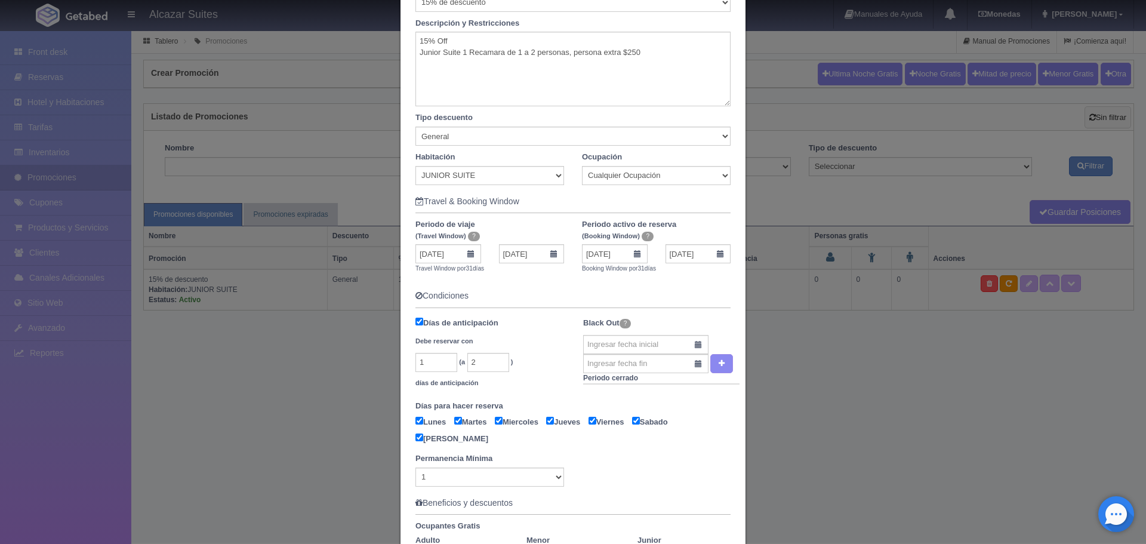
scroll to position [179, 0]
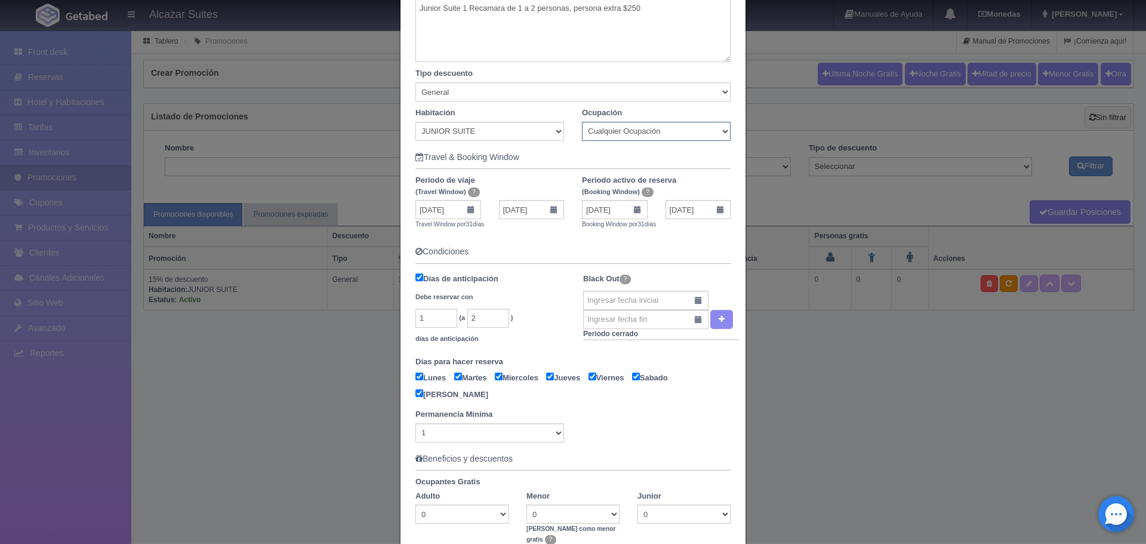
click at [644, 131] on select "Cualquier Ocupación 1 Adulto(s) 2 Adulto(s) 1 Adulto(s) / 1 Menor(es)" at bounding box center [656, 131] width 149 height 19
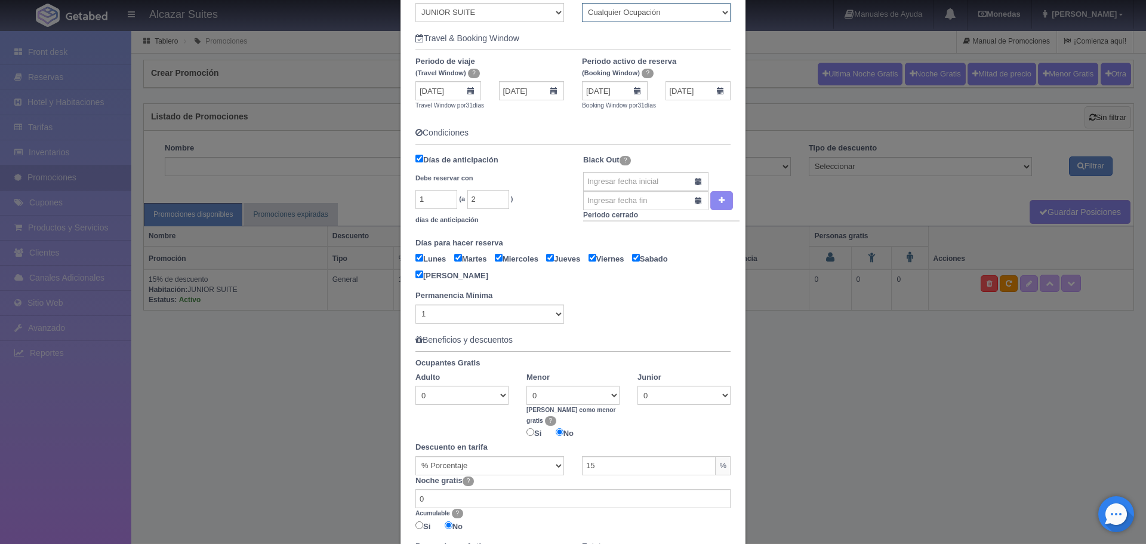
scroll to position [298, 0]
click at [485, 203] on input "2" at bounding box center [488, 198] width 42 height 19
type input "25"
click at [528, 224] on div "1 (a 25 ) [PERSON_NAME] de anticipación" at bounding box center [484, 210] width 138 height 42
click at [511, 201] on small ")" at bounding box center [512, 198] width 2 height 7
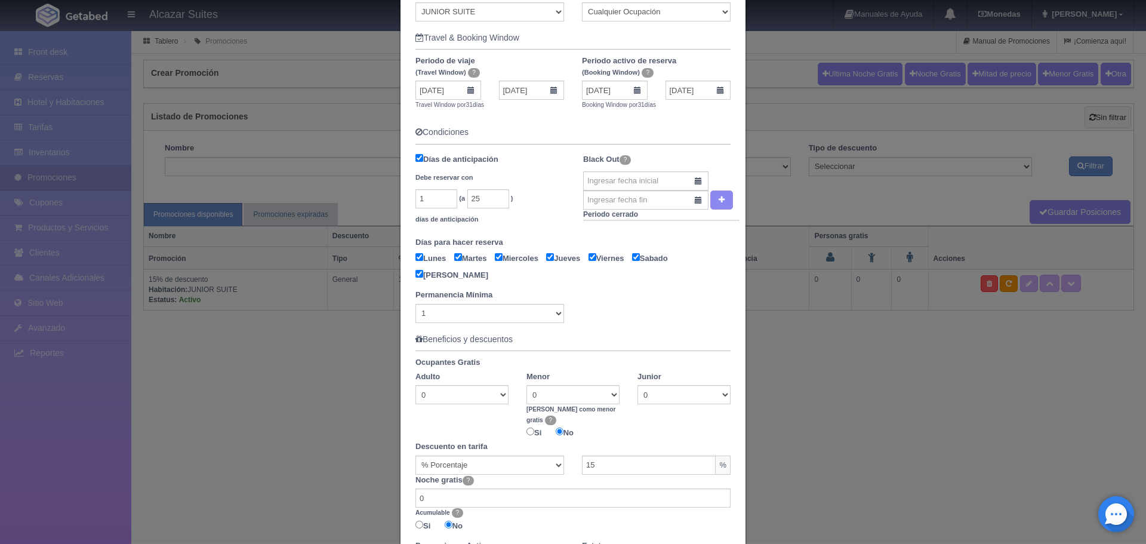
click at [505, 195] on div "1 (a 25 ) [PERSON_NAME] de anticipación" at bounding box center [484, 210] width 138 height 42
click at [511, 198] on small ")" at bounding box center [512, 198] width 2 height 7
click at [462, 193] on div "1 (a 25 ) días de anticipación" at bounding box center [484, 210] width 138 height 42
click at [486, 200] on input "25" at bounding box center [488, 198] width 42 height 19
click at [445, 196] on input "1" at bounding box center [436, 198] width 42 height 19
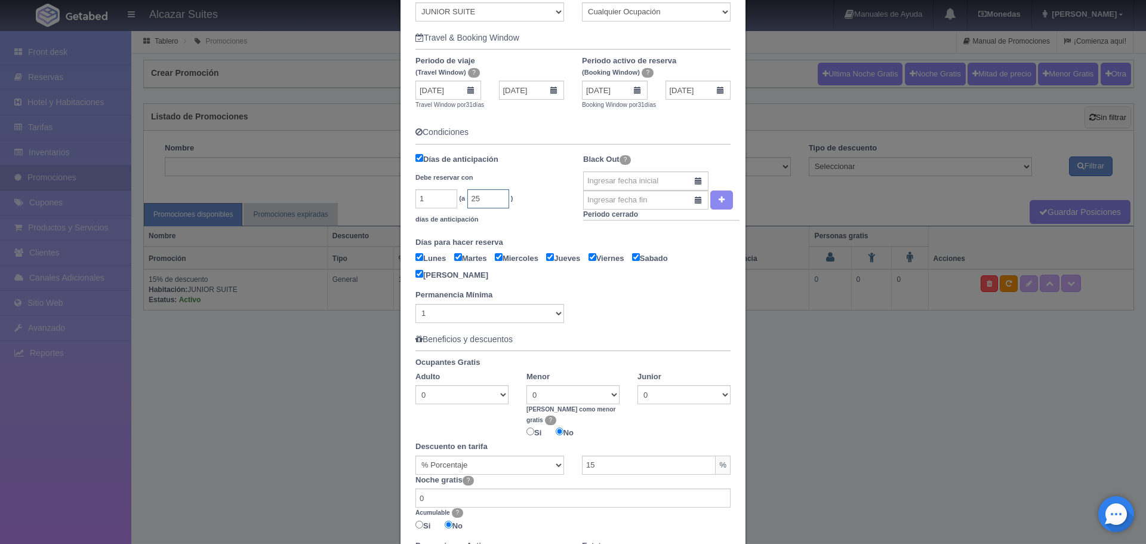
drag, startPoint x: 489, startPoint y: 201, endPoint x: 439, endPoint y: 200, distance: 50.1
click at [444, 198] on div "1 (a 25 ) días de anticipación" at bounding box center [484, 210] width 138 height 42
click at [441, 198] on input "1" at bounding box center [436, 198] width 42 height 19
click at [518, 218] on div "(a ) días de anticipación" at bounding box center [484, 210] width 138 height 42
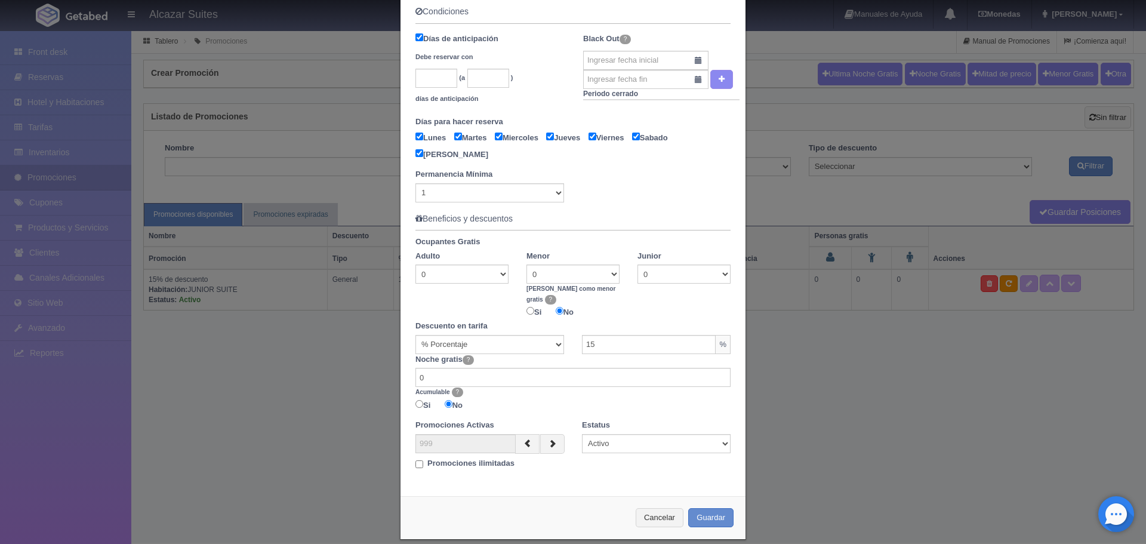
scroll to position [422, 0]
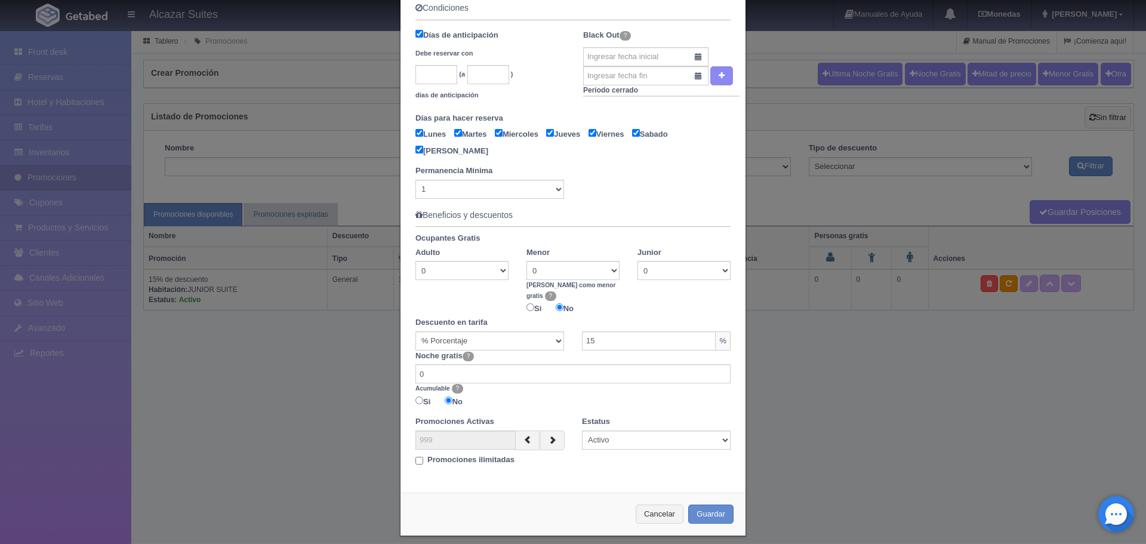
click at [415, 456] on input "Promociones ilimitadas" at bounding box center [419, 460] width 8 height 8
checkbox input "true"
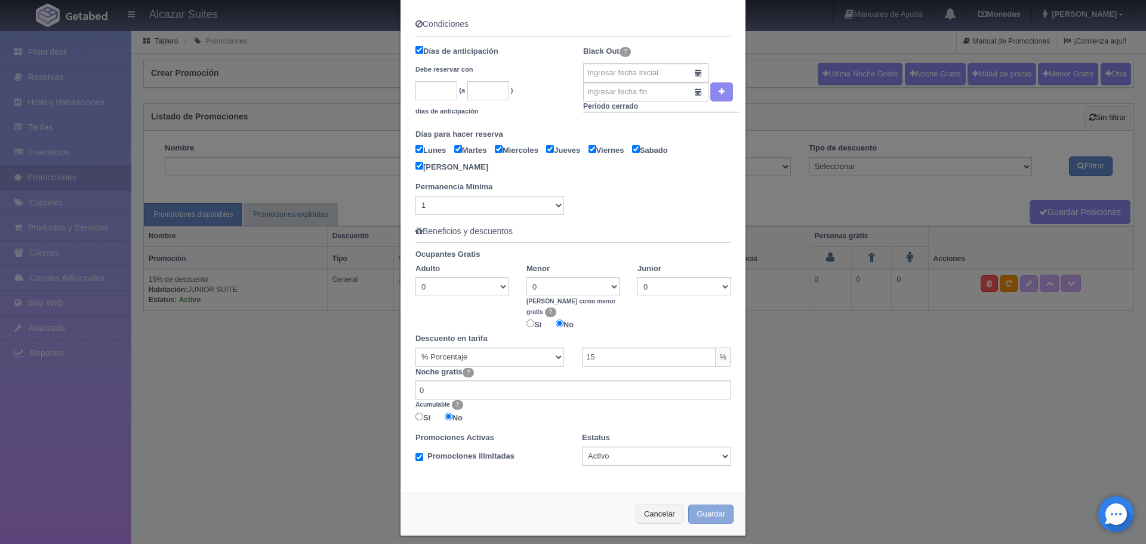
click at [717, 504] on button "Guardar" at bounding box center [710, 514] width 45 height 20
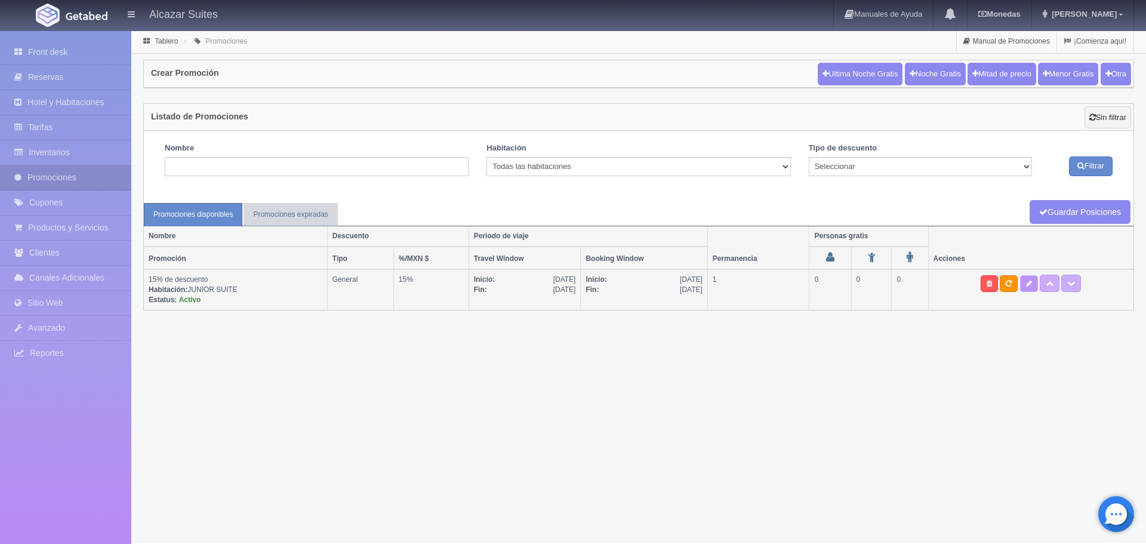
click at [1029, 286] on icon at bounding box center [1029, 283] width 6 height 7
type textarea "15% Off Junior Suite 1 Recamara de 1 a 2 personas, persona extra $250"
select select "General"
select select "304"
type input "[DATE]"
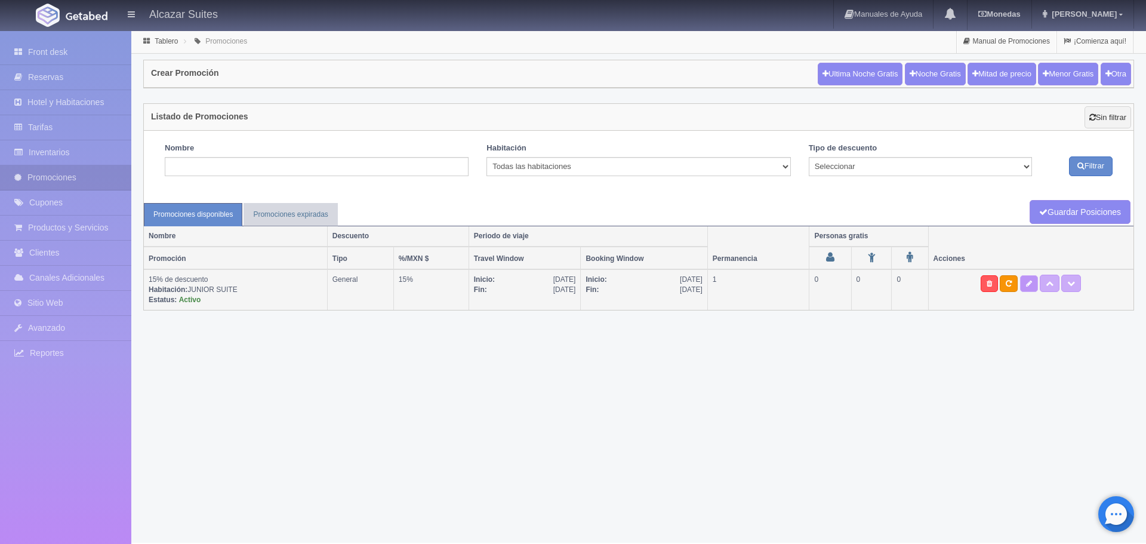
type input "[DATE]"
checkbox input "true"
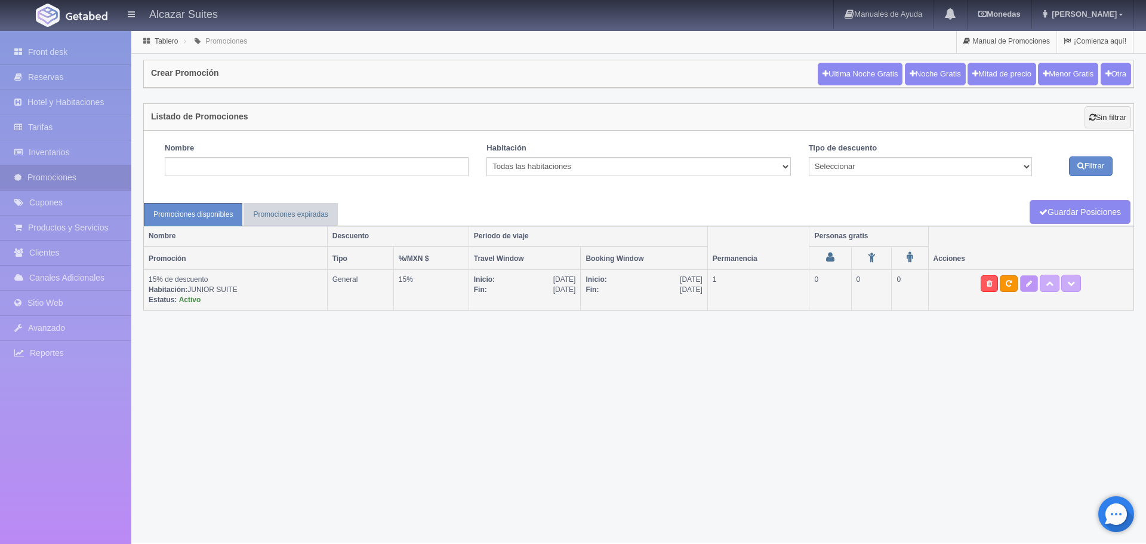
checkbox input "true"
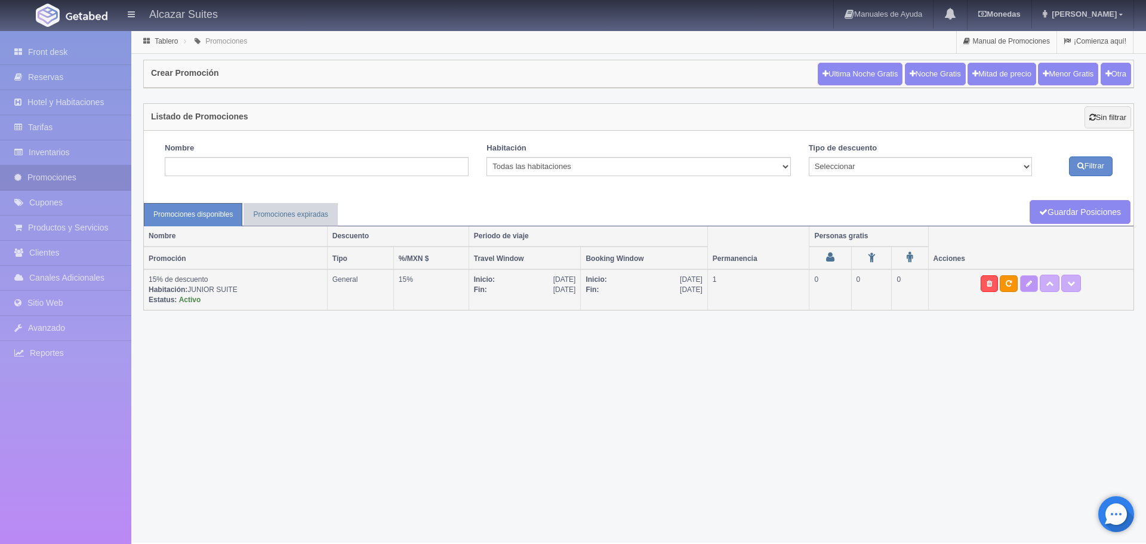
select select "1"
type input "15"
type input "0"
type input "999"
select select "15% de descuento"
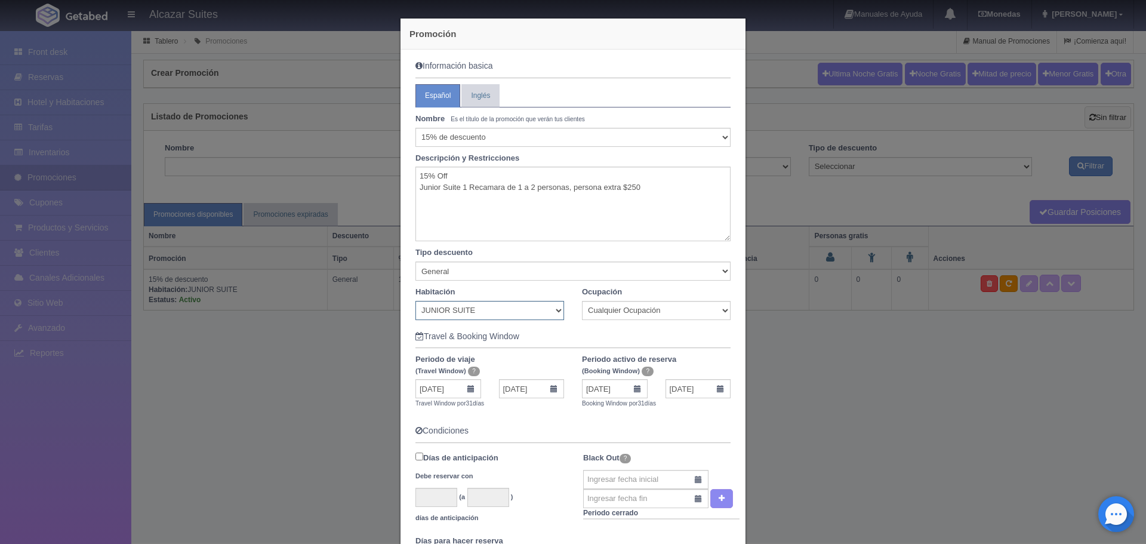
click at [555, 308] on select "Todas las habitaciones JUNIOR SUITE MASTER SUITE" at bounding box center [489, 310] width 149 height 19
click at [415, 301] on select "Todas las habitaciones JUNIOR SUITE MASTER SUITE" at bounding box center [489, 310] width 149 height 19
click at [547, 313] on select "Todas las habitaciones JUNIOR SUITE MASTER SUITE" at bounding box center [489, 310] width 149 height 19
select select "0"
click at [415, 301] on select "Todas las habitaciones JUNIOR SUITE MASTER SUITE" at bounding box center [489, 310] width 149 height 19
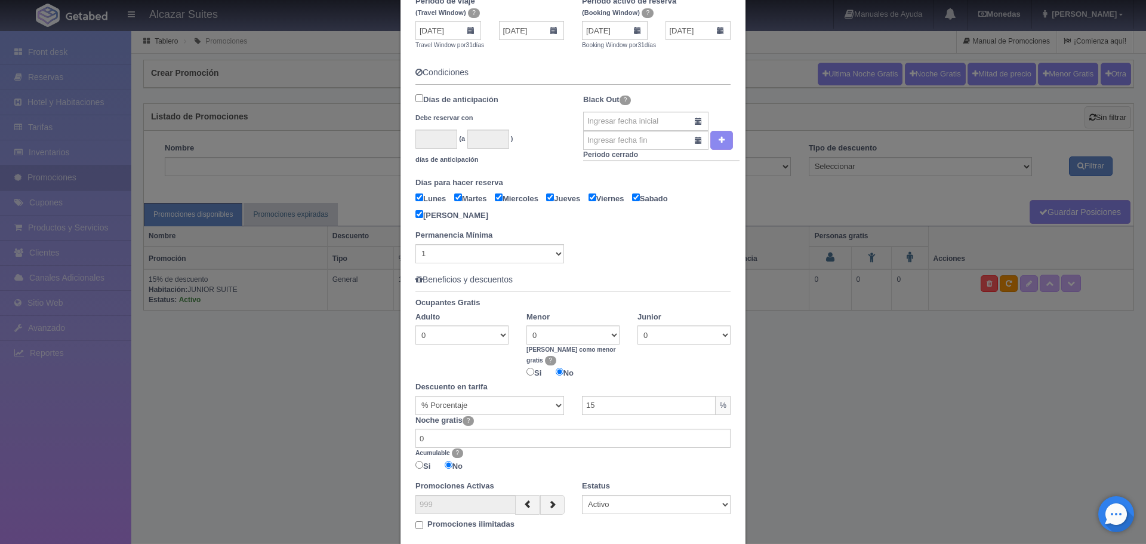
scroll to position [422, 0]
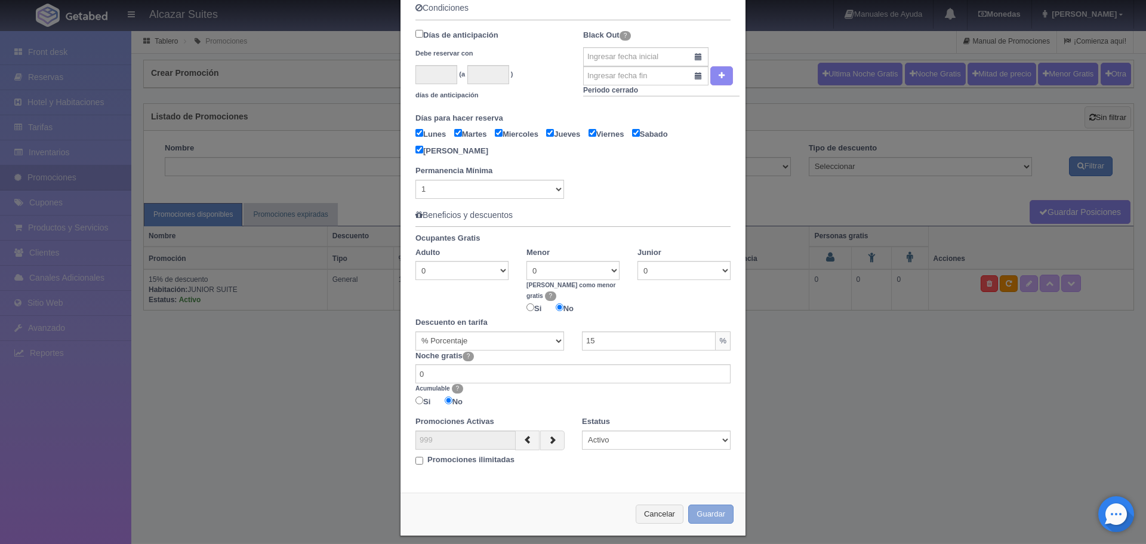
click at [691, 504] on button "Guardar" at bounding box center [710, 514] width 45 height 20
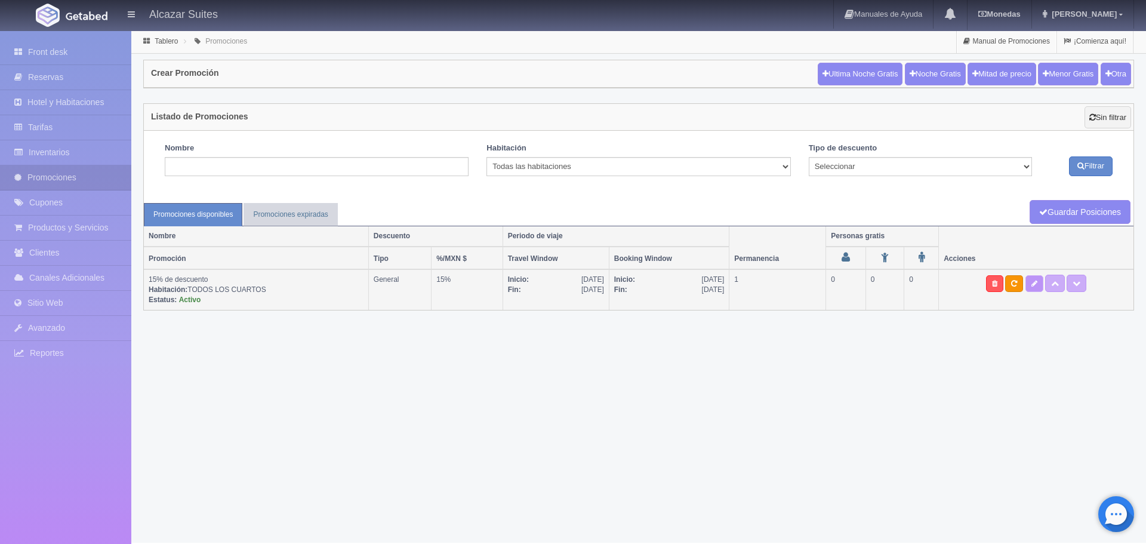
click at [1037, 282] on icon at bounding box center [1034, 283] width 6 height 7
type textarea "15% Off Junior Suite 1 Recamara de 1 a 2 personas, persona extra $250"
select select "General"
type input "01-10-2025"
type input "31-10-2025"
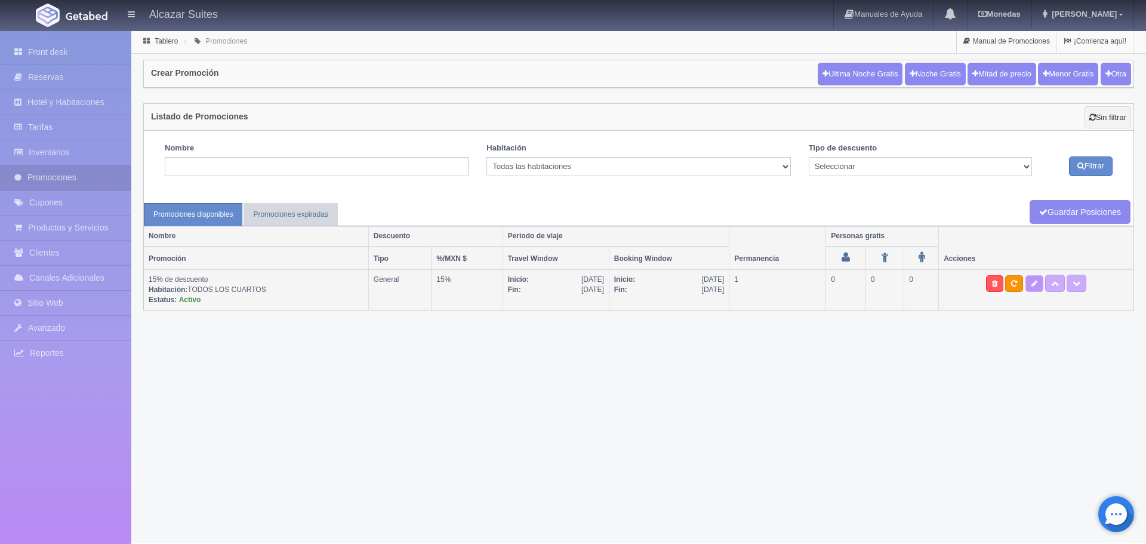
type input "01-10-2025"
type input "31-10-2025"
checkbox input "true"
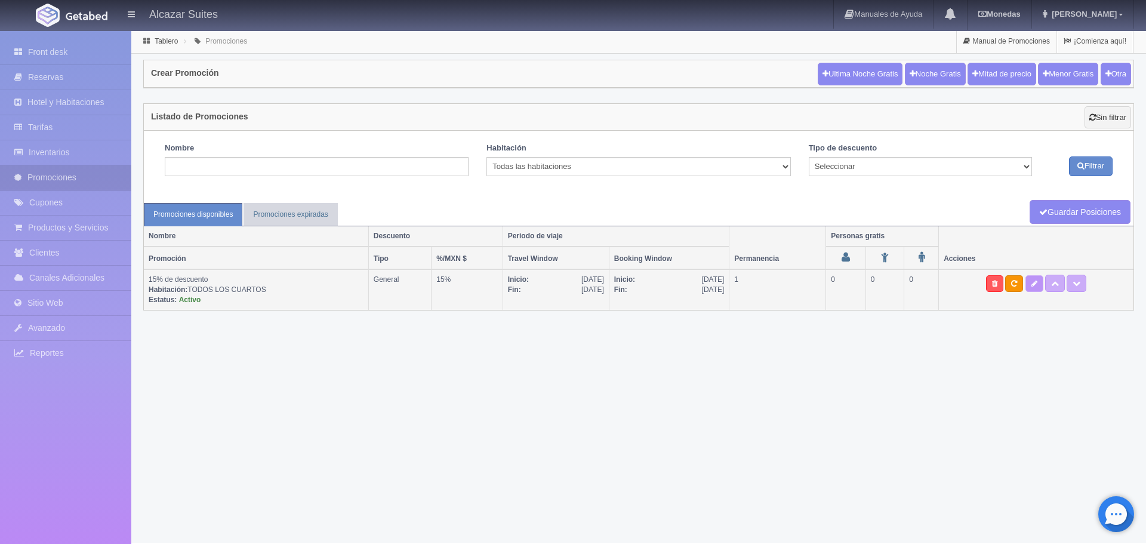
checkbox input "true"
select select "1"
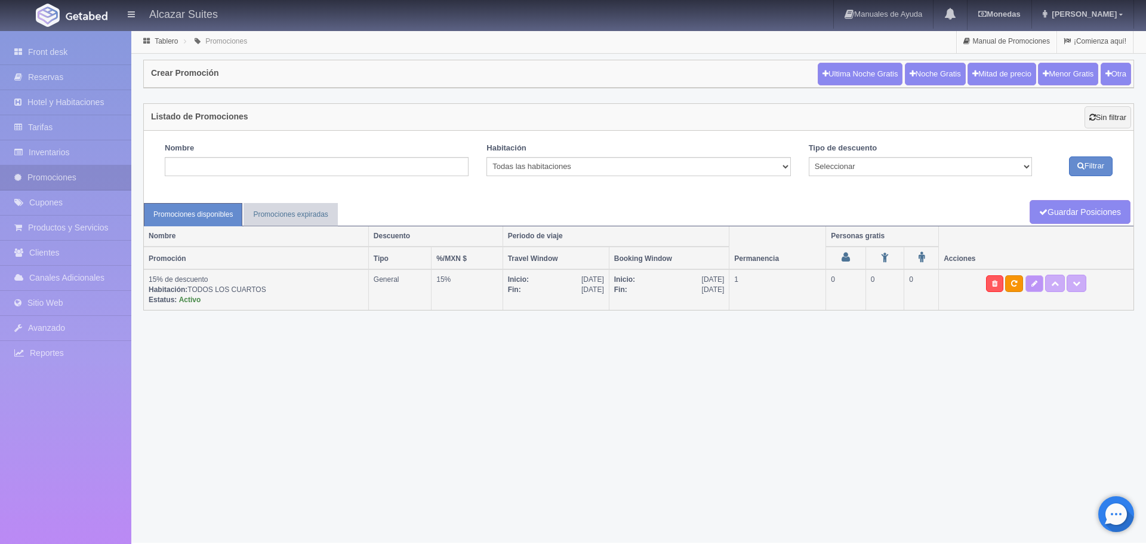
type input "15"
type input "0"
type input "999"
select select "15% de descuento"
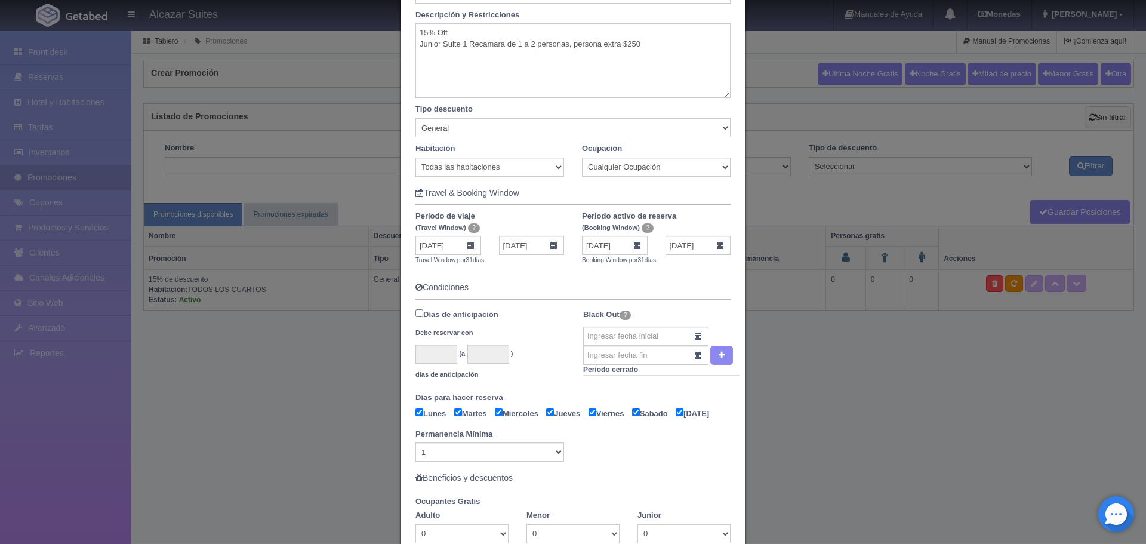
scroll to position [422, 0]
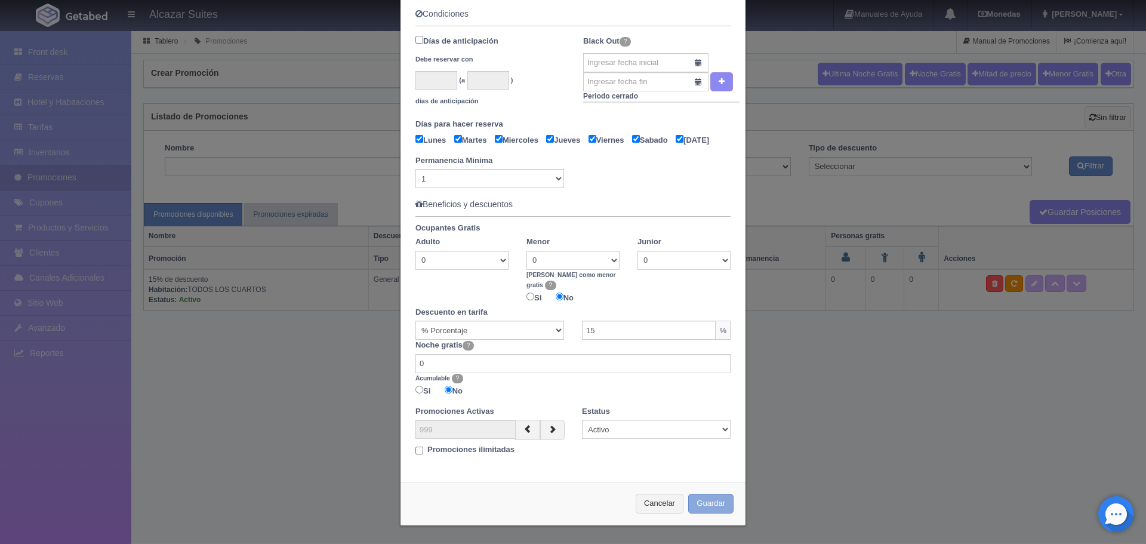
click at [704, 504] on button "Guardar" at bounding box center [710, 503] width 45 height 20
